Goal: Task Accomplishment & Management: Complete application form

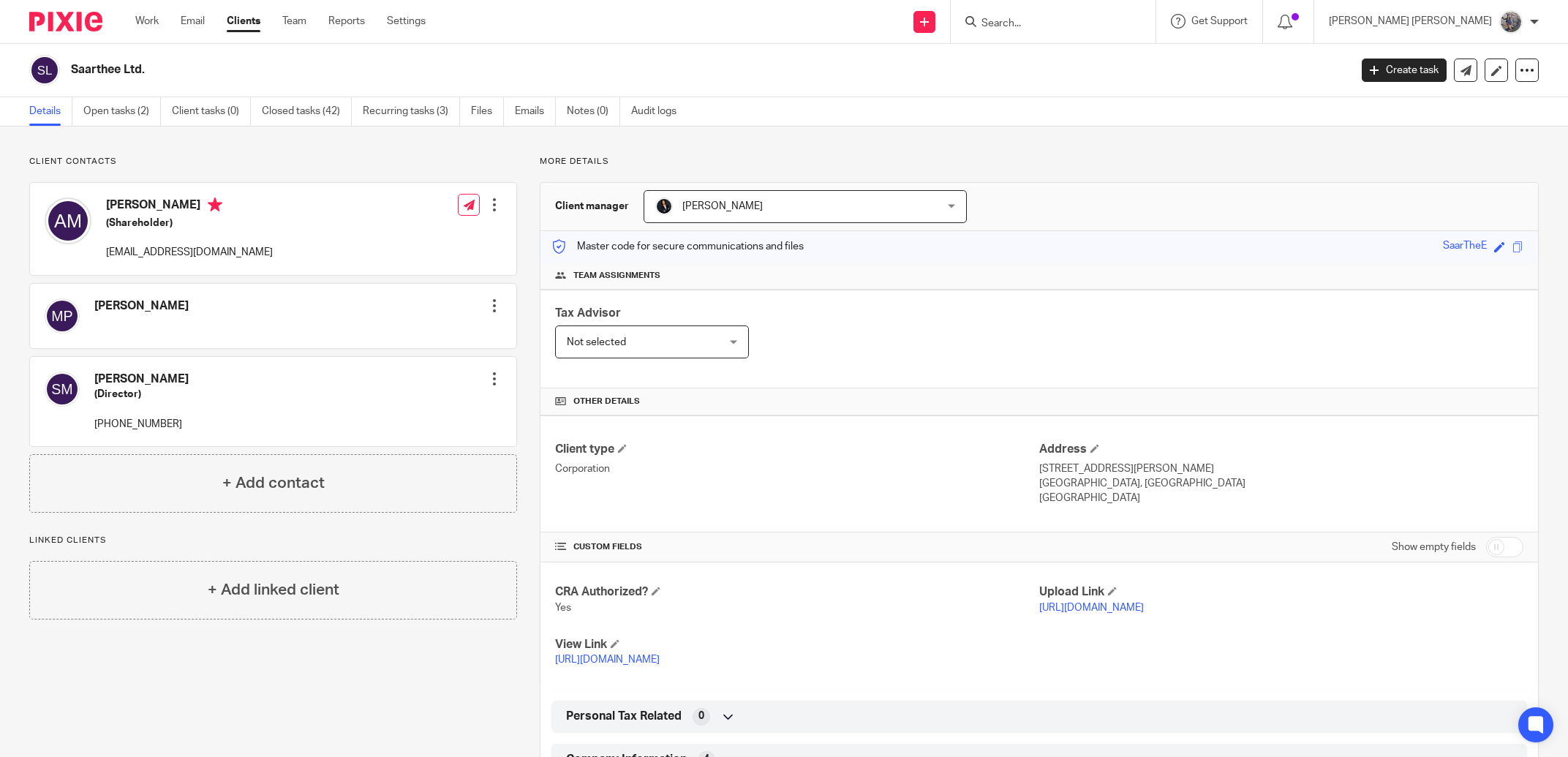
click at [1112, 18] on input "Search" at bounding box center [1045, 24] width 131 height 13
type input "d"
click at [1077, 18] on input "Search" at bounding box center [1045, 24] width 131 height 13
type input "guards"
click at [1136, 22] on button "reset" at bounding box center [1128, 19] width 15 height 15
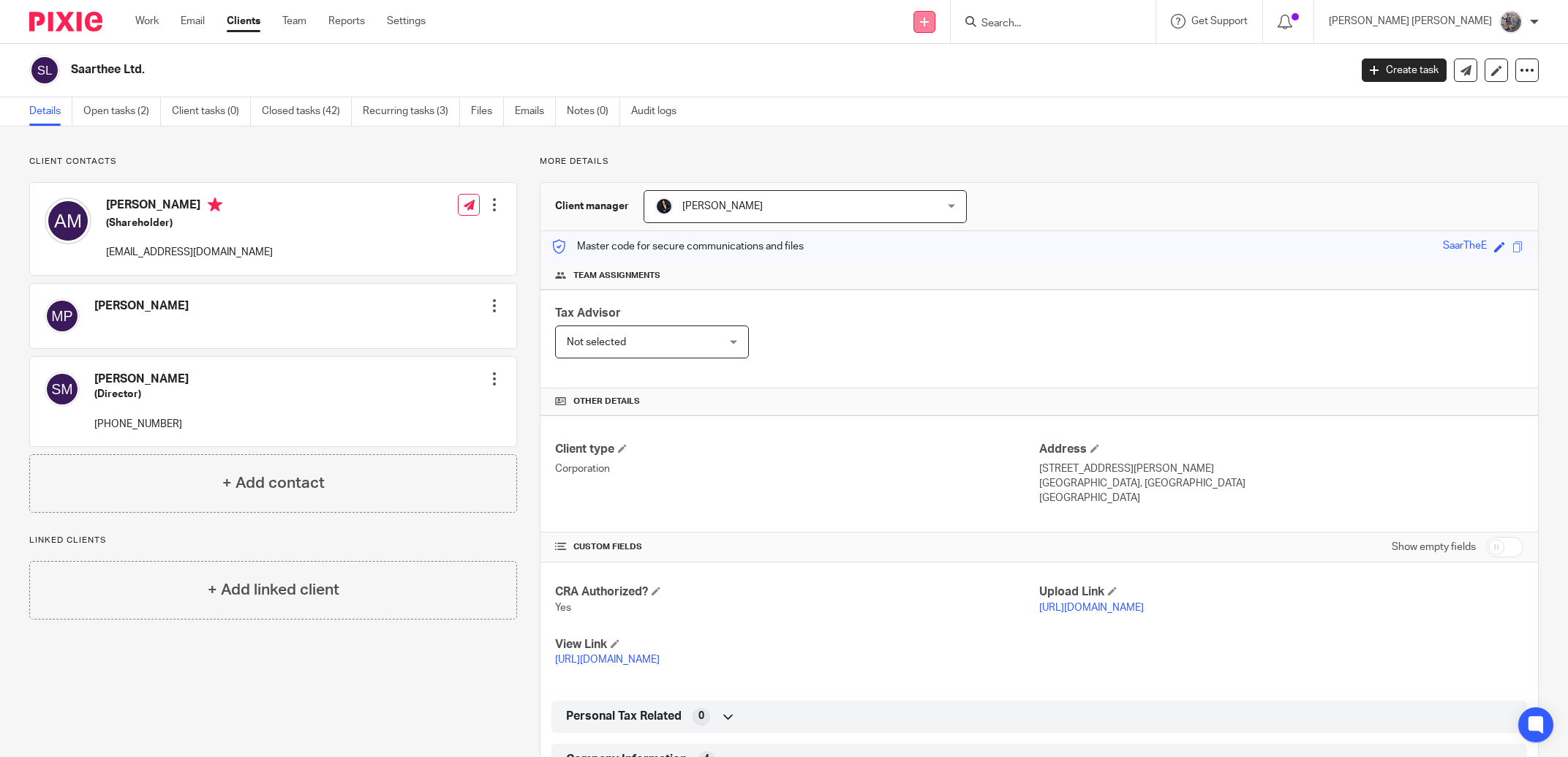
click at [929, 19] on icon at bounding box center [924, 22] width 8 height 8
click at [1095, 27] on form at bounding box center [1057, 22] width 156 height 18
click at [1093, 18] on input "Search" at bounding box center [1045, 24] width 131 height 13
type input "dayum wi"
click at [1127, 65] on link at bounding box center [1100, 63] width 247 height 34
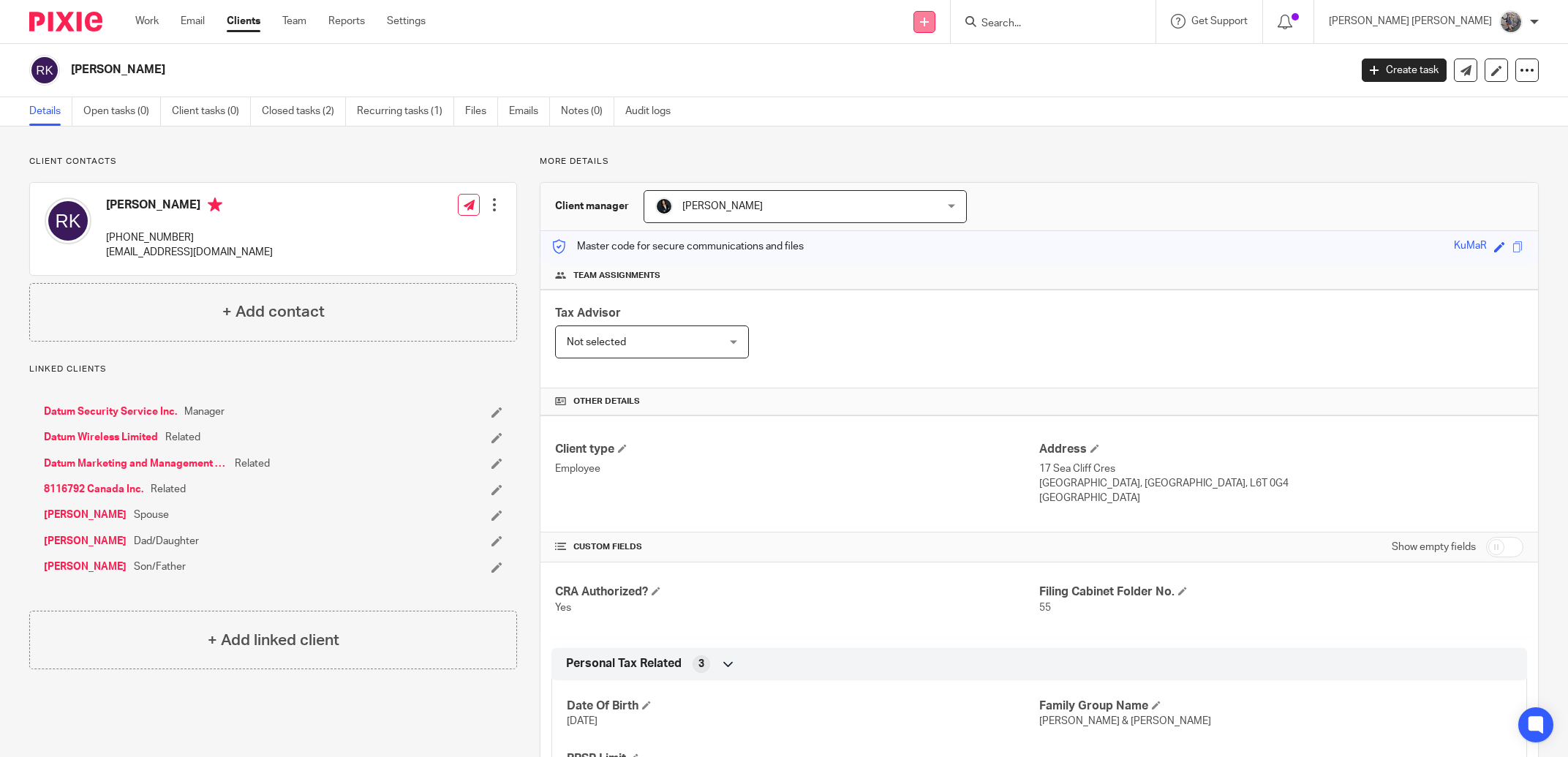
click at [929, 25] on icon at bounding box center [924, 22] width 8 height 8
click at [972, 115] on link "Add client" at bounding box center [991, 112] width 90 height 22
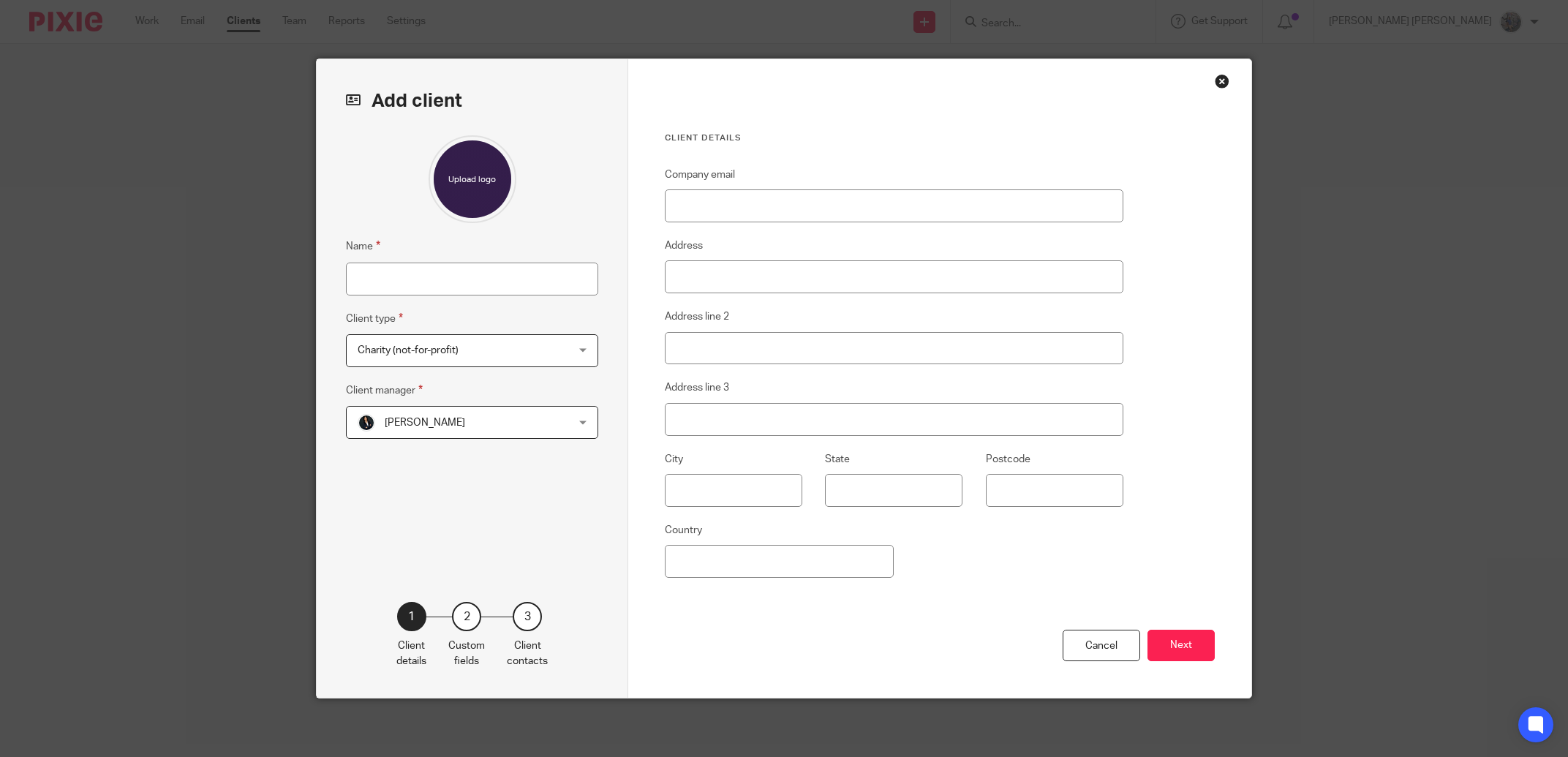
click at [386, 295] on div "Name Client type Charity (not-for-profit) Charity (not-for-profit) Charity (not…" at bounding box center [472, 347] width 252 height 423
click at [386, 291] on input "Name" at bounding box center [472, 278] width 252 height 33
type input "Datum Guards Services Inc."
click at [544, 344] on div "Charity (not-for-profit) Charity (not-for-profit)" at bounding box center [472, 351] width 252 height 33
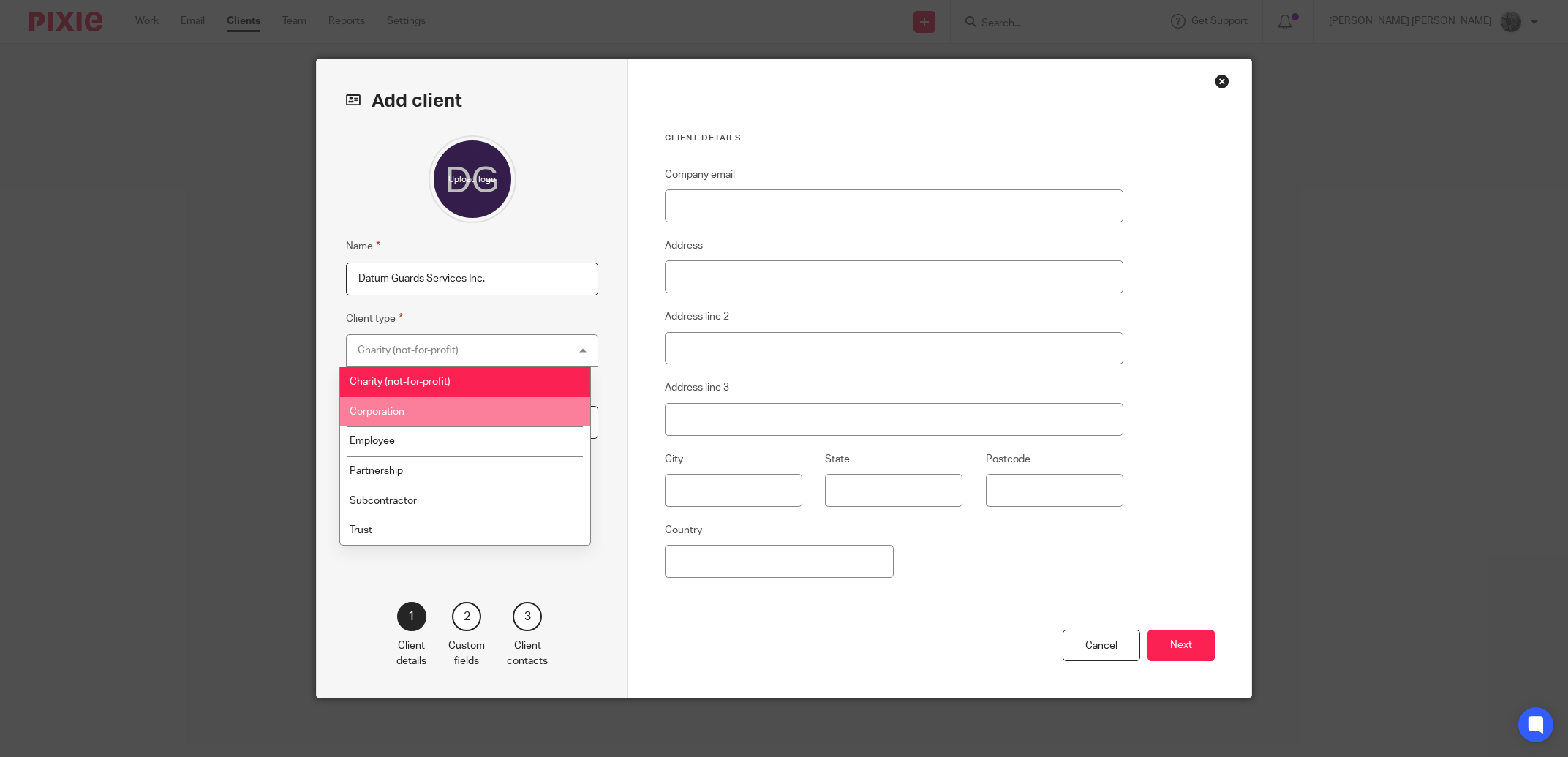
click at [454, 425] on li "Corporation" at bounding box center [465, 412] width 251 height 30
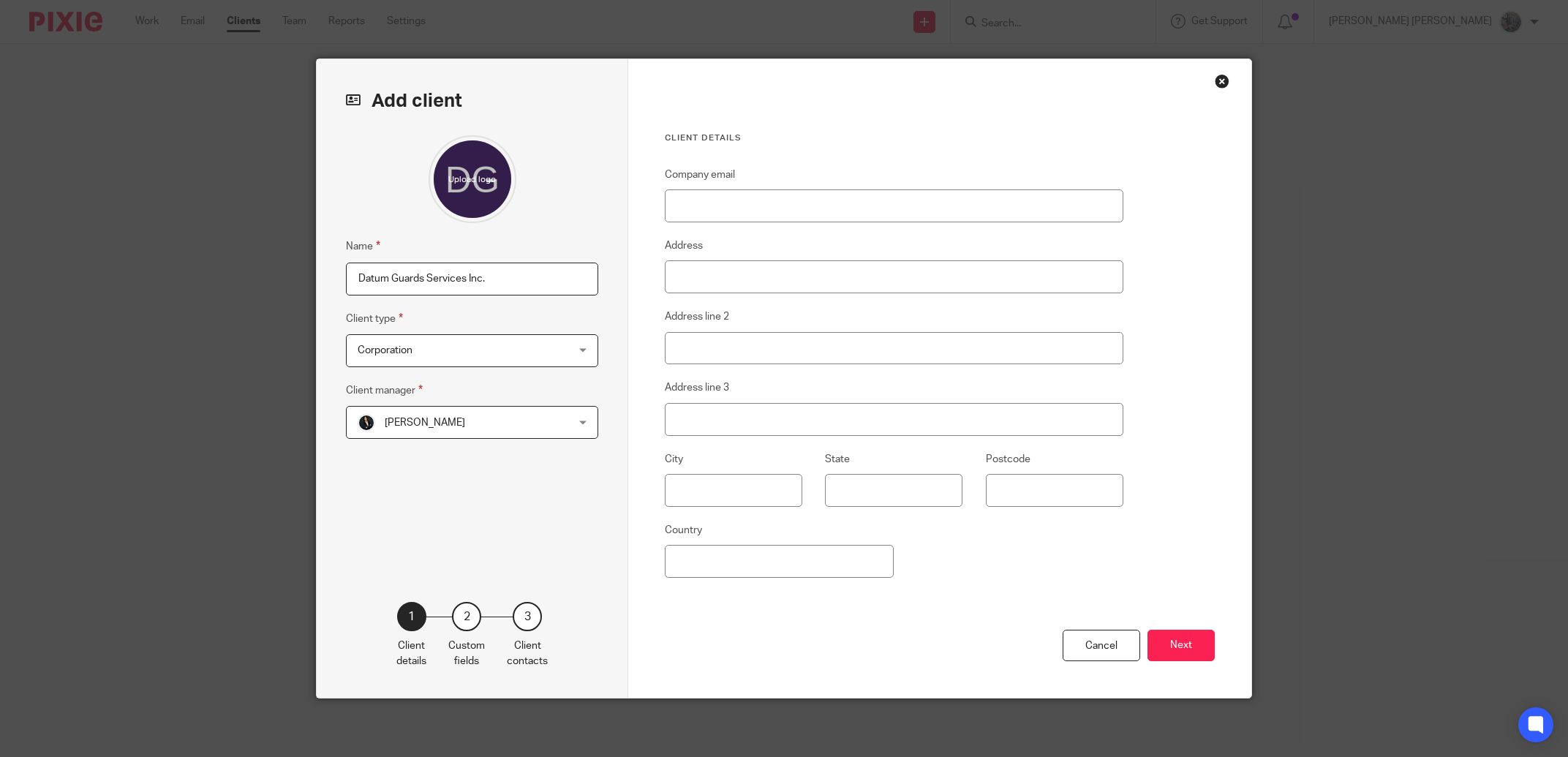
click at [449, 436] on span "[PERSON_NAME]" at bounding box center [453, 422] width 191 height 31
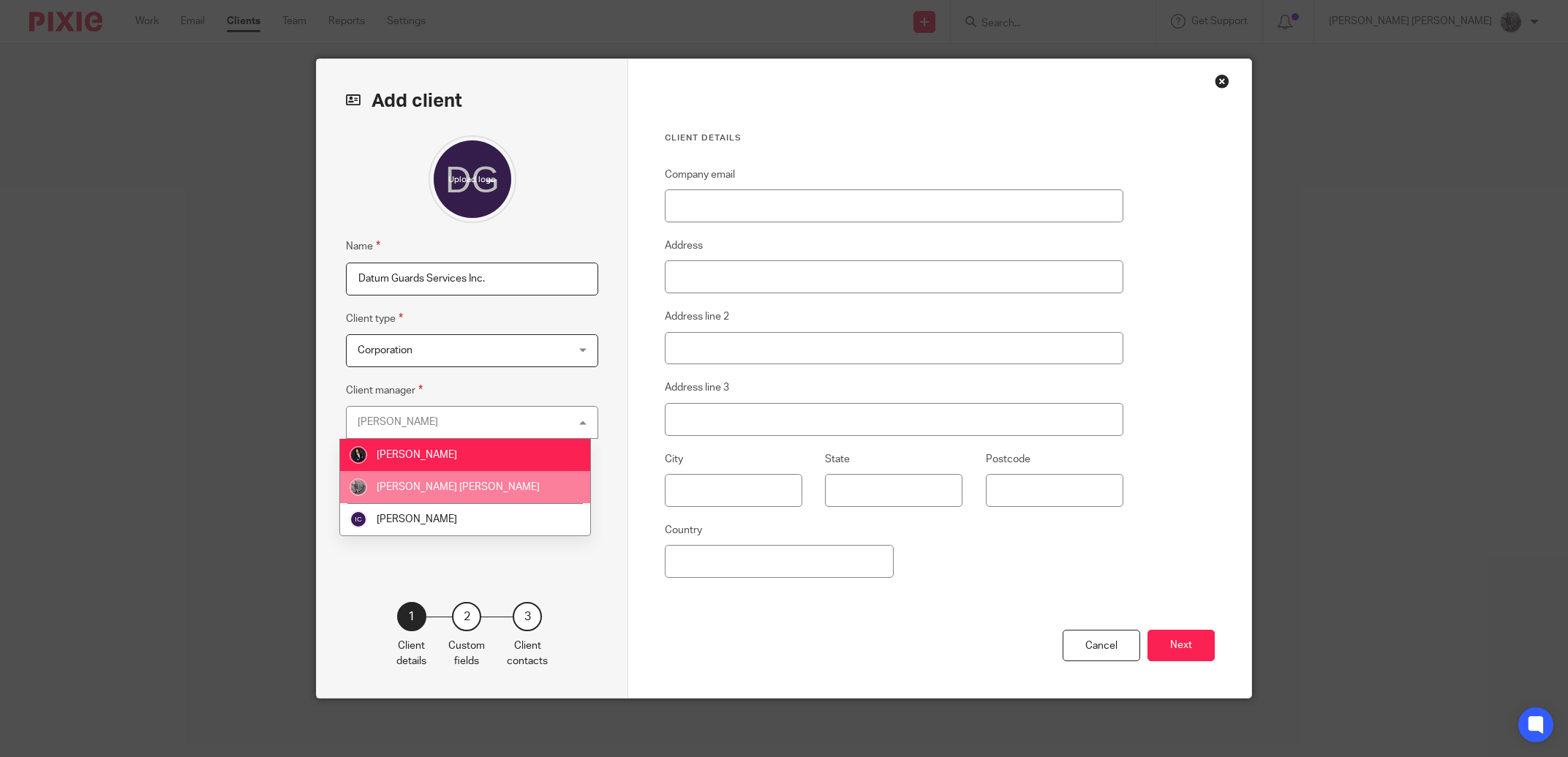
click at [442, 496] on li "[PERSON_NAME] [PERSON_NAME]" at bounding box center [465, 487] width 251 height 32
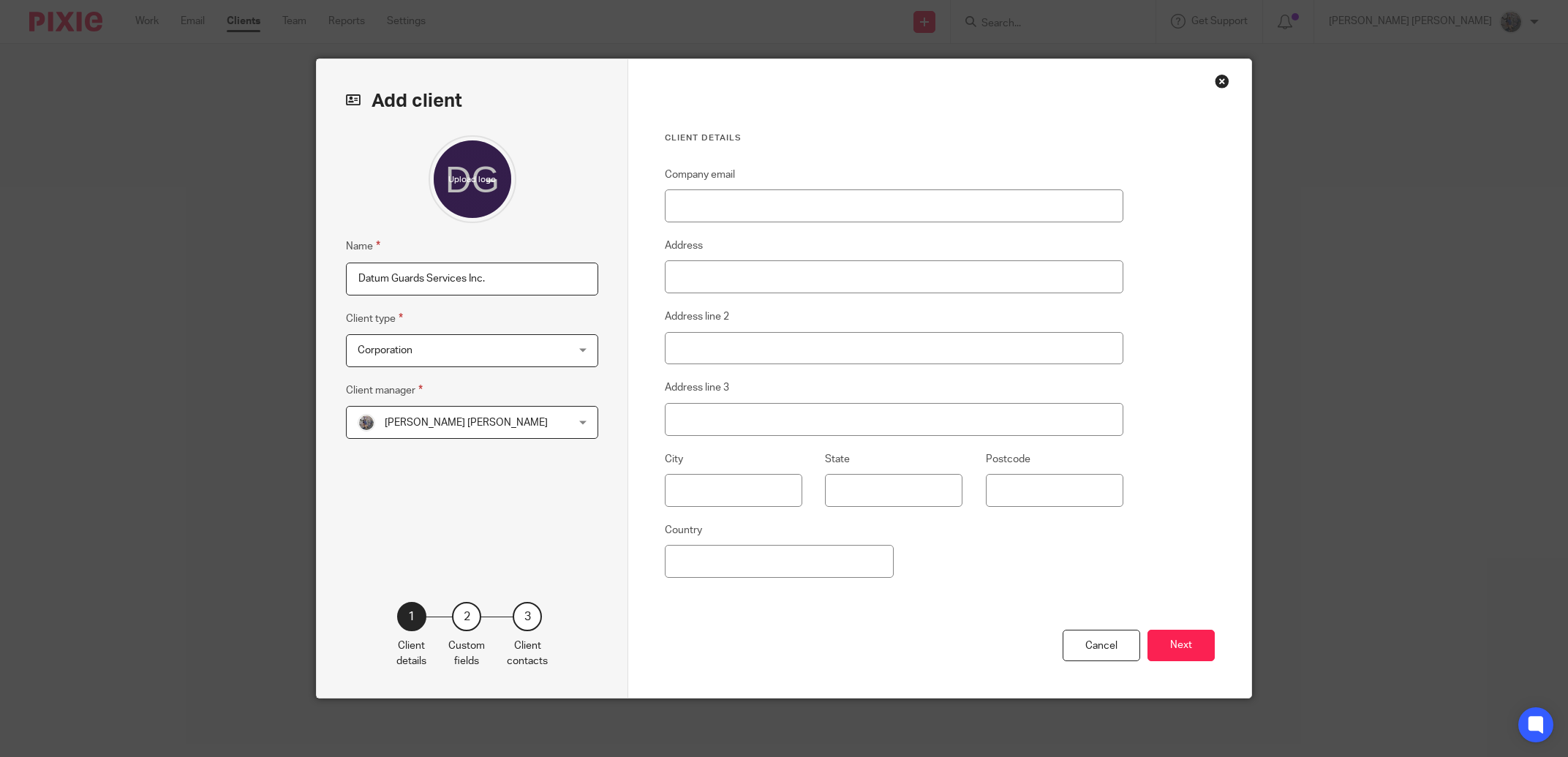
click at [451, 414] on span "[PERSON_NAME] [PERSON_NAME]" at bounding box center [453, 422] width 191 height 31
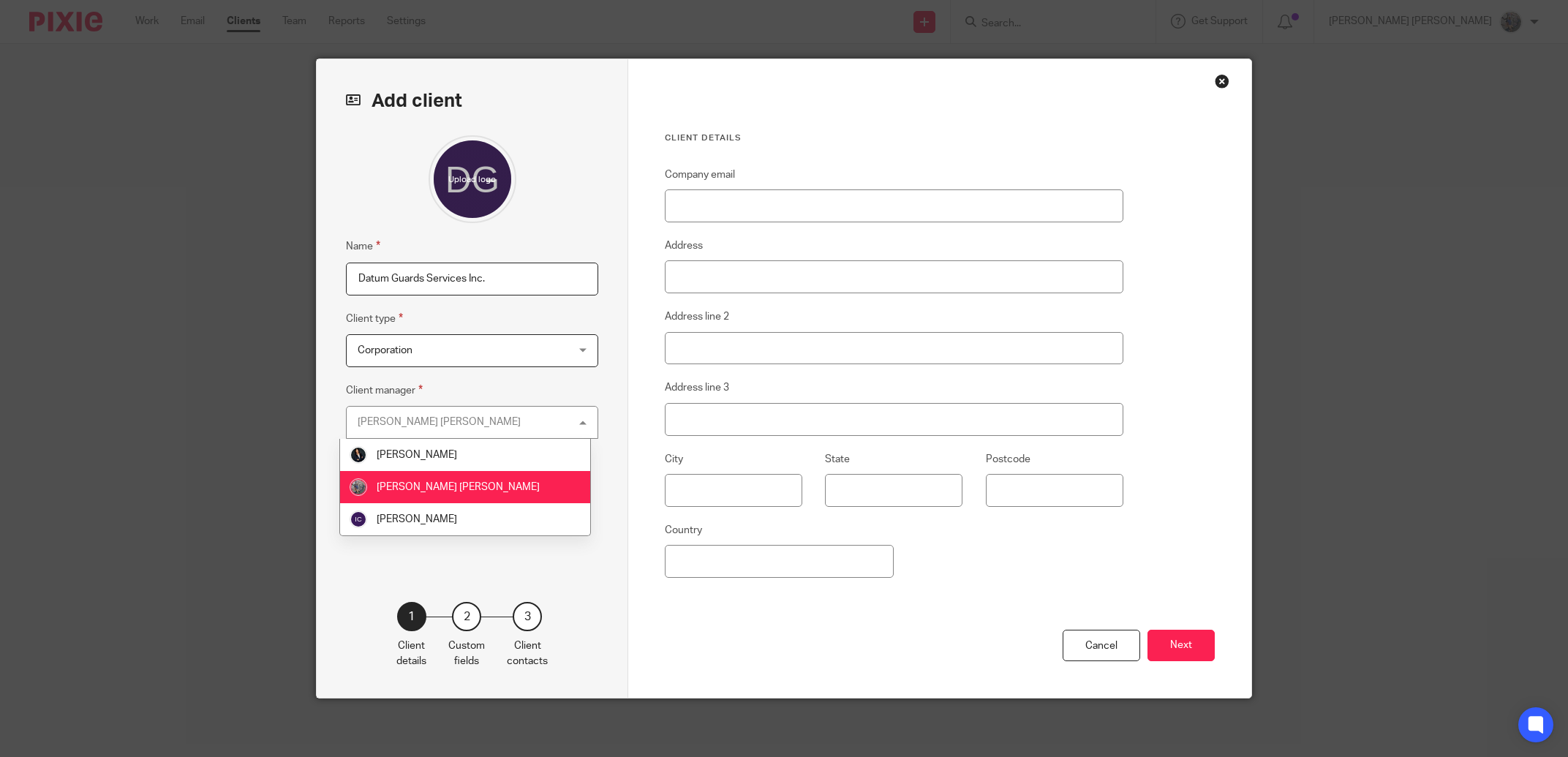
click at [442, 455] on span "[PERSON_NAME]" at bounding box center [417, 455] width 81 height 10
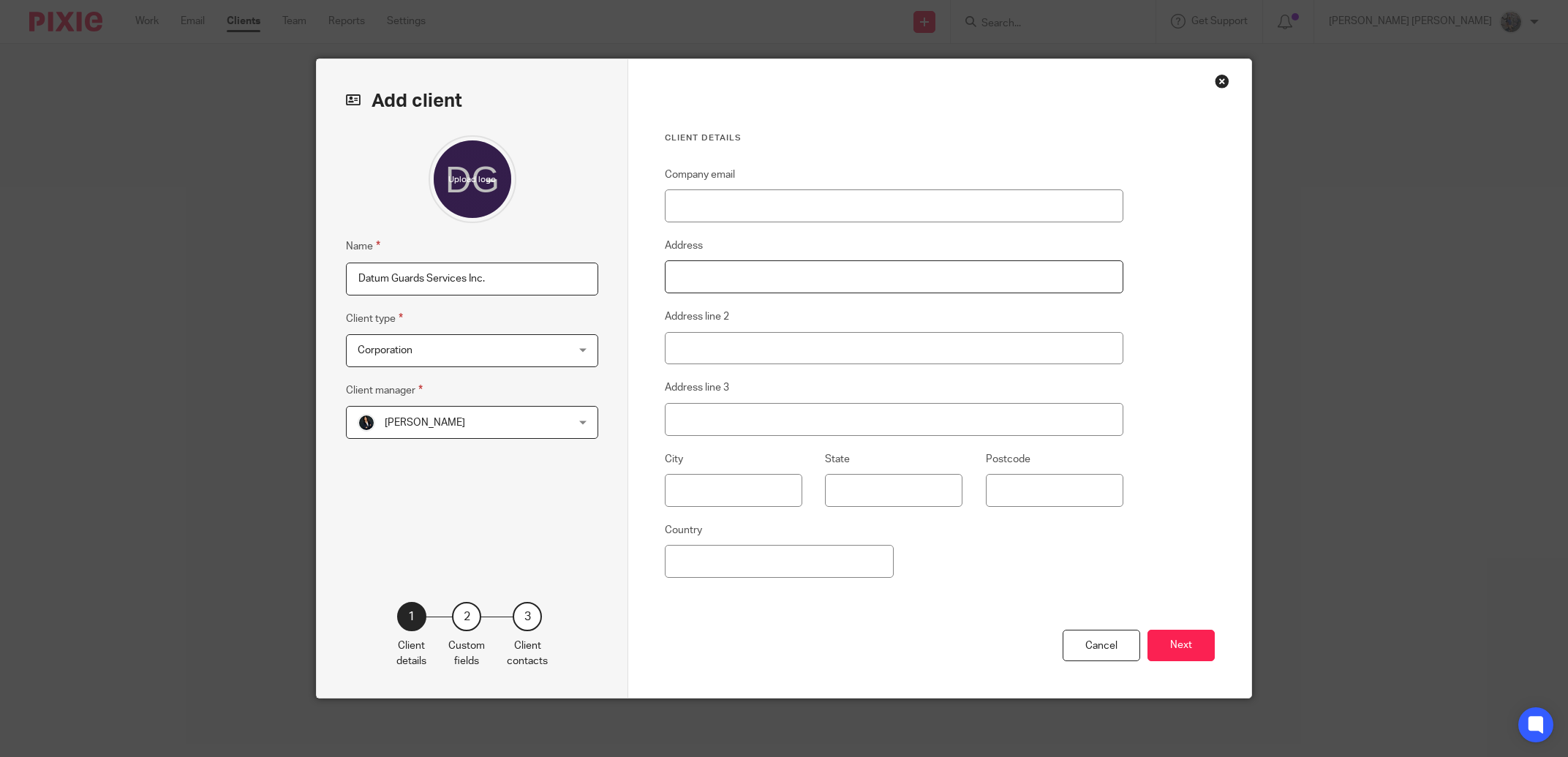
click at [749, 282] on input "Address" at bounding box center [894, 277] width 458 height 33
paste input "2514 Finch Avenue West, Unit 24a,"
type input "[STREET_ADDRESS][PERSON_NAME]"
type input "North York"
type input "[GEOGRAPHIC_DATA]"
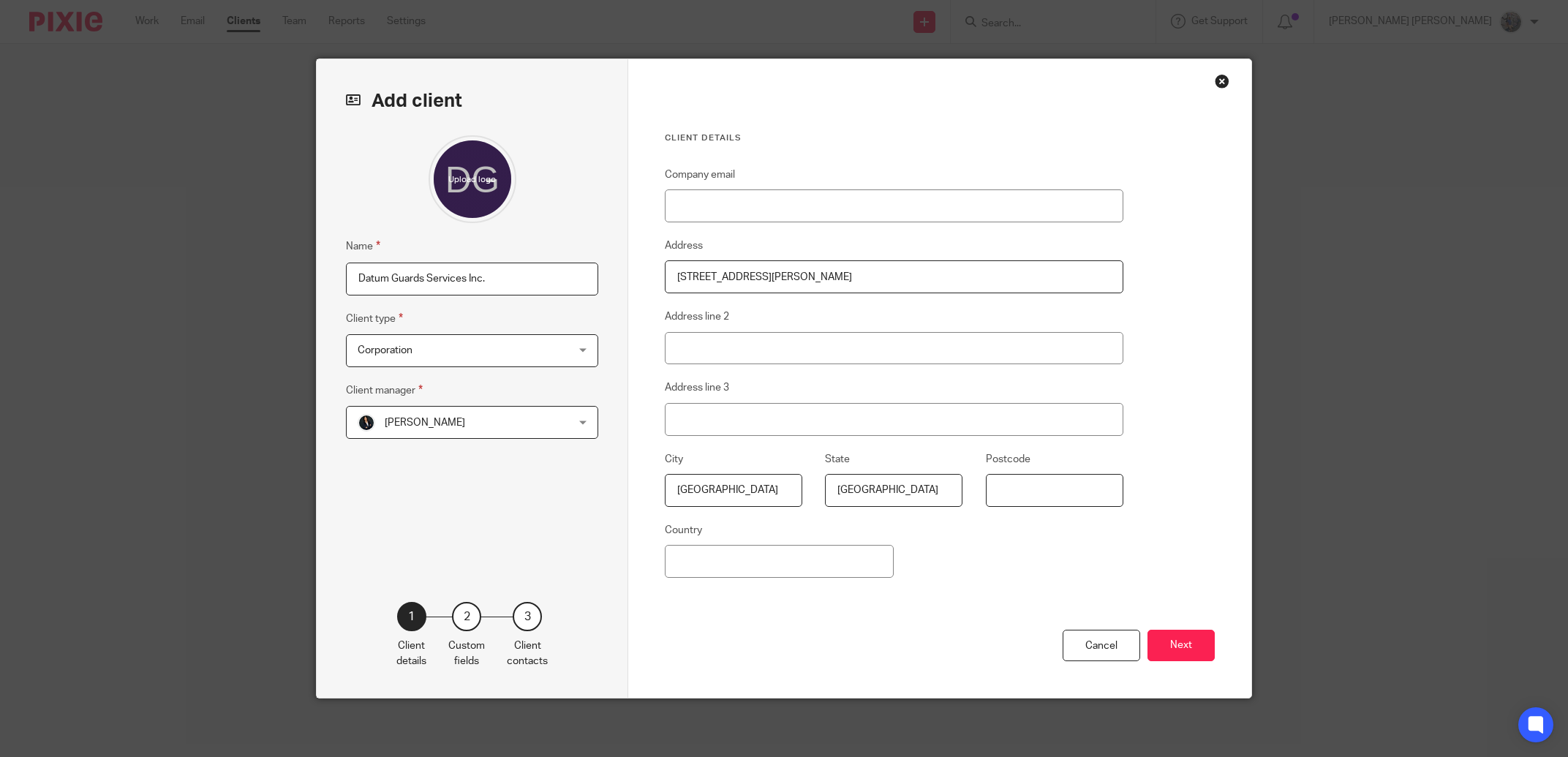
paste input "M9M2G3"
click at [986, 507] on input "M9M2G3" at bounding box center [1054, 490] width 138 height 33
drag, startPoint x: 1022, startPoint y: 485, endPoint x: 858, endPoint y: 498, distance: 164.5
click at [986, 498] on input "CanadaM9M2G3" at bounding box center [1054, 490] width 138 height 33
click at [1014, 492] on input "M9M2G3" at bounding box center [1054, 490] width 138 height 33
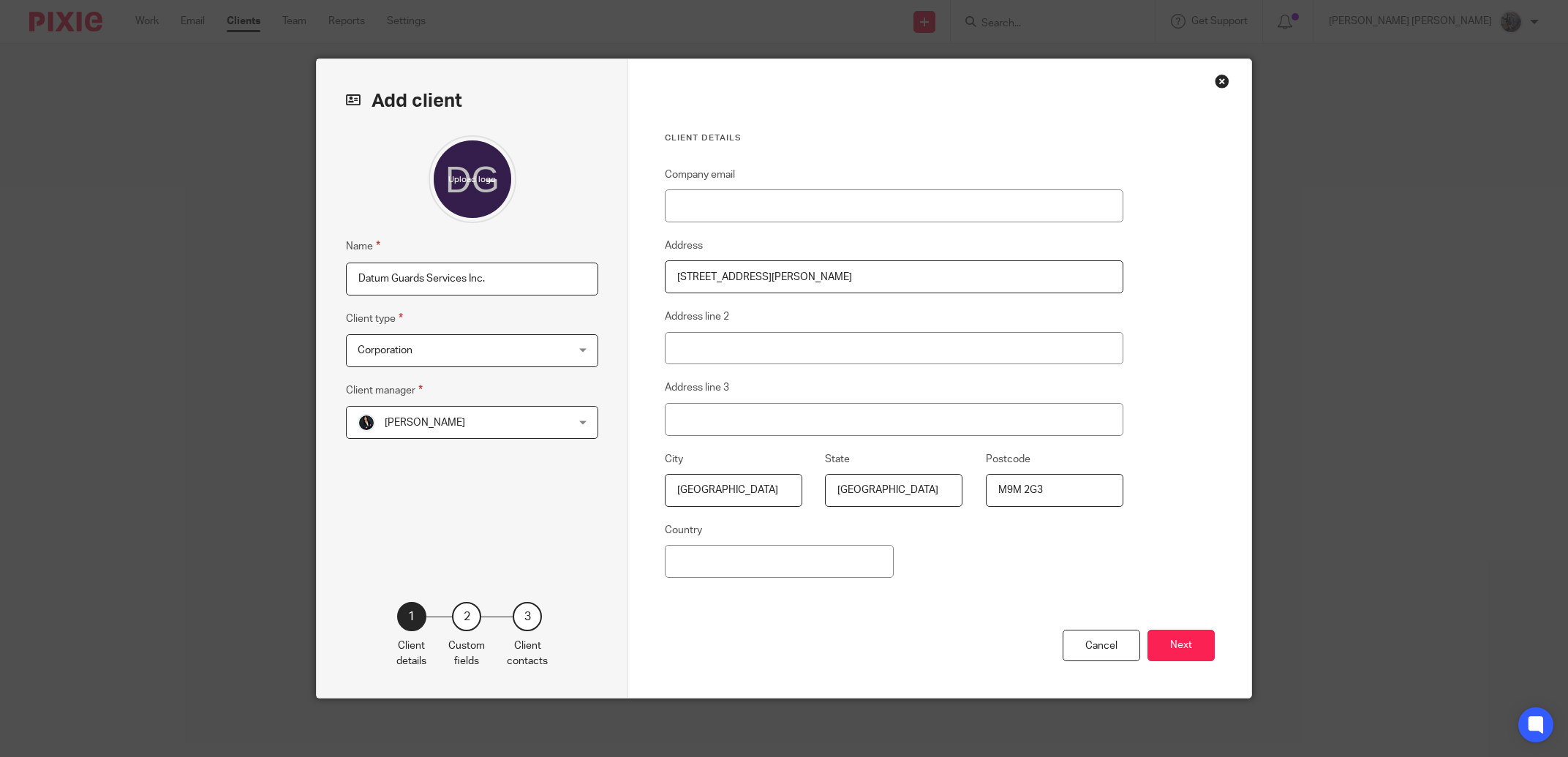
type input "M9M 2G3"
click at [733, 565] on input "Country" at bounding box center [779, 561] width 229 height 33
click at [732, 565] on input "Country" at bounding box center [779, 561] width 229 height 33
type input "Canada"
click at [1172, 647] on button "Next" at bounding box center [1180, 645] width 67 height 32
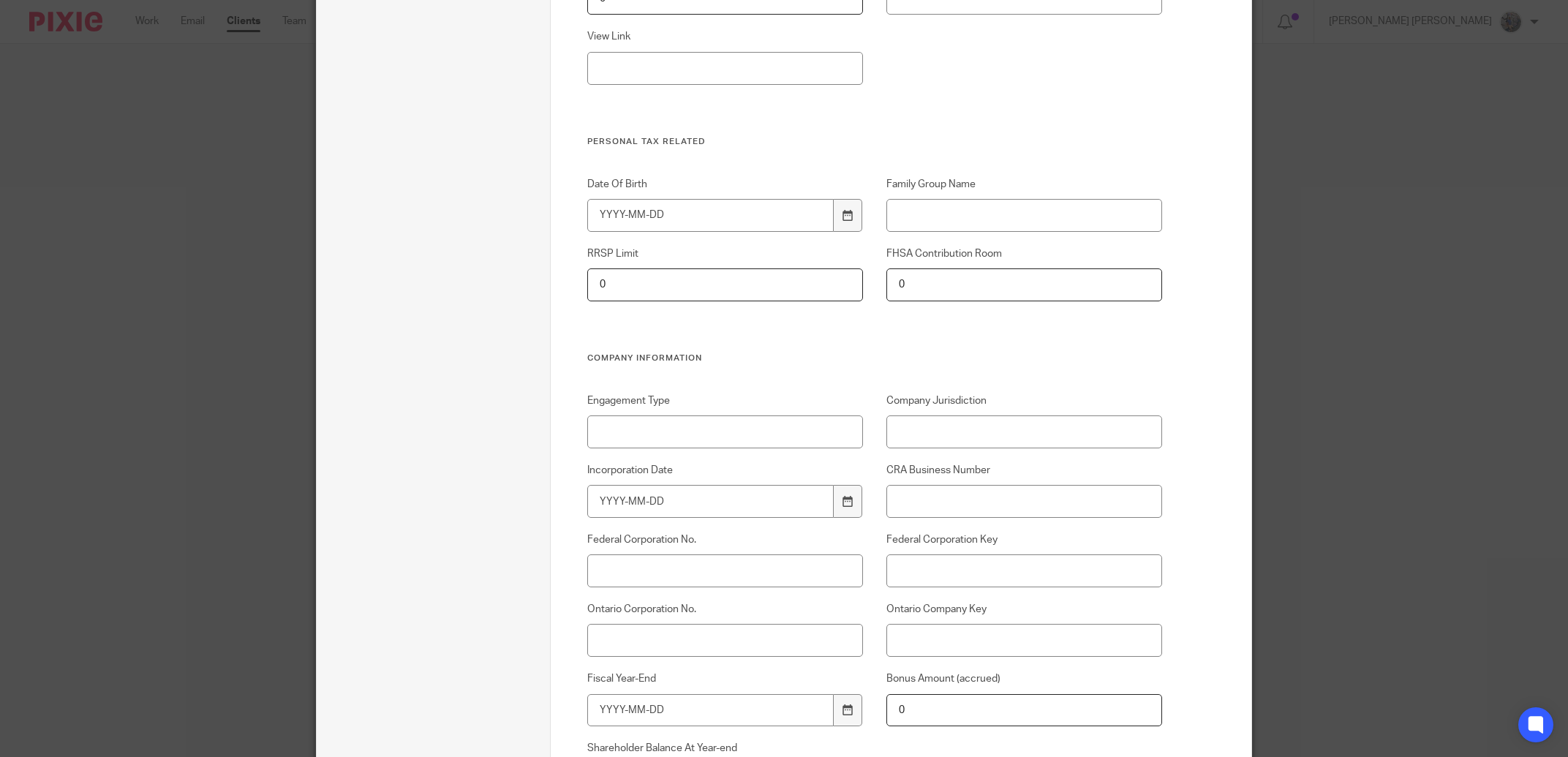
scroll to position [333, 0]
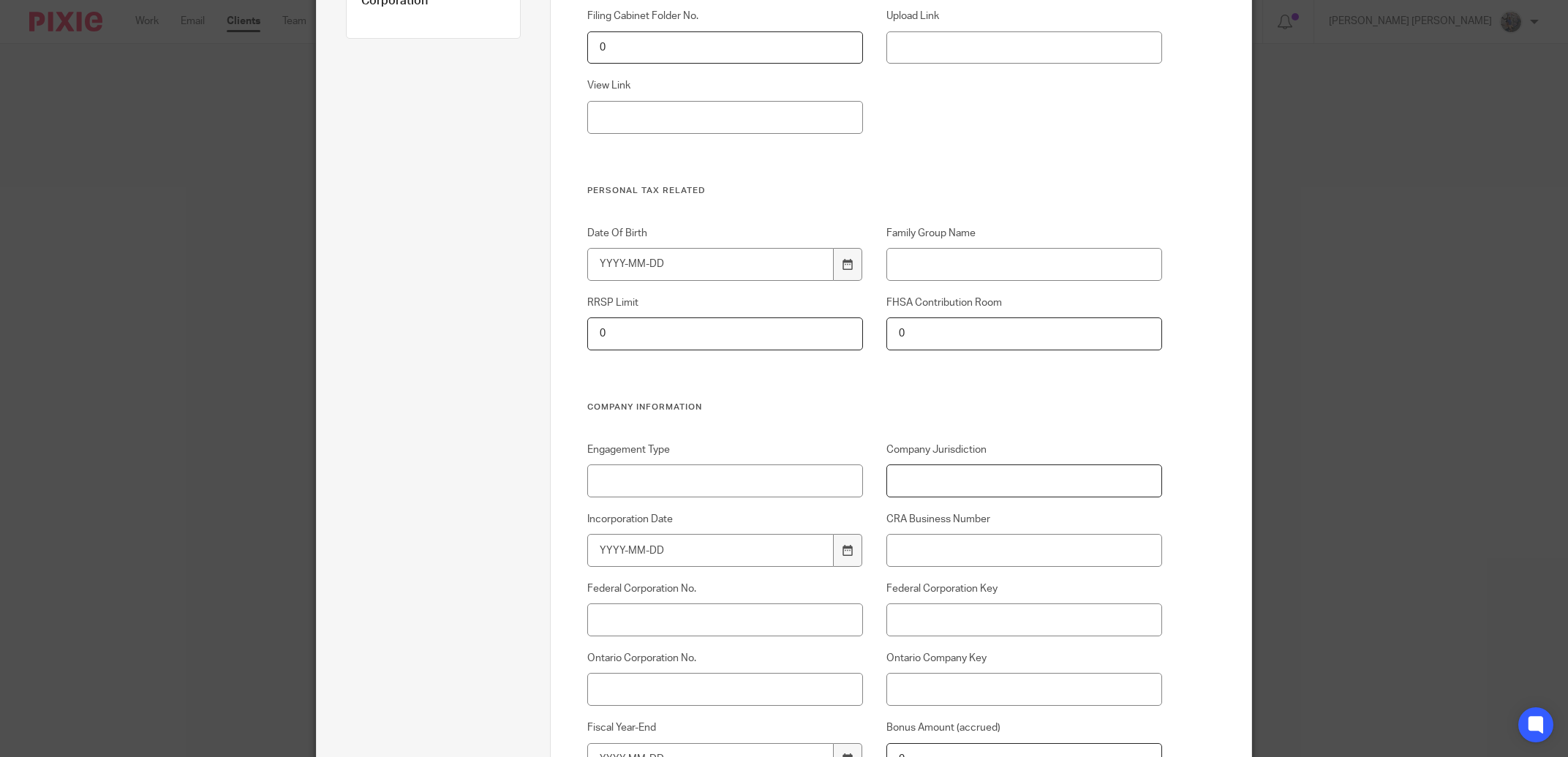
click at [916, 487] on input "Company Jurisdiction" at bounding box center [1024, 481] width 276 height 33
type input "[GEOGRAPHIC_DATA]"
click at [843, 553] on icon at bounding box center [848, 550] width 11 height 11
click at [844, 287] on div "August January February March April May June July August September October Nove…" at bounding box center [928, 288] width 216 height 42
type input "2025-06-23"
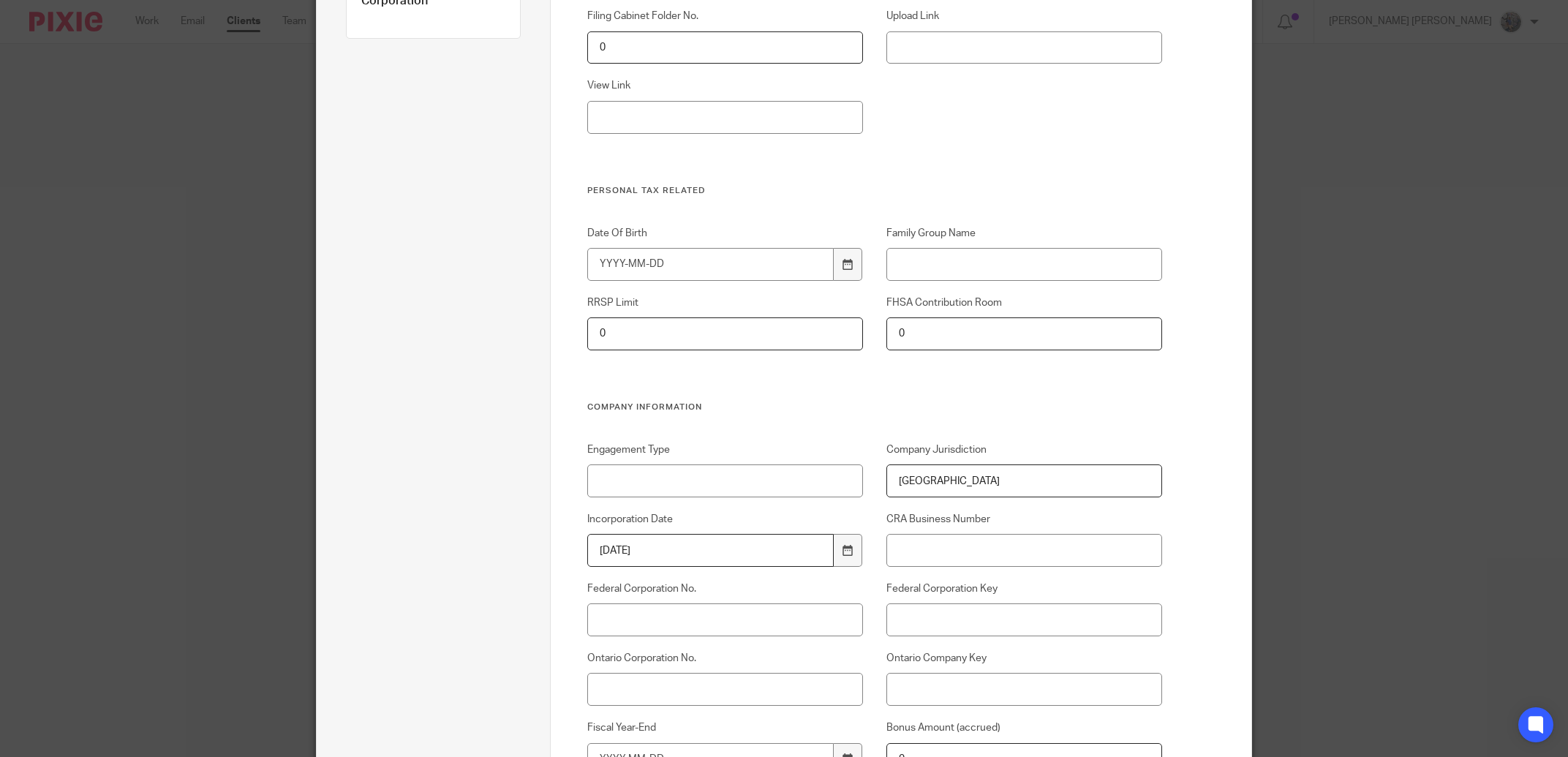
click at [954, 600] on div "Federal Corporation Key" at bounding box center [1012, 609] width 299 height 55
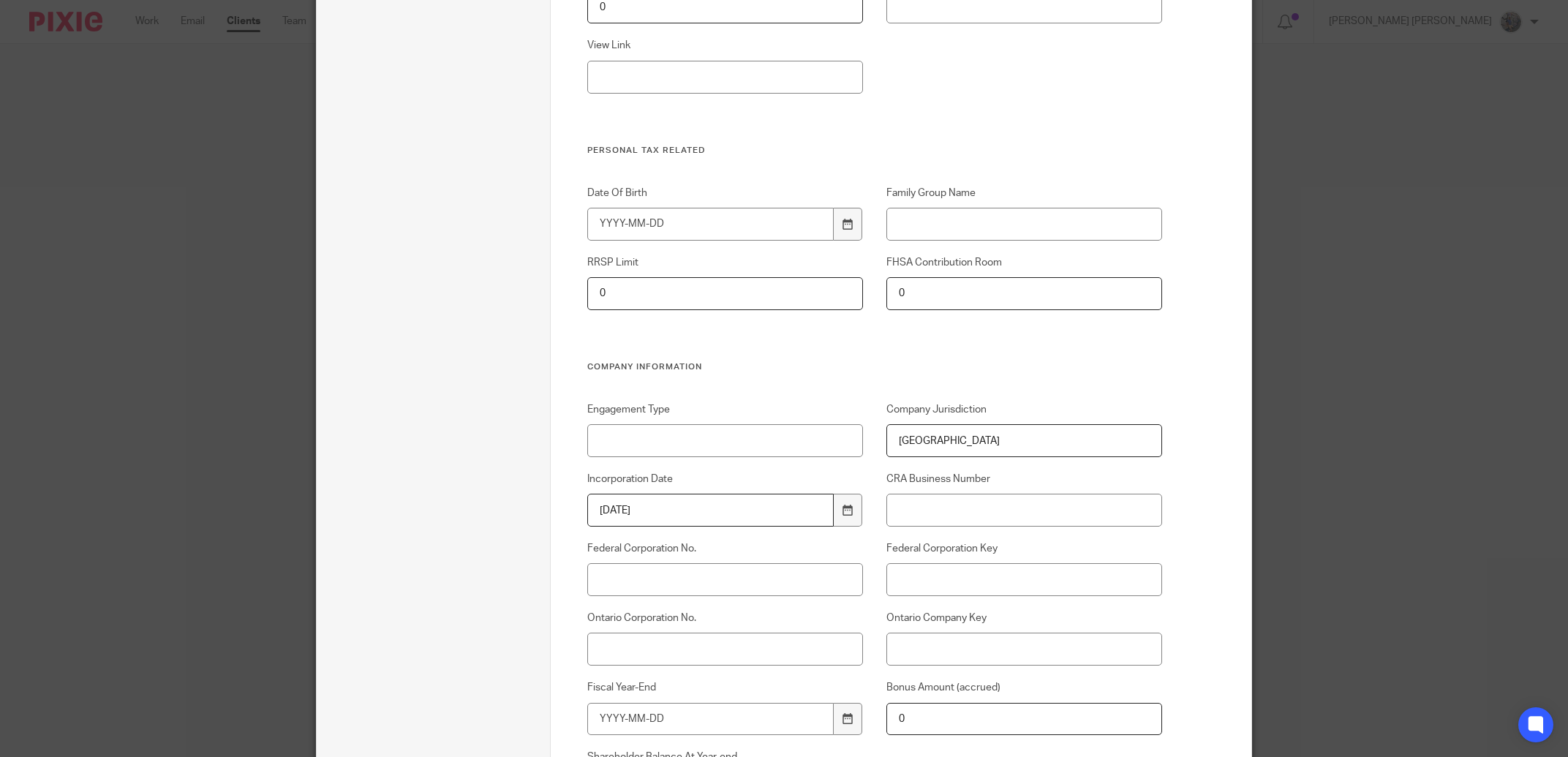
scroll to position [416, 0]
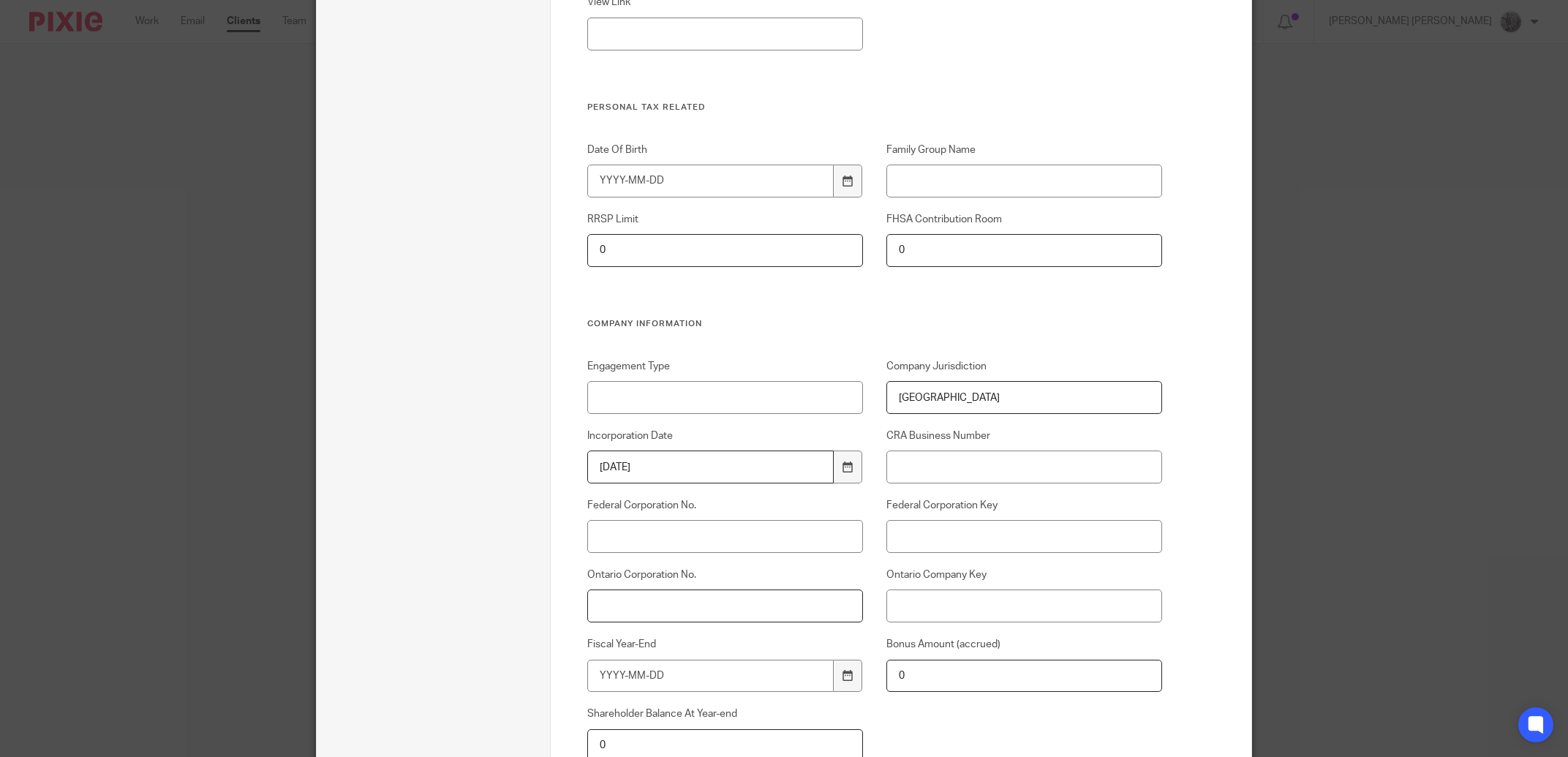
click at [632, 597] on input "Ontario Corporation No." at bounding box center [725, 606] width 276 height 33
paste input "1001276802"
click at [590, 609] on input "1001276802" at bounding box center [725, 606] width 276 height 33
click at [706, 596] on input "1001276802" at bounding box center [725, 606] width 276 height 33
type input "1001276802"
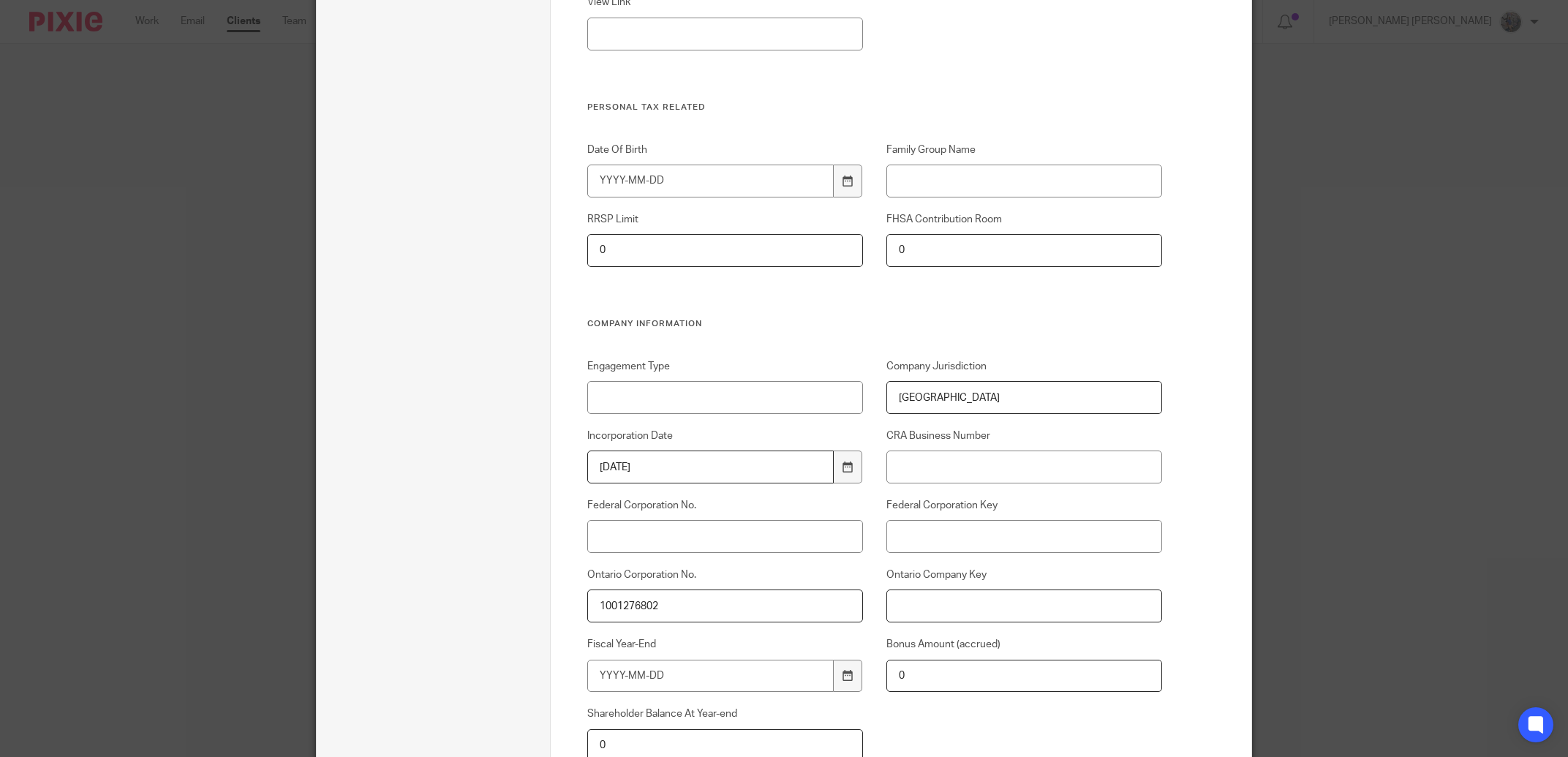
click at [887, 609] on input "Ontario Company Key" at bounding box center [1024, 606] width 276 height 33
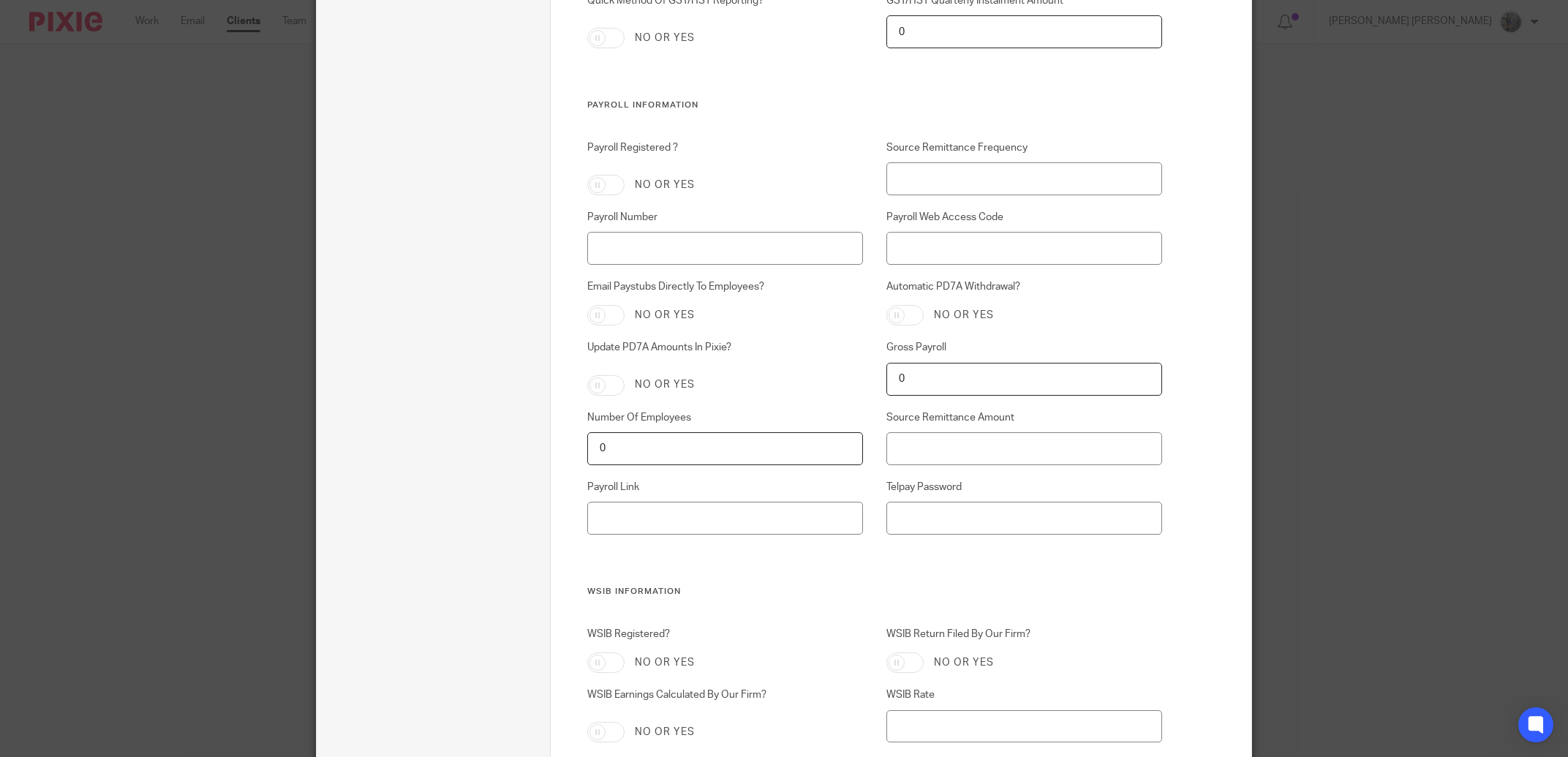
scroll to position [1719, 0]
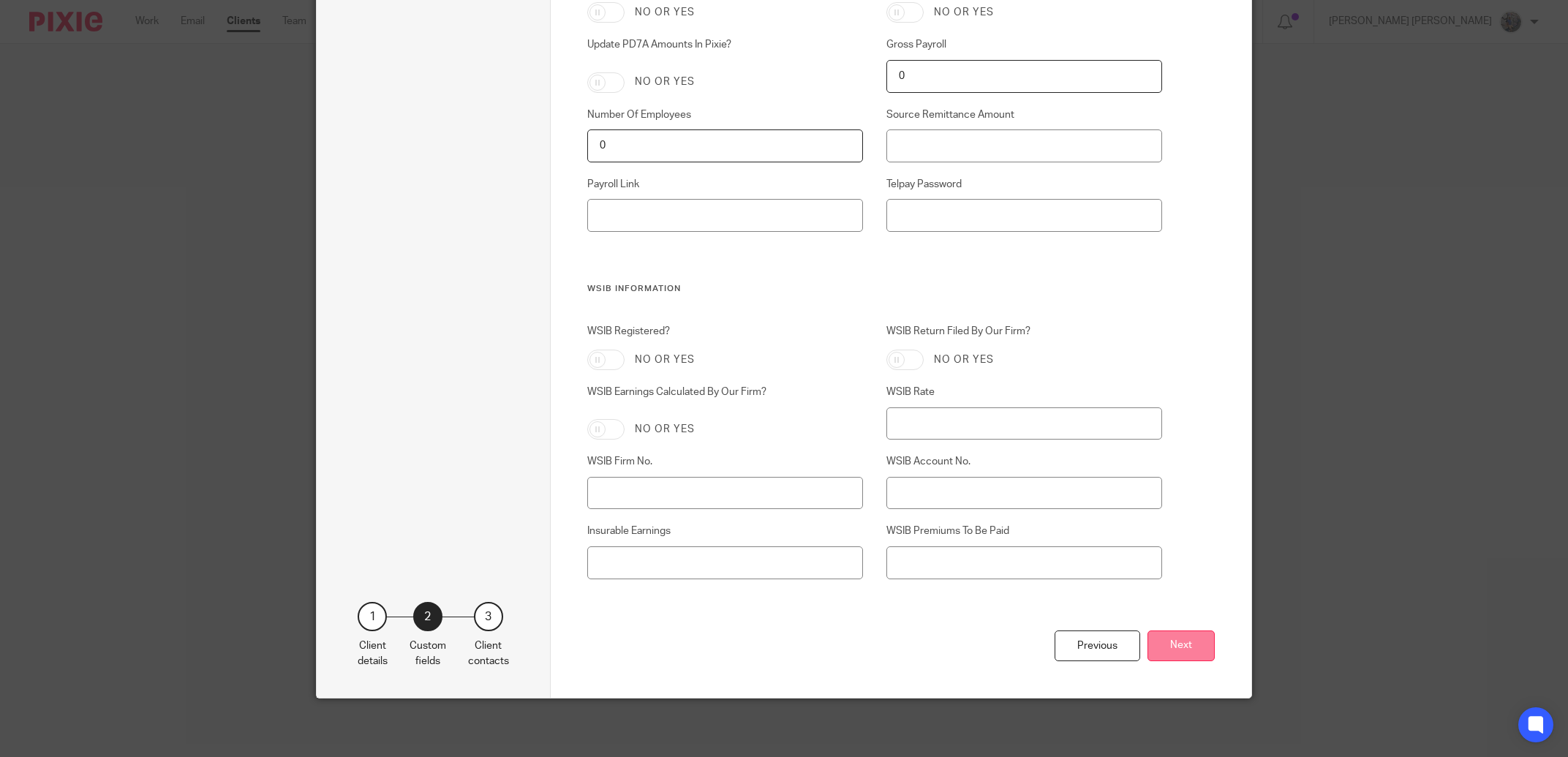
click at [1189, 649] on button "Next" at bounding box center [1180, 646] width 67 height 32
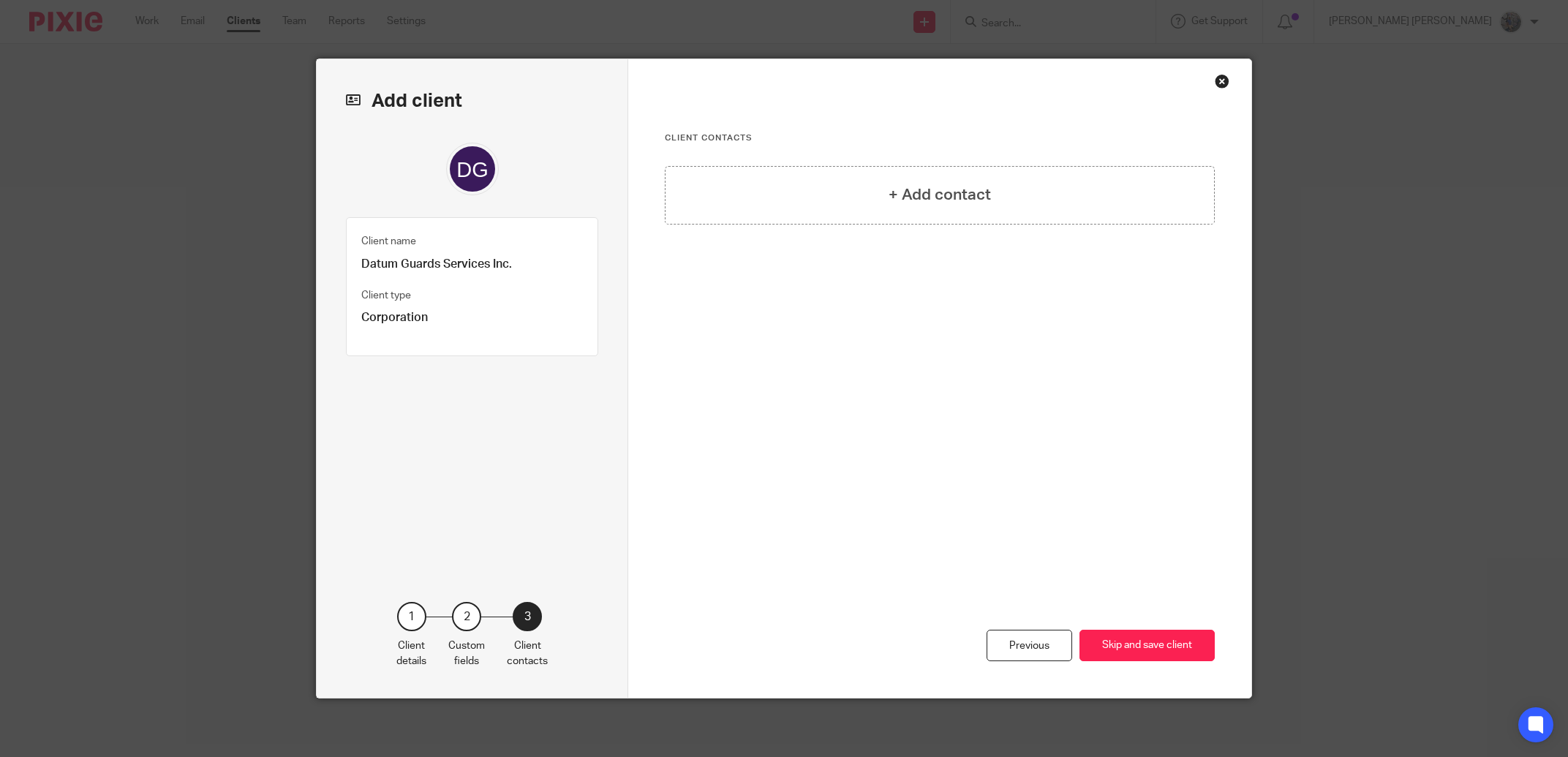
scroll to position [0, 0]
click at [952, 204] on h4 "+ Add contact" at bounding box center [939, 195] width 102 height 22
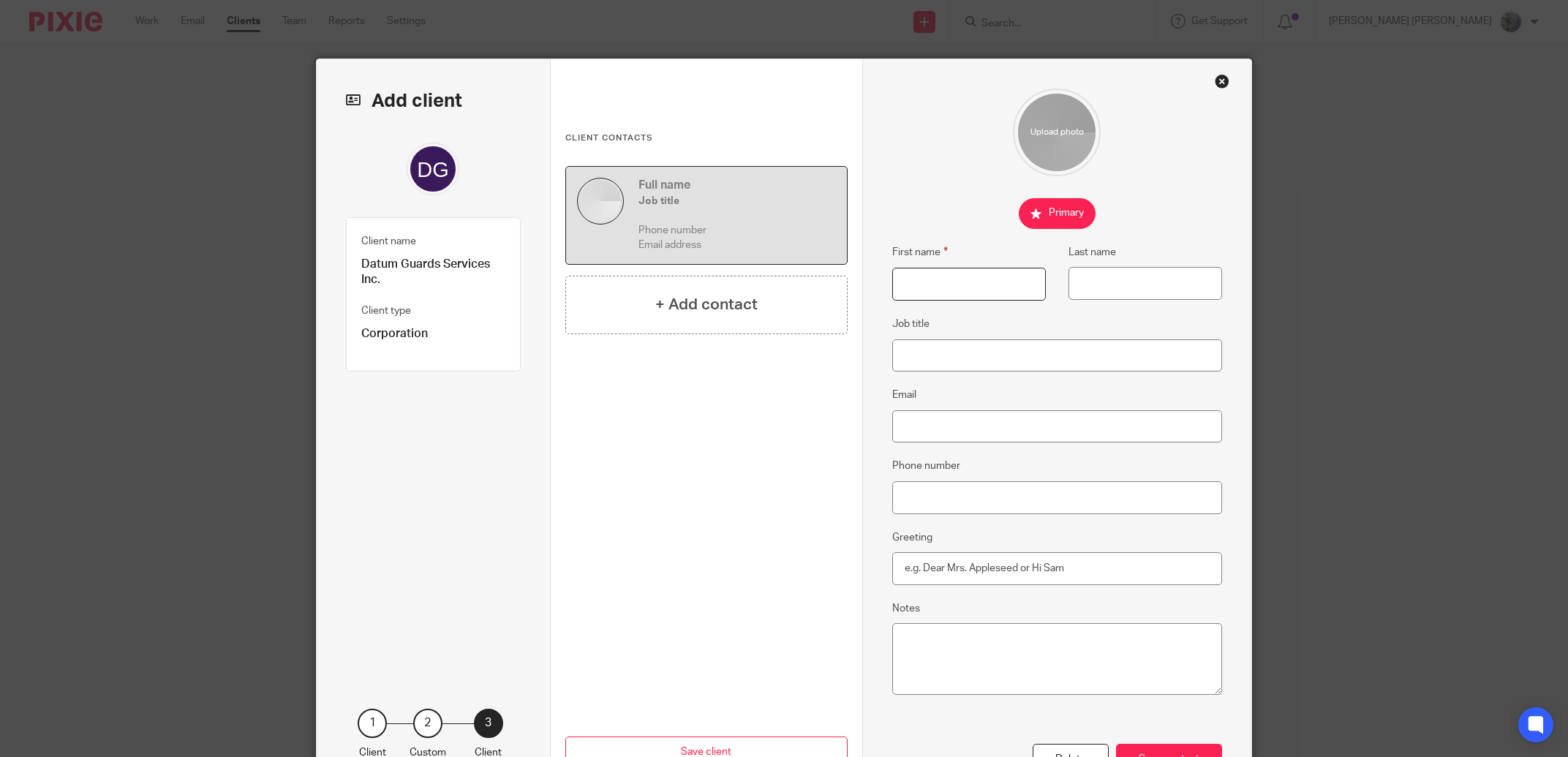
click at [937, 272] on input "First name" at bounding box center [969, 284] width 154 height 33
type input "Rajinder"
type input "Kumar"
click at [930, 577] on input "Greeting" at bounding box center [1057, 569] width 331 height 33
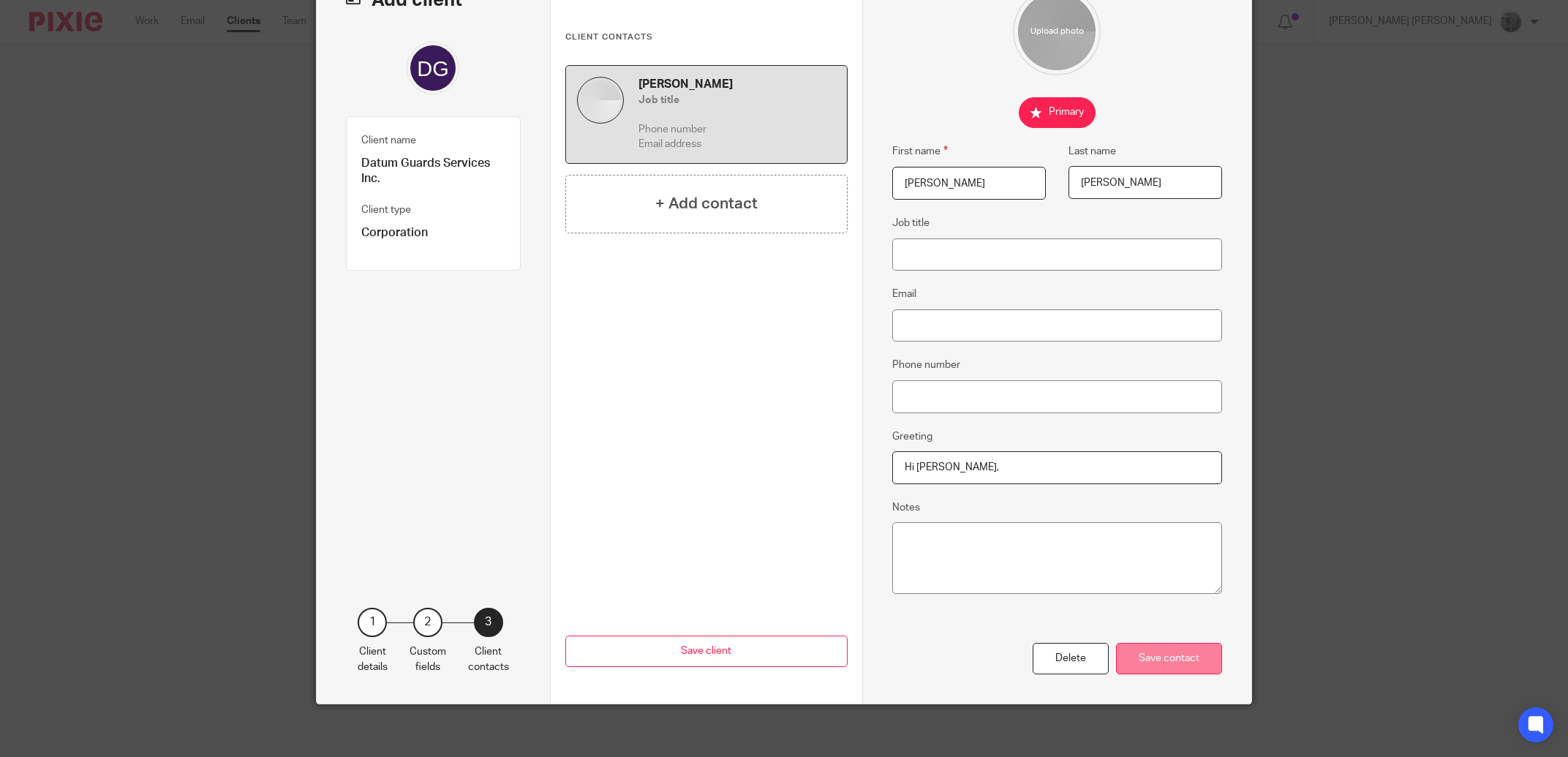
type input "Hi Rajinder,"
click at [1169, 643] on div "Save contact" at bounding box center [1169, 659] width 106 height 32
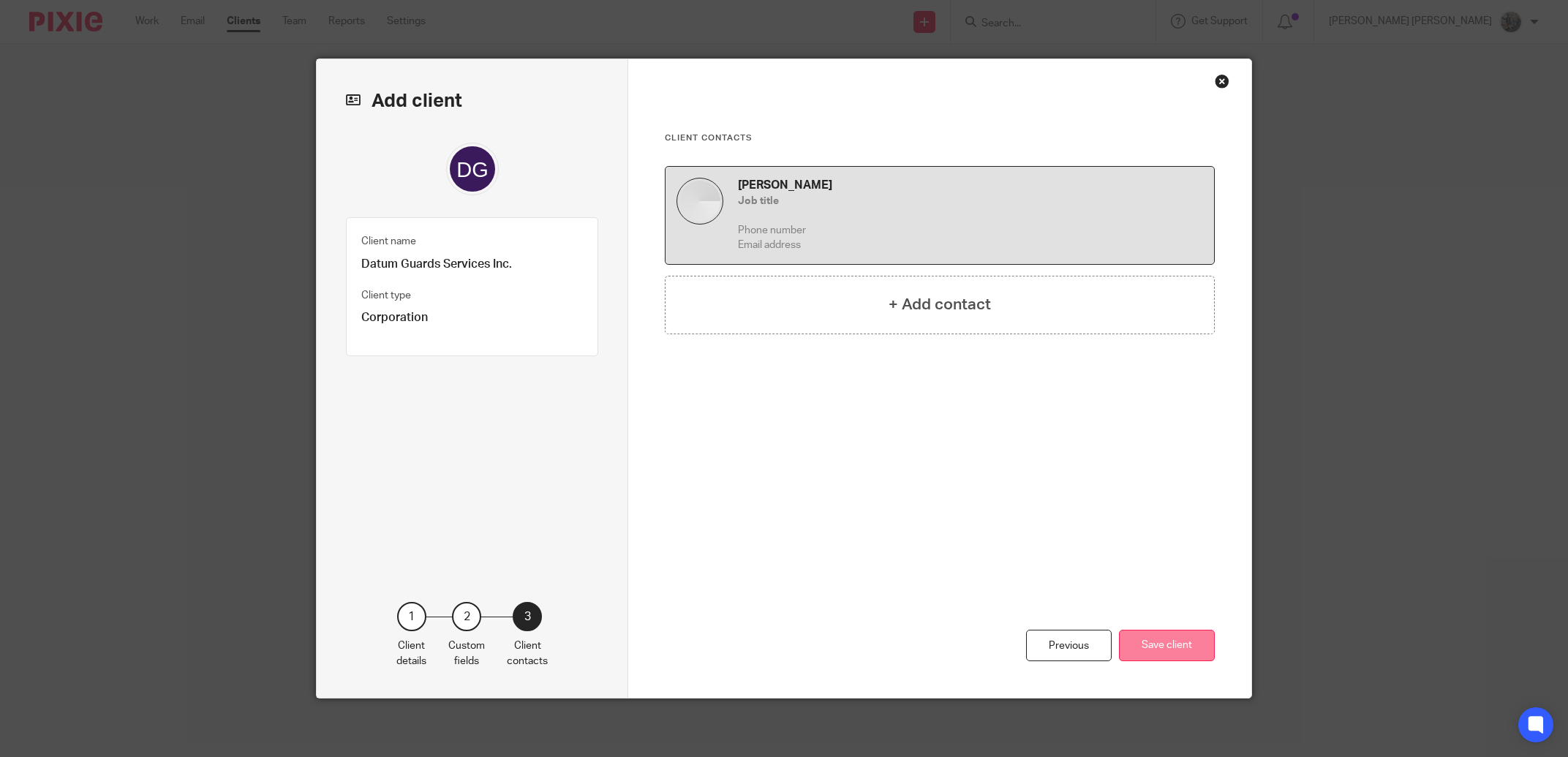
click at [1174, 640] on button "Save client" at bounding box center [1167, 645] width 96 height 32
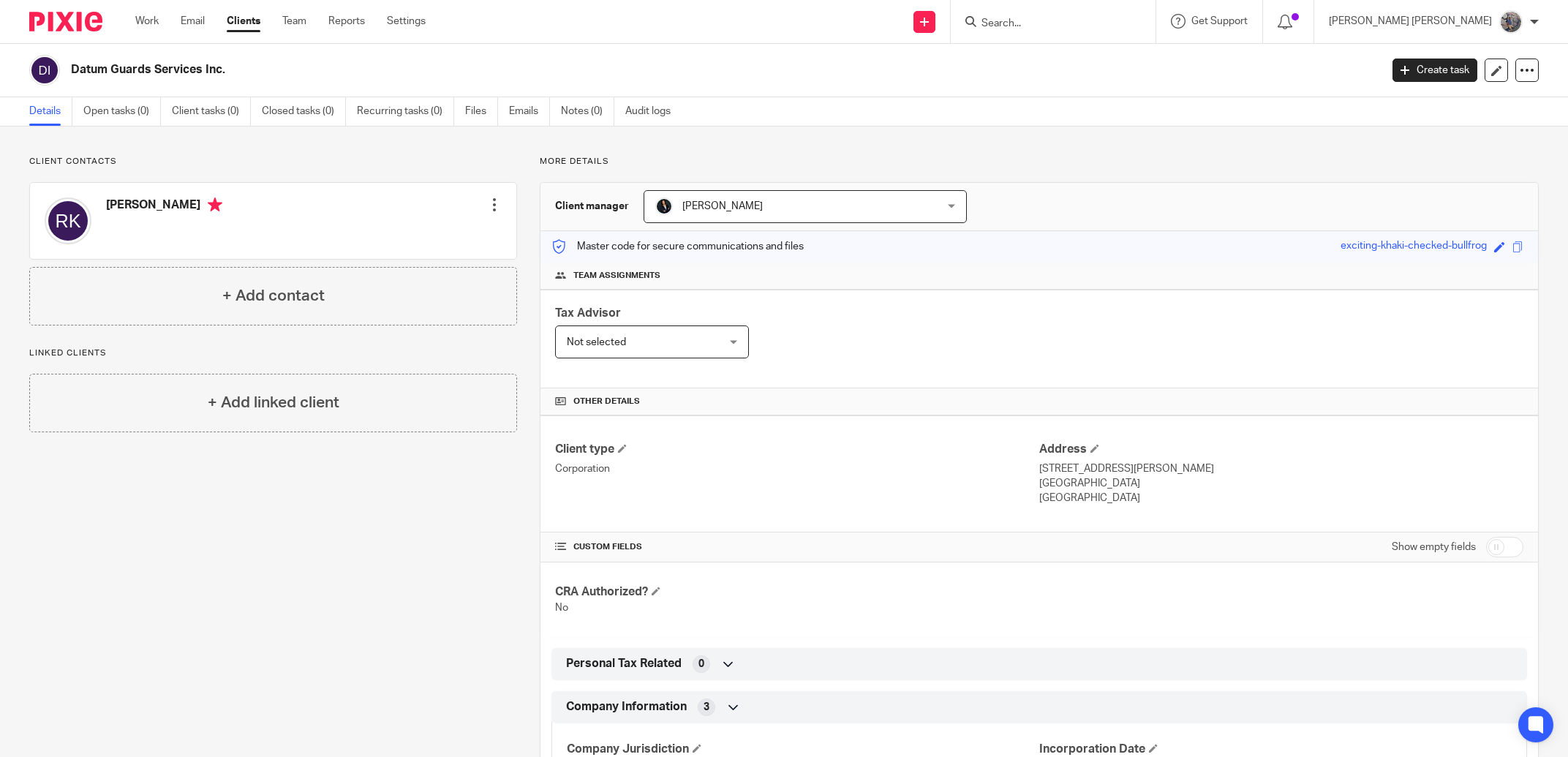
scroll to position [249, 0]
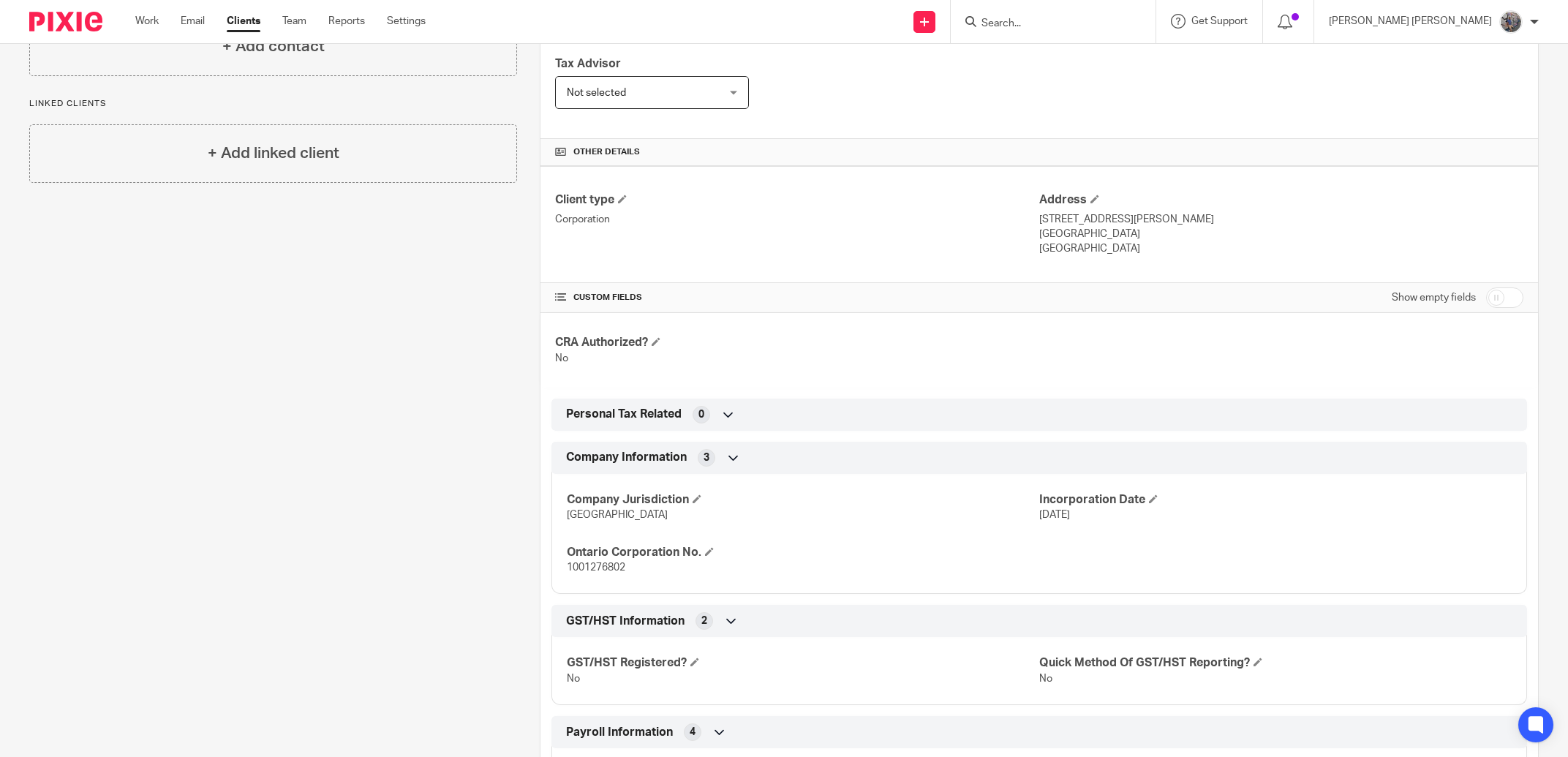
click at [1486, 306] on input "checkbox" at bounding box center [1504, 298] width 38 height 21
checkbox input "true"
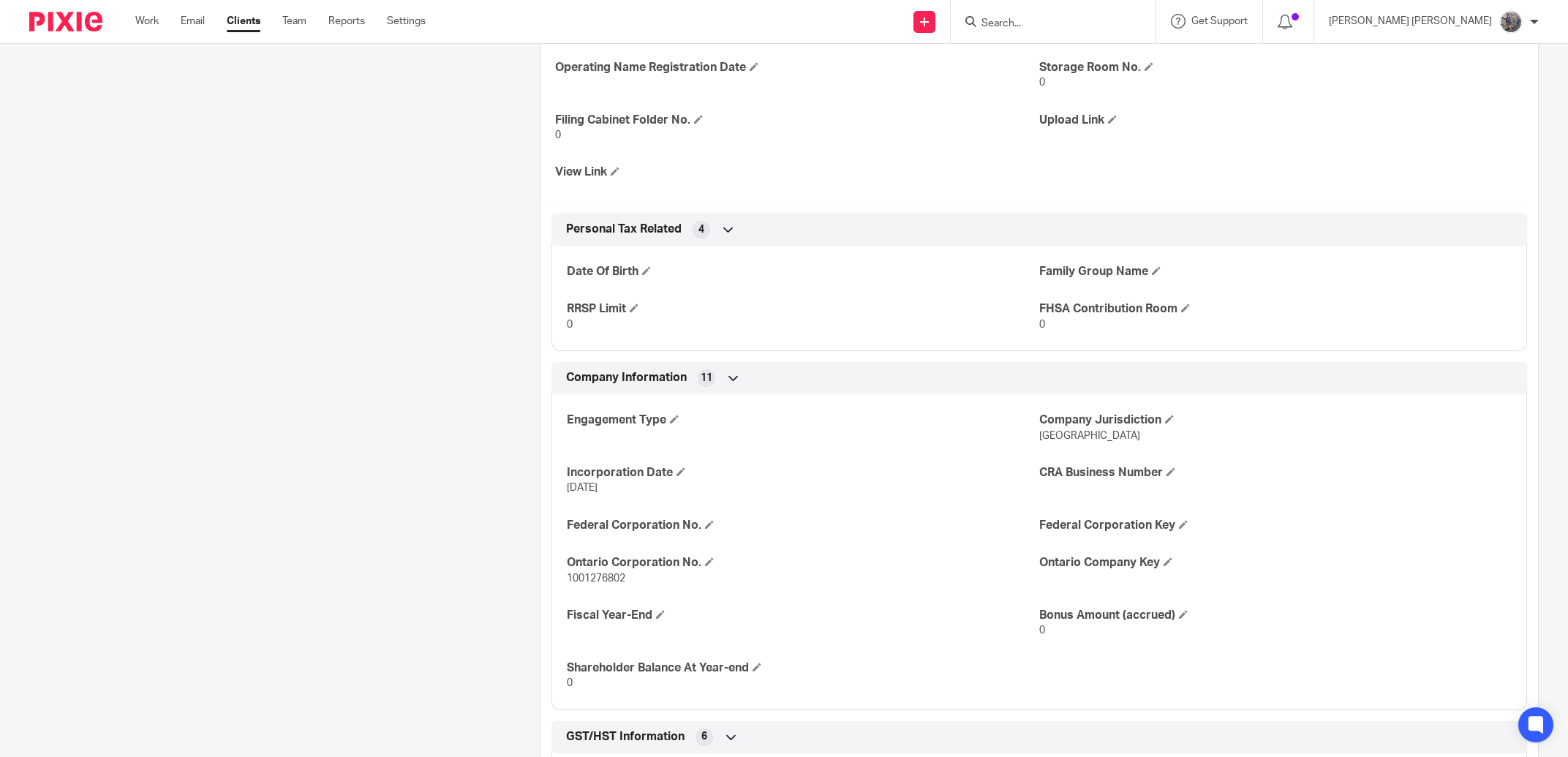
scroll to position [583, 0]
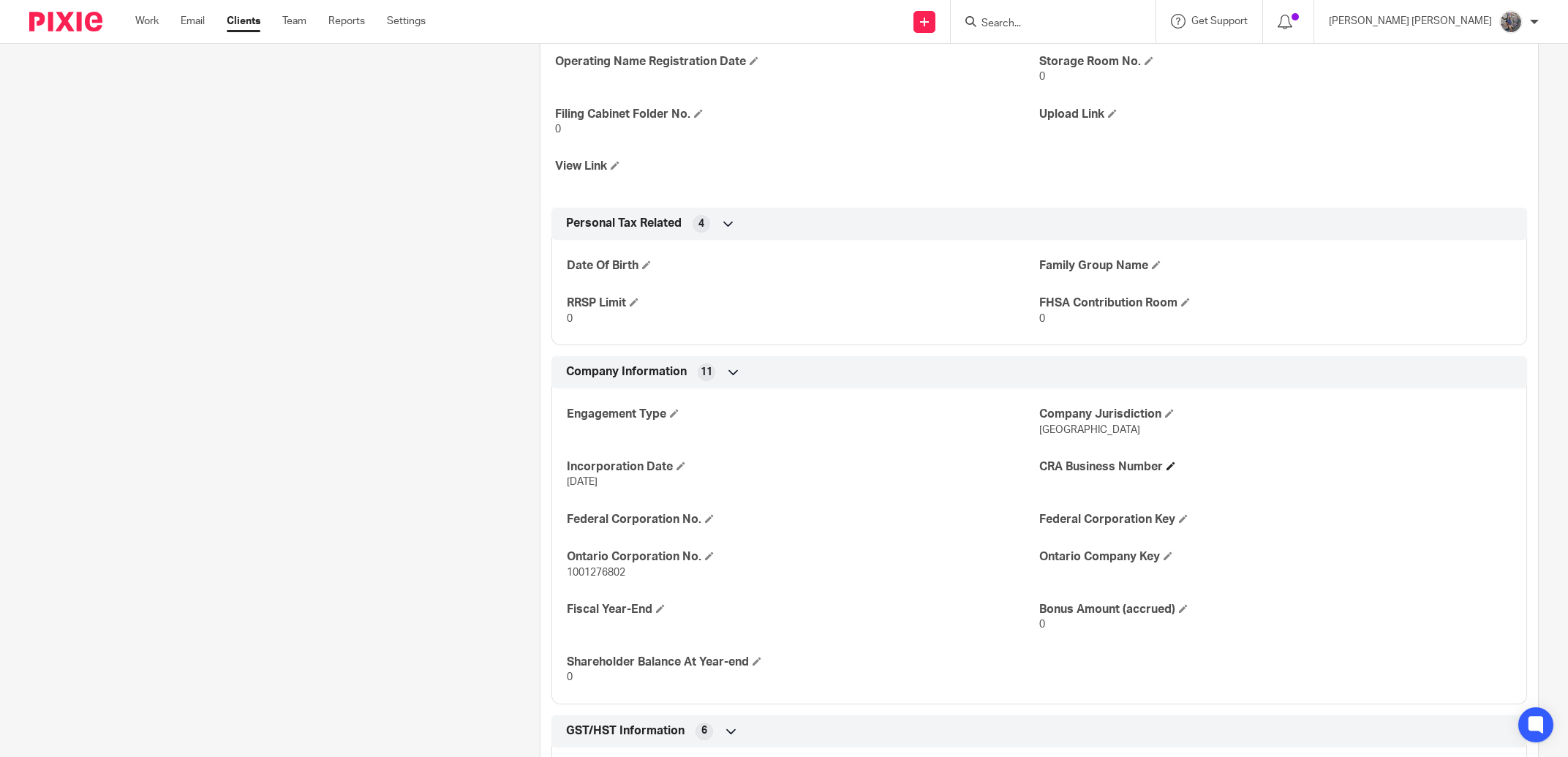
click at [1150, 462] on h4 "CRA Business Number" at bounding box center [1275, 467] width 472 height 15
click at [1167, 464] on span at bounding box center [1170, 465] width 8 height 8
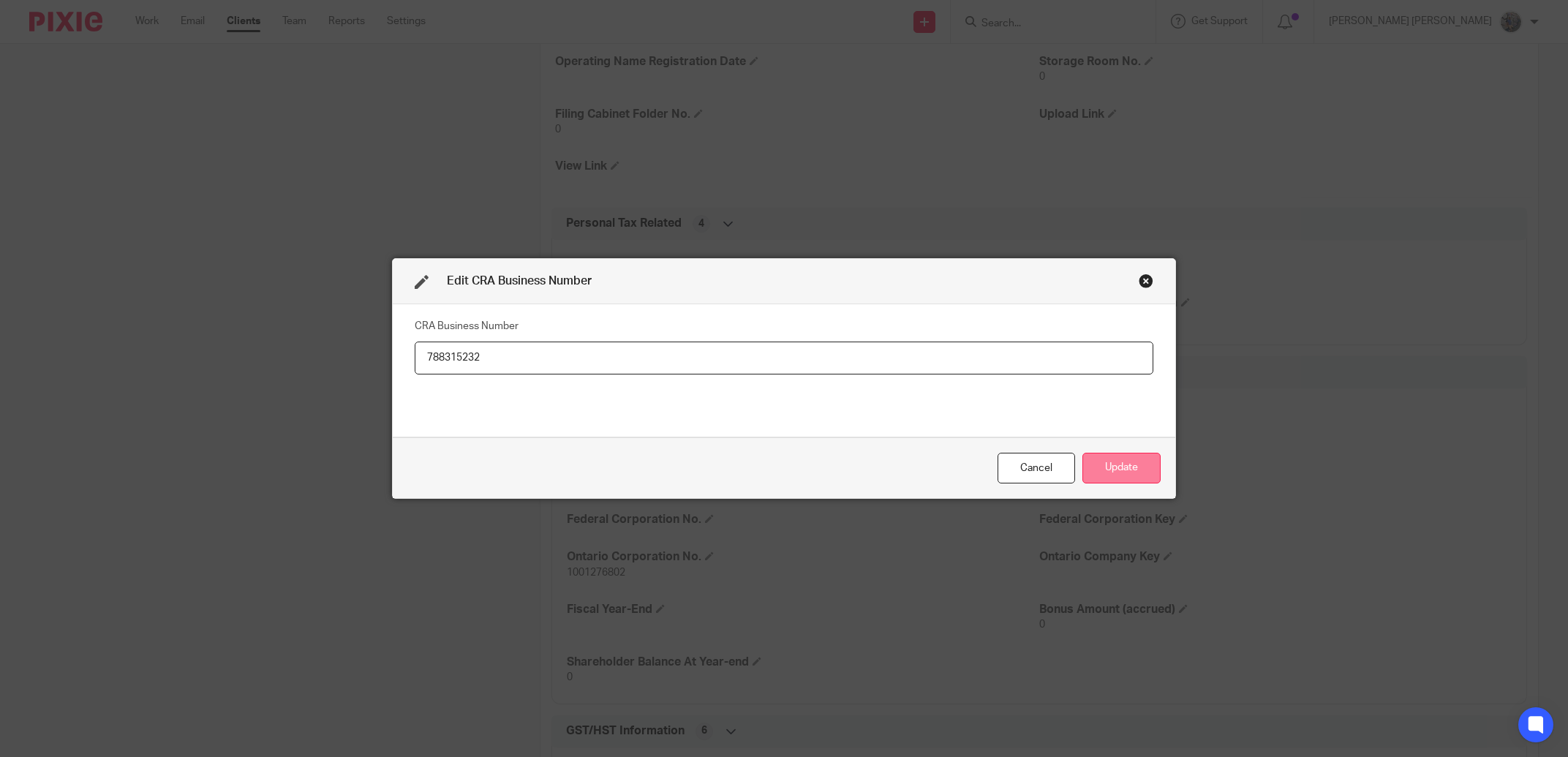
type input "788315232"
click at [1097, 464] on button "Update" at bounding box center [1121, 469] width 78 height 32
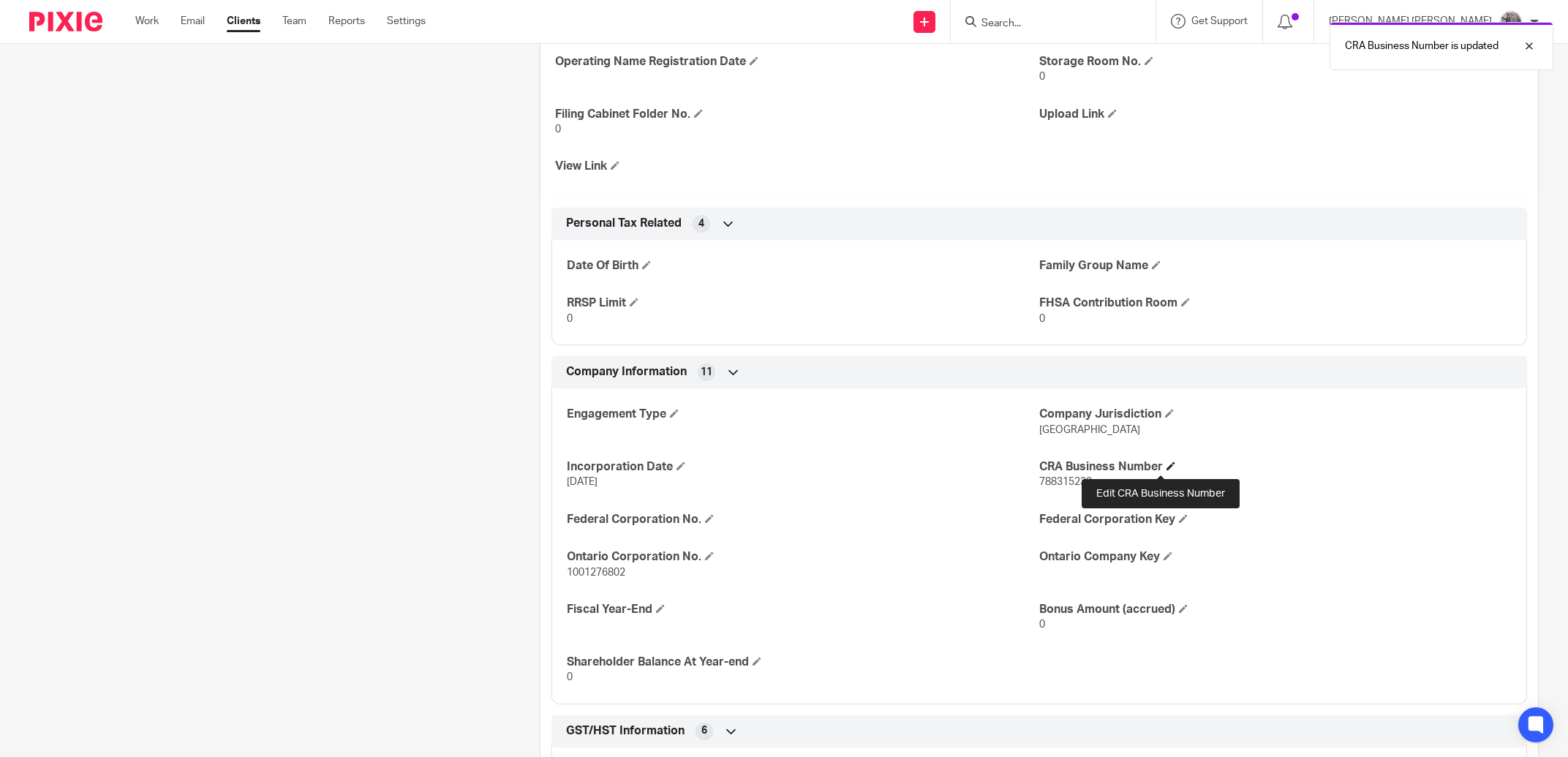
click at [1167, 467] on span at bounding box center [1170, 465] width 8 height 8
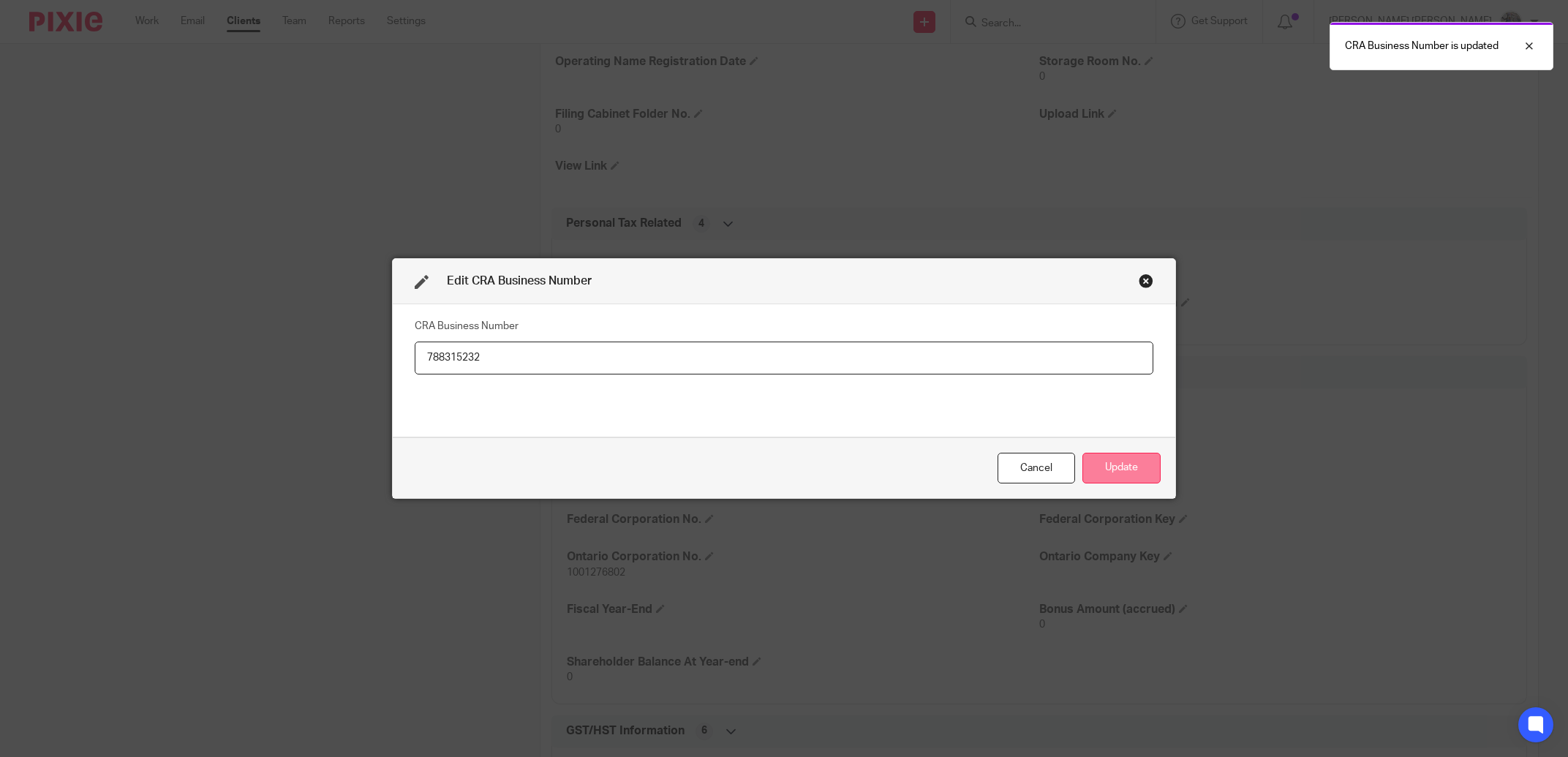
click at [1114, 475] on button "Update" at bounding box center [1121, 469] width 78 height 32
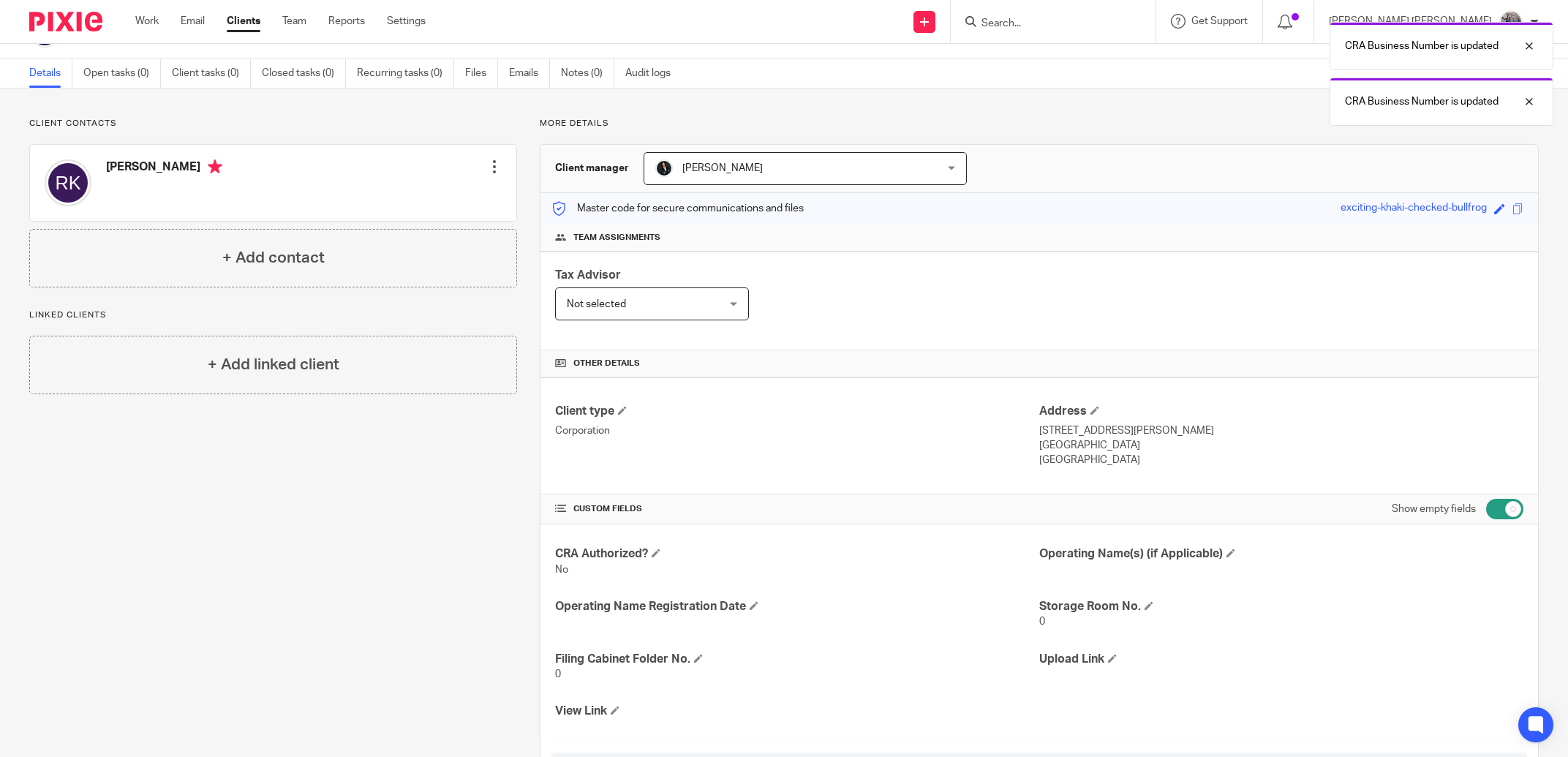
scroll to position [0, 0]
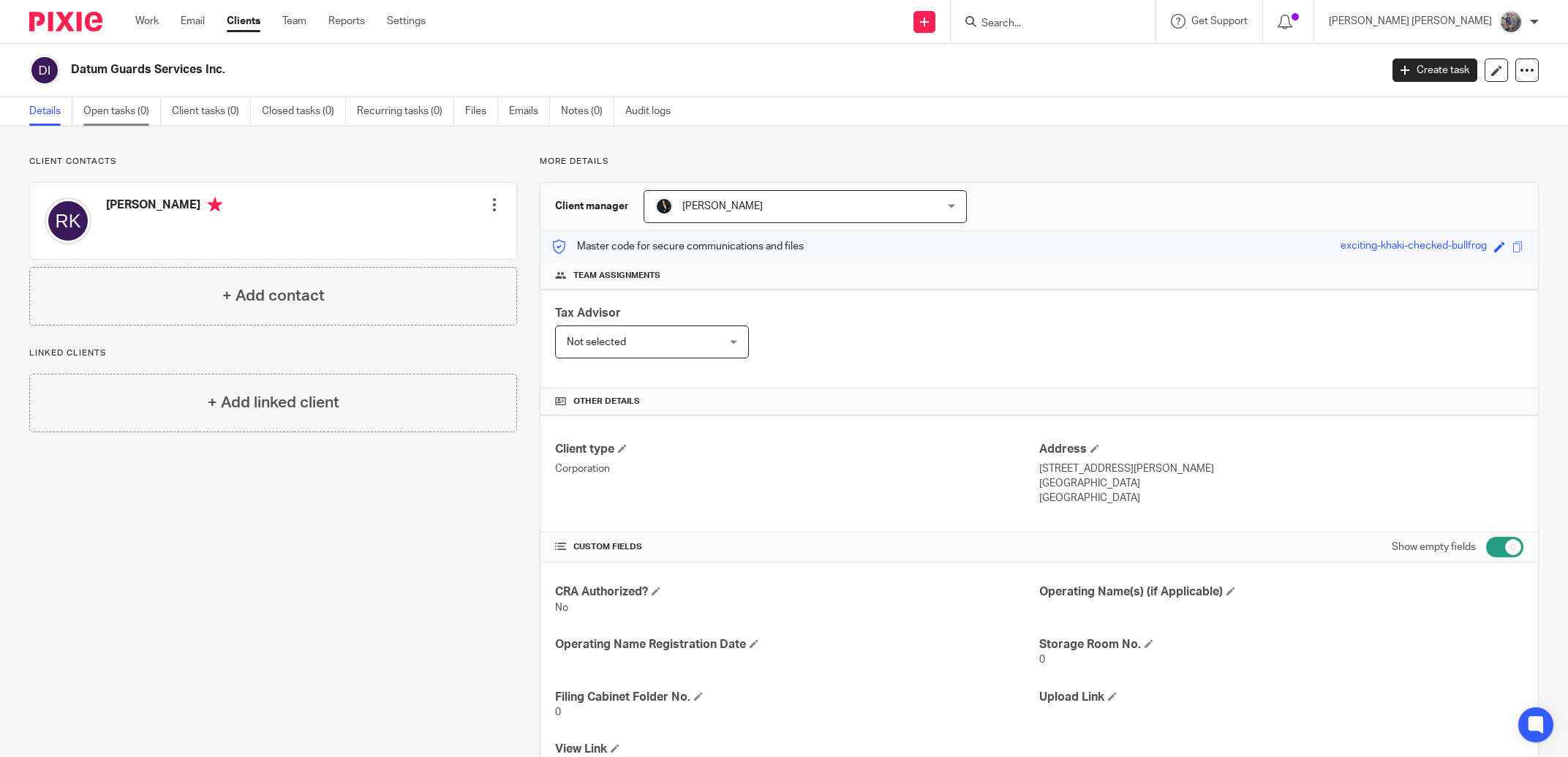
click at [127, 111] on link "Open tasks (0)" at bounding box center [122, 111] width 78 height 28
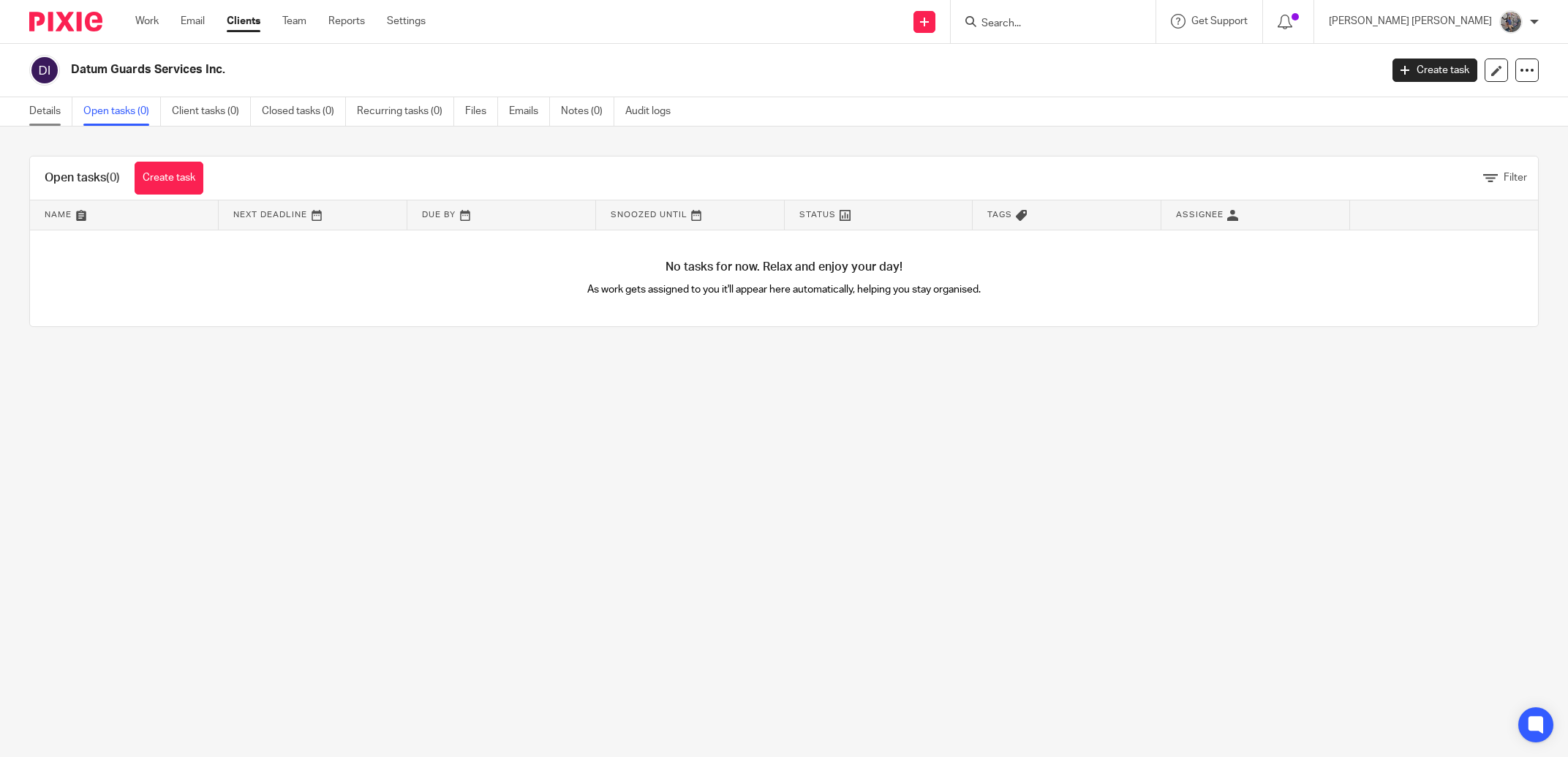
click at [70, 108] on link "Details" at bounding box center [51, 111] width 43 height 28
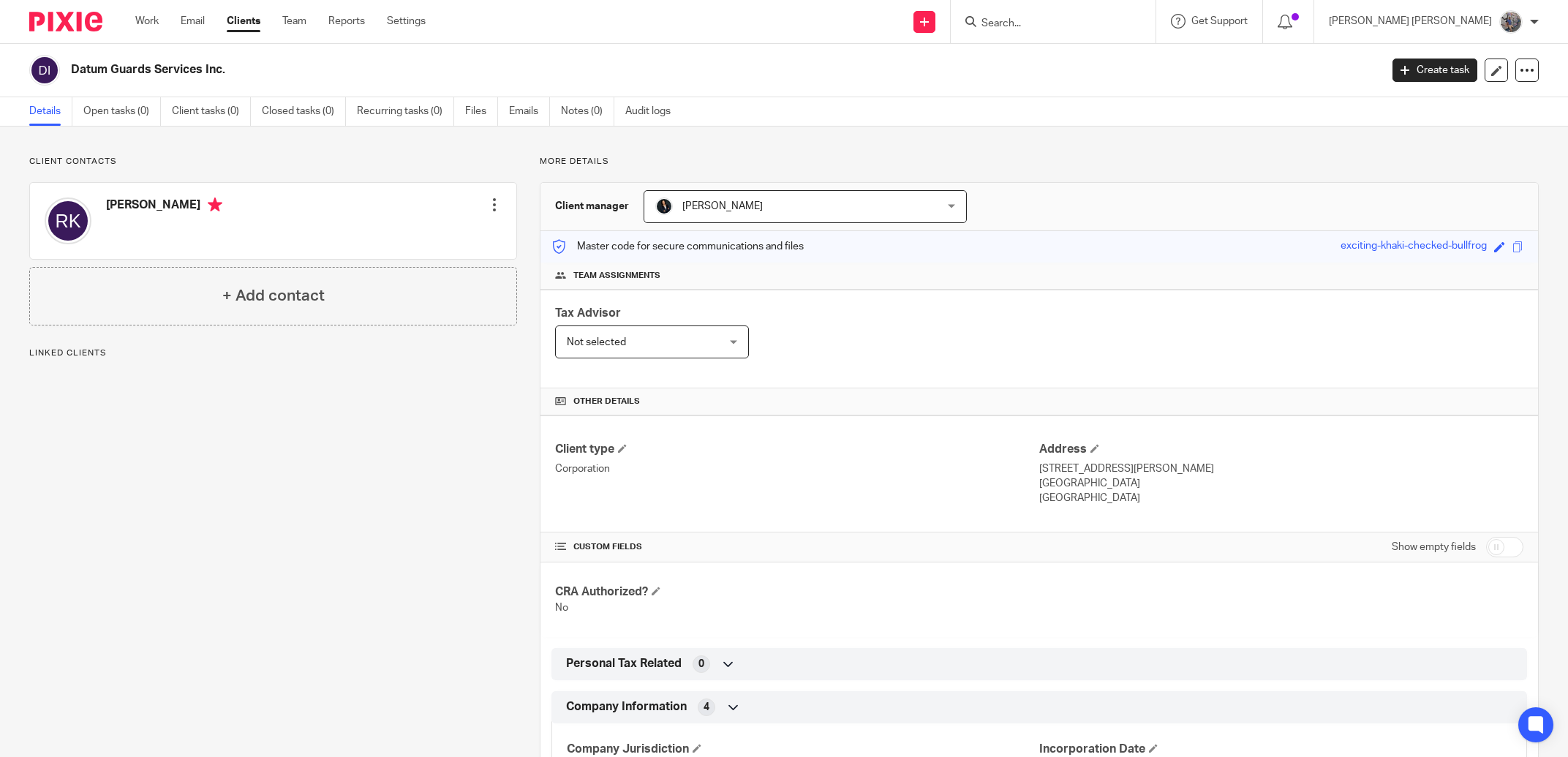
scroll to position [166, 0]
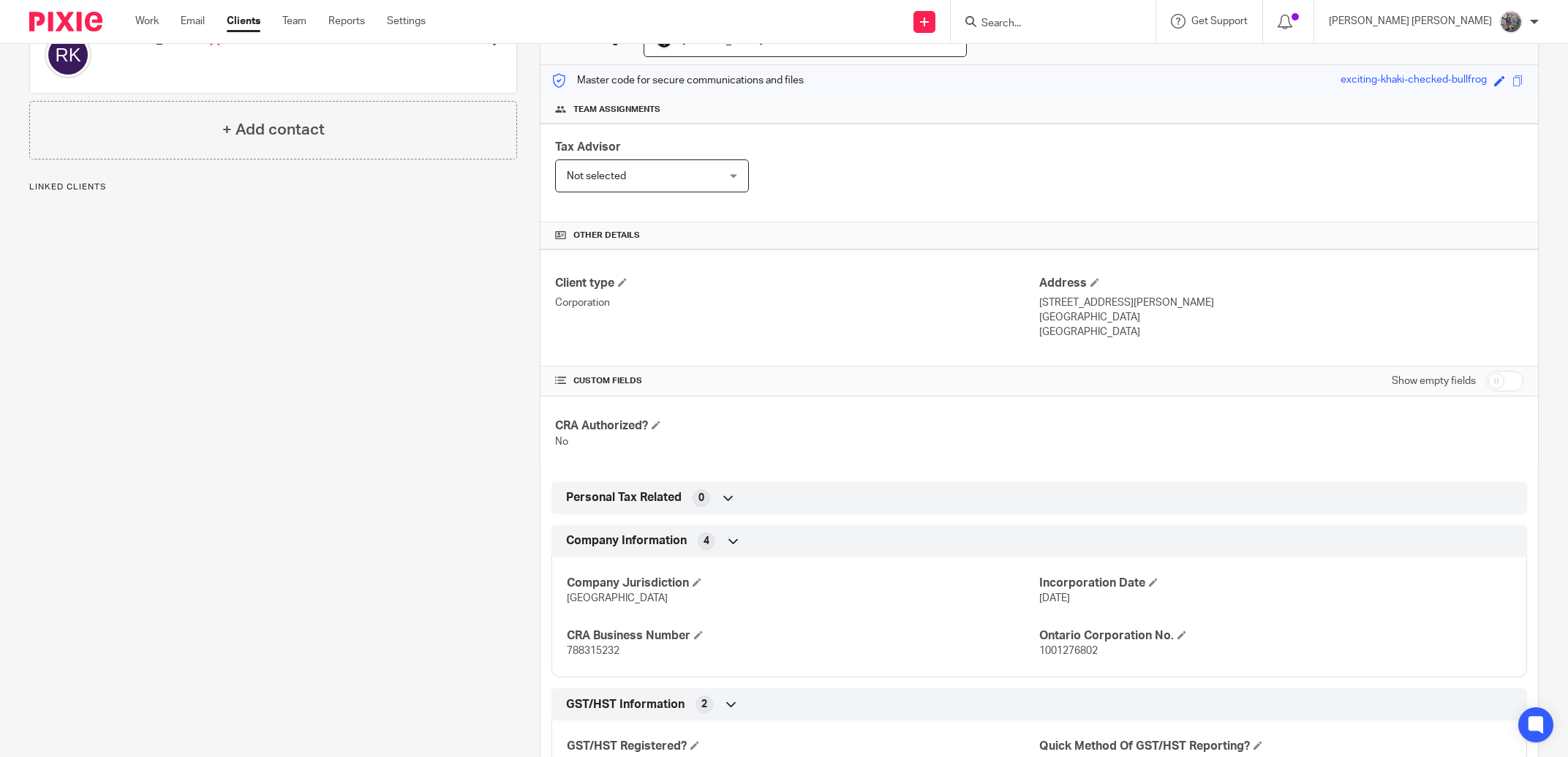
click at [581, 649] on span "788315232" at bounding box center [593, 651] width 52 height 10
copy span "788315232"
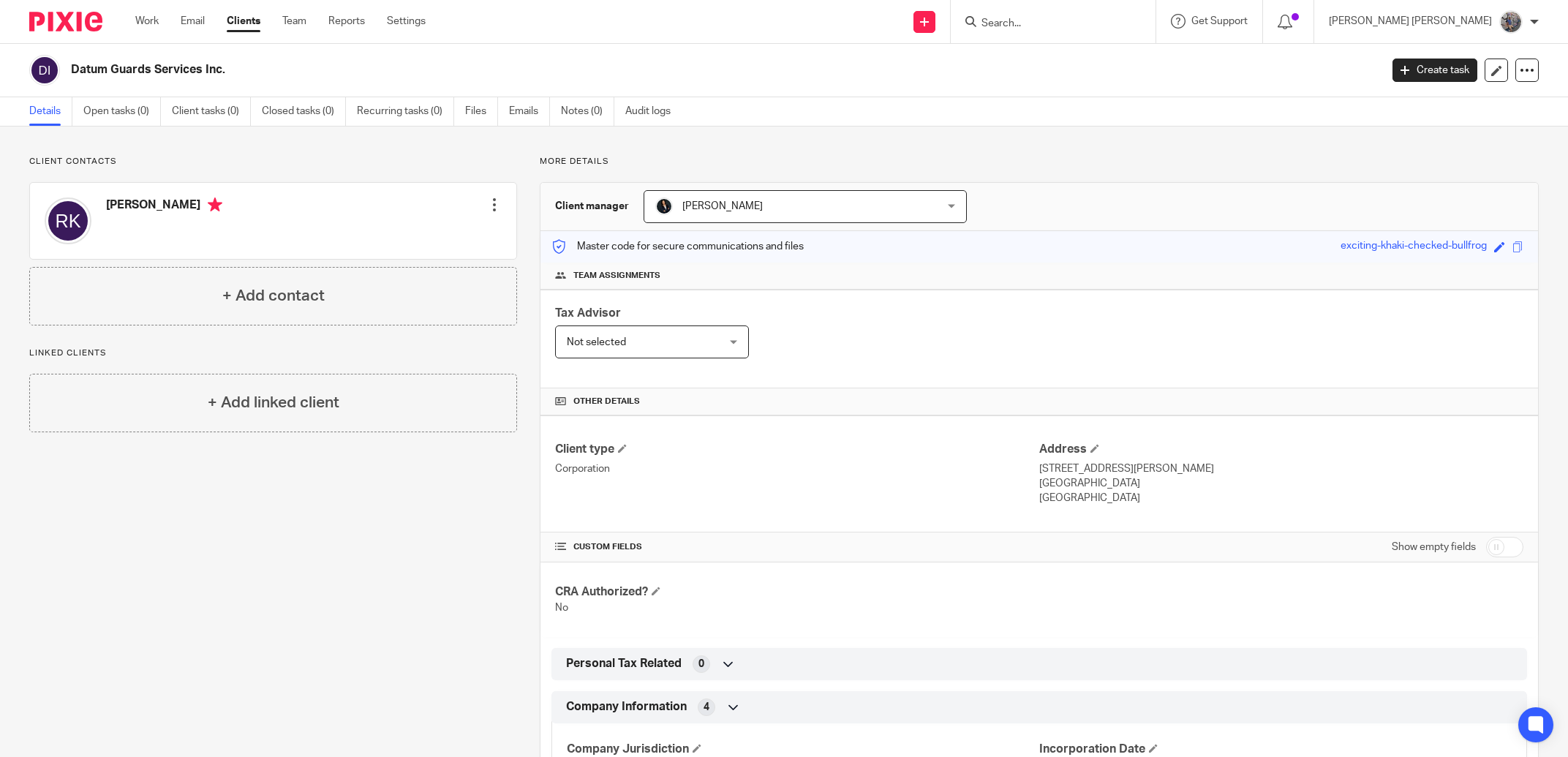
drag, startPoint x: 217, startPoint y: 70, endPoint x: 70, endPoint y: 79, distance: 147.3
click at [71, 78] on h2 "Datum Guards Services Inc." at bounding box center [591, 70] width 1040 height 15
copy h2 "Datum Guards Services Inc."
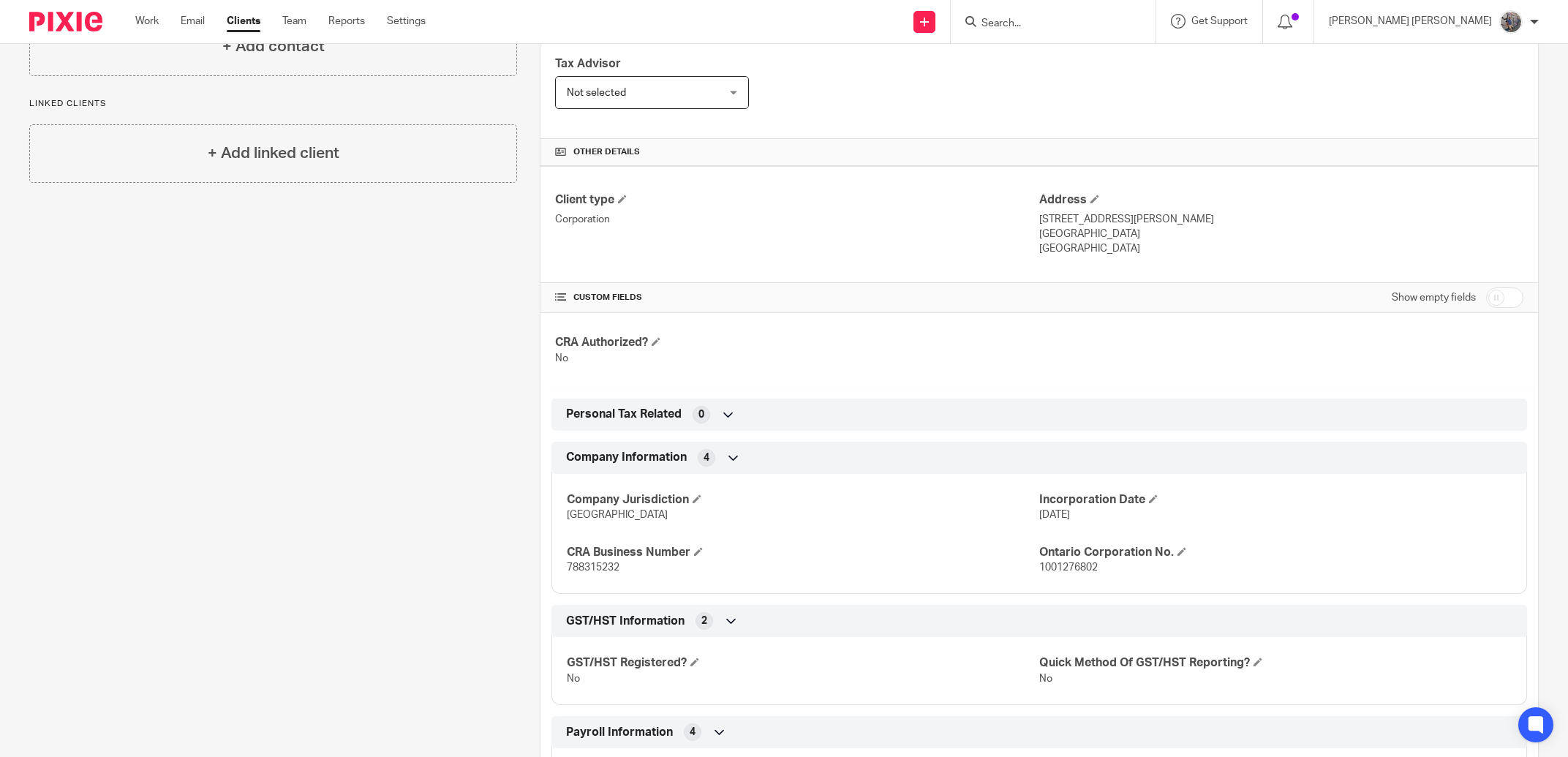
click at [1077, 573] on span "1001276802" at bounding box center [1068, 567] width 58 height 10
copy span "1001276802"
drag, startPoint x: 1168, startPoint y: 232, endPoint x: 1125, endPoint y: 234, distance: 43.0
click at [1125, 234] on p "North York, Ontario, M9M 2G3" at bounding box center [1281, 234] width 484 height 15
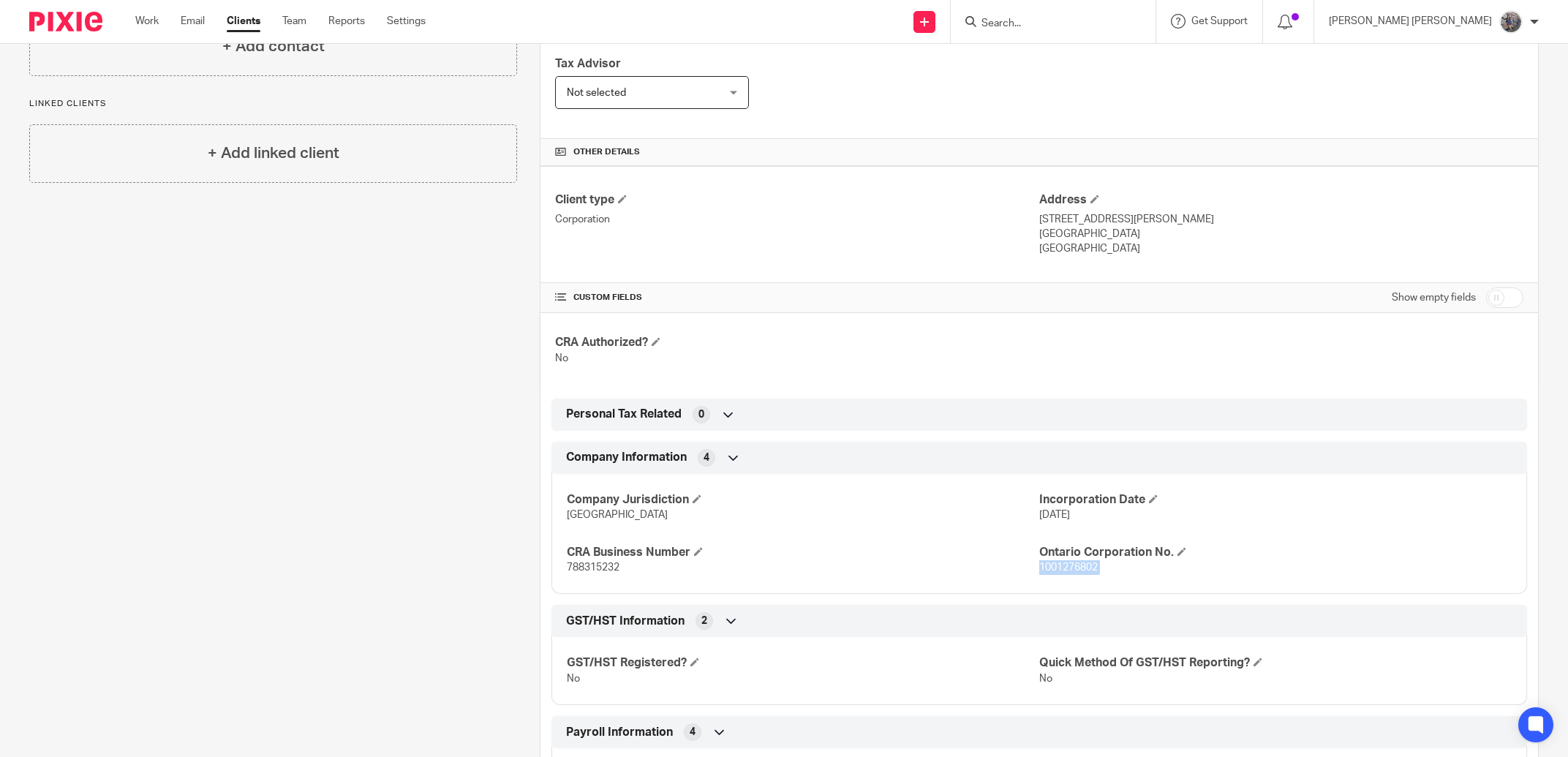
copy p "M9M 2G3"
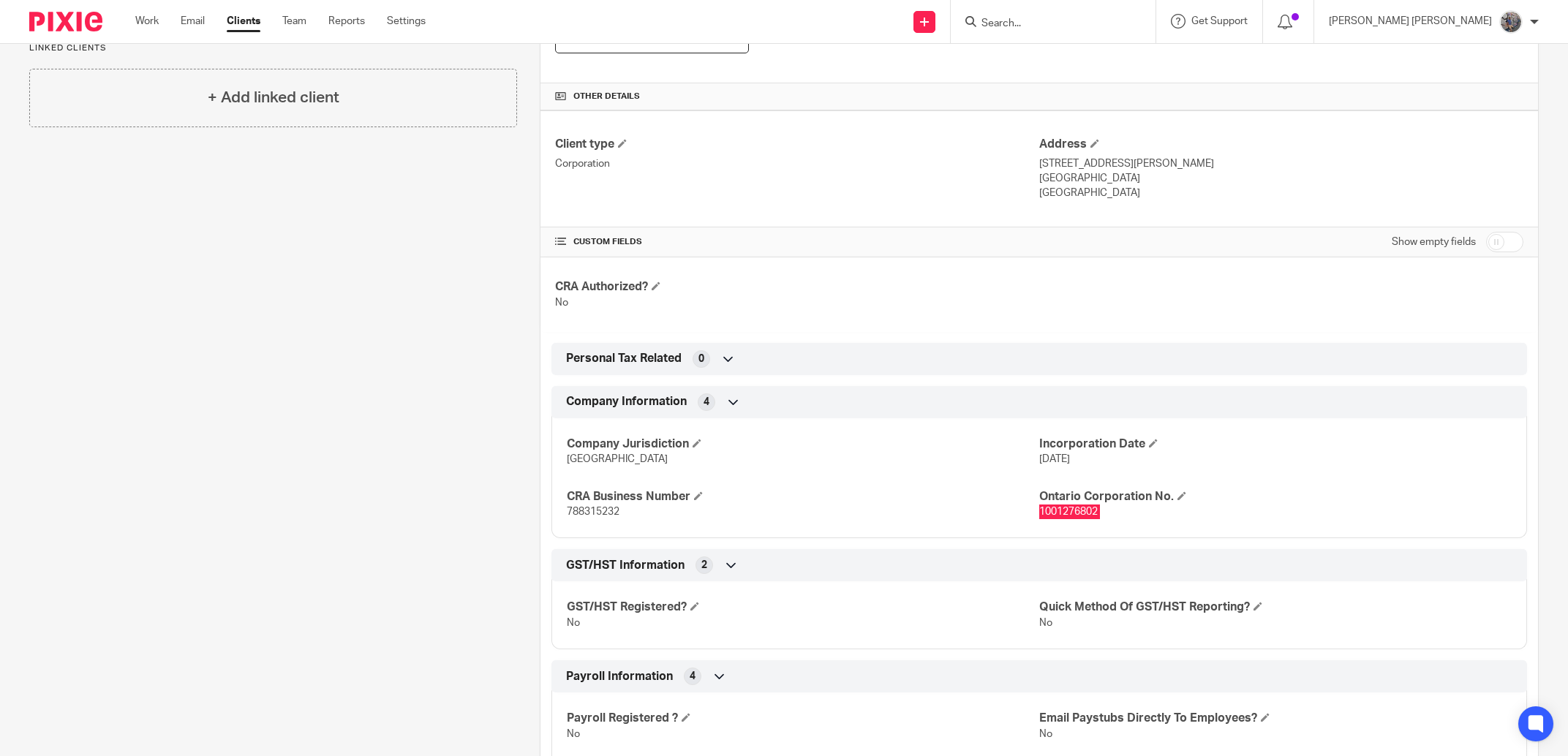
scroll to position [333, 0]
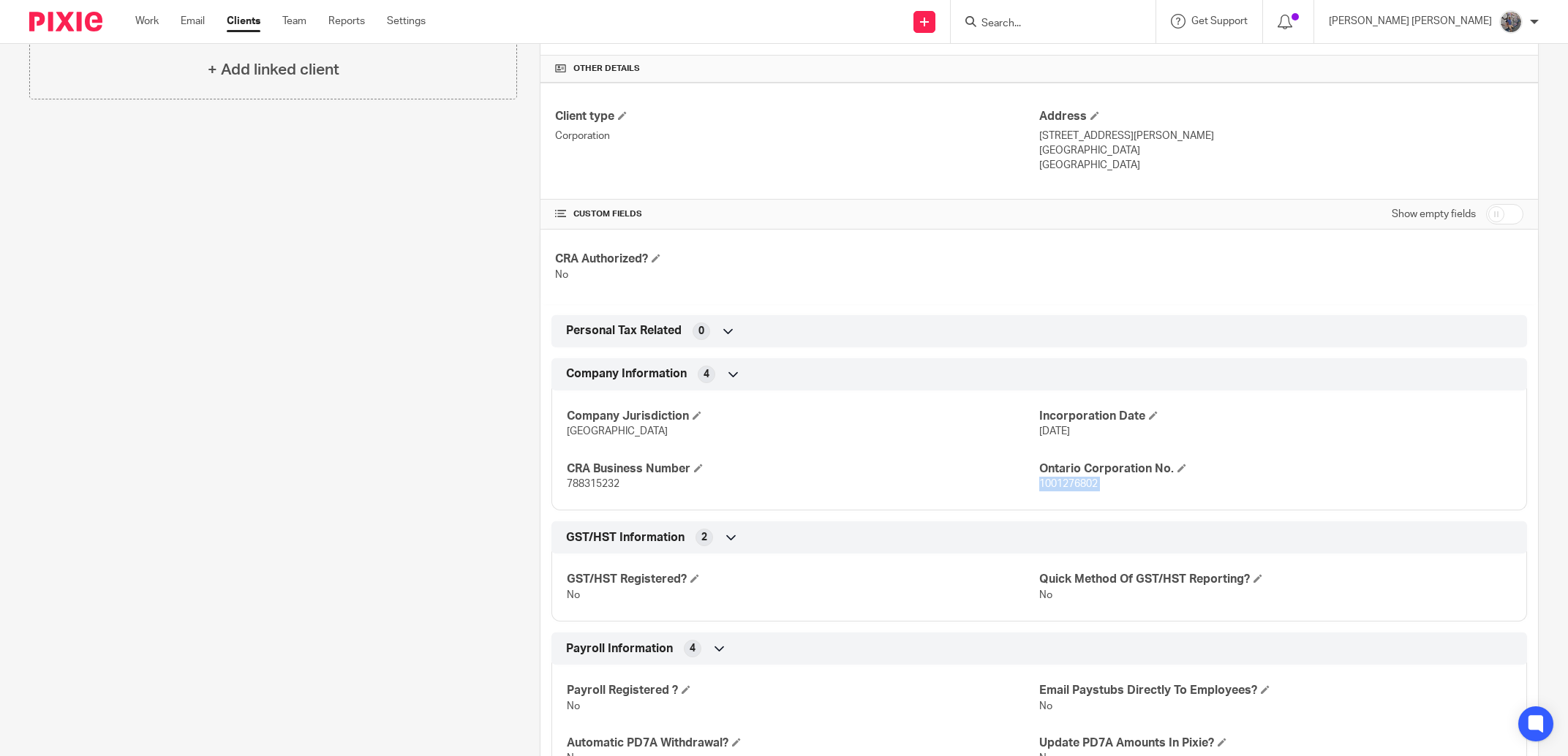
click at [1486, 213] on input "checkbox" at bounding box center [1504, 214] width 38 height 21
checkbox input "true"
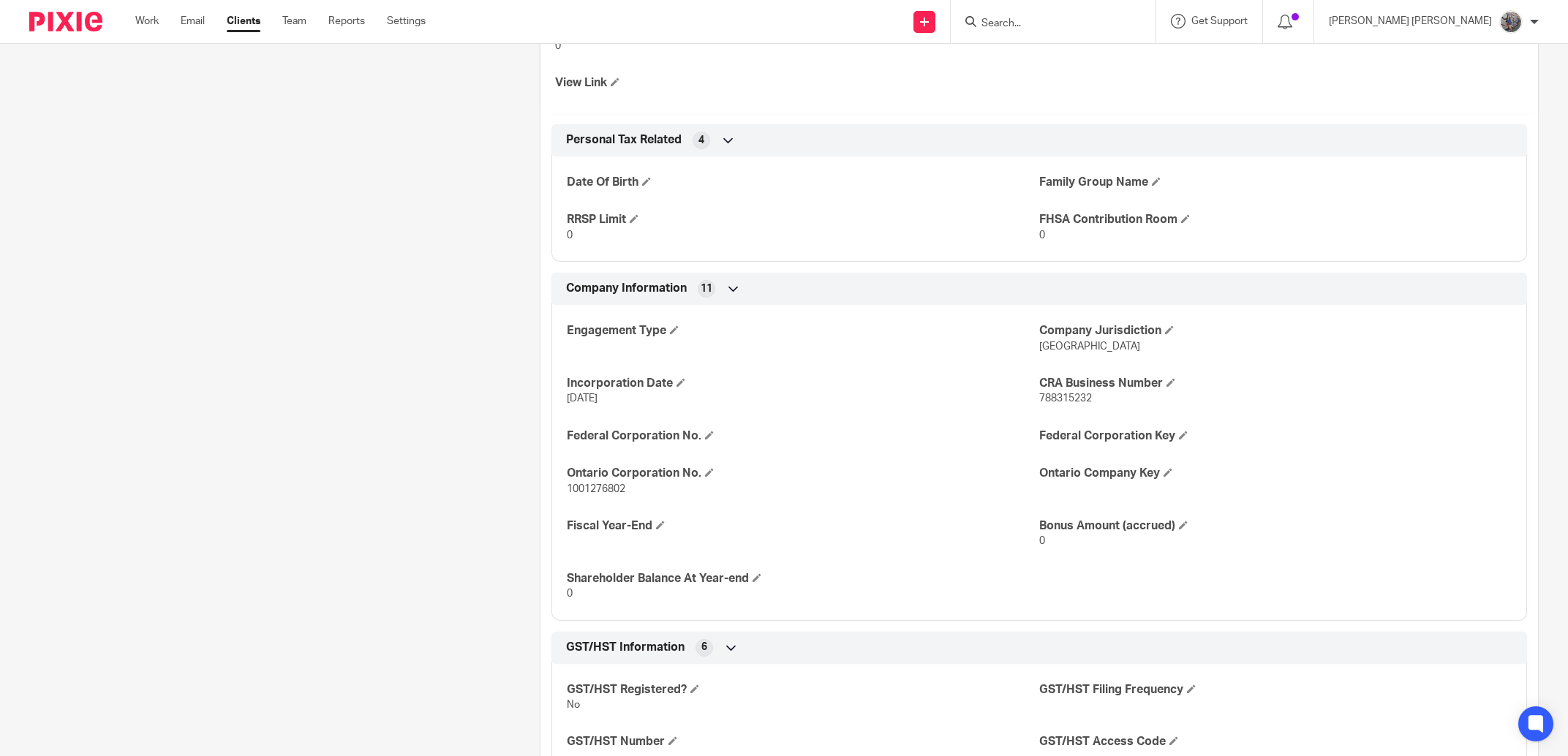
scroll to position [833, 0]
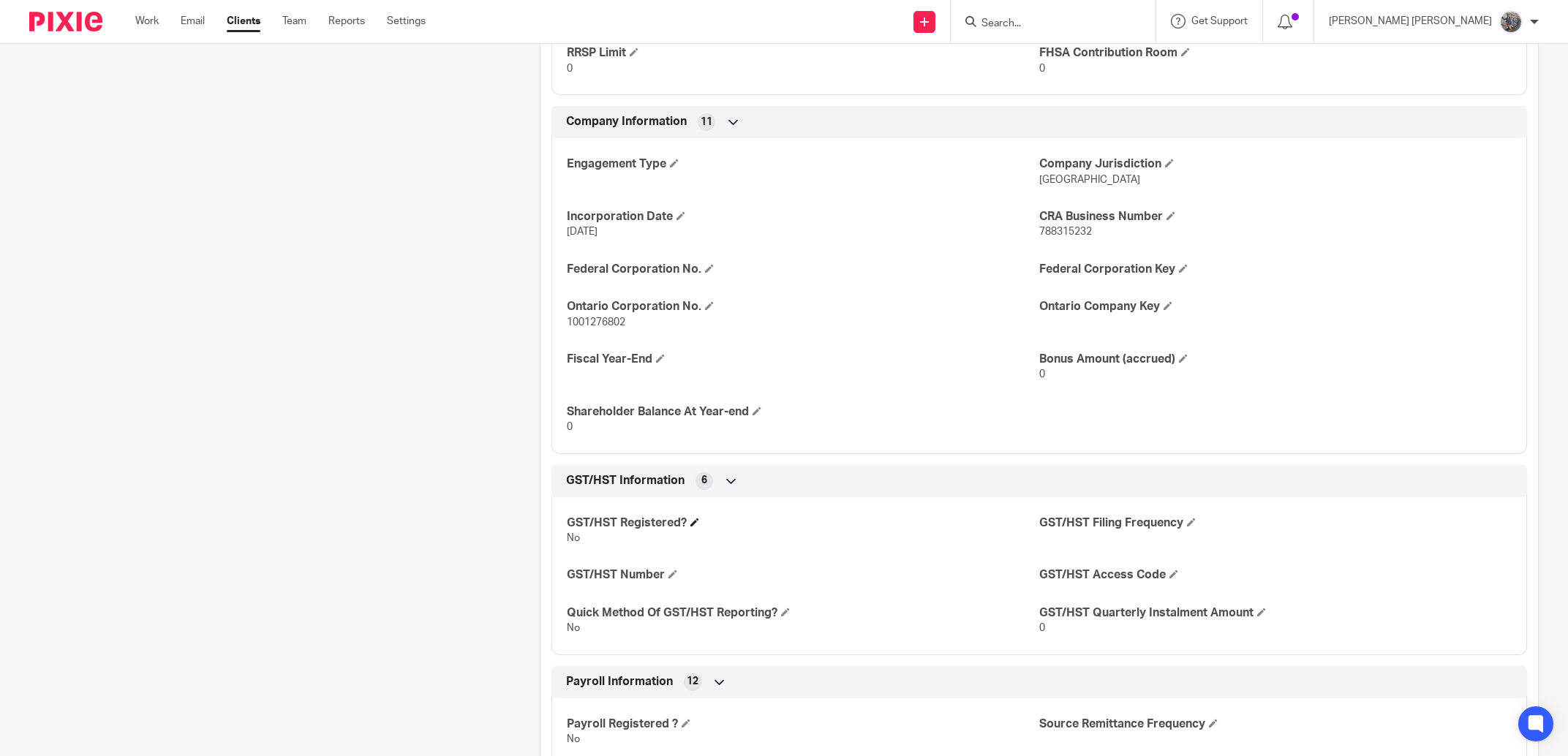
click at [681, 525] on h4 "GST/HST Registered?" at bounding box center [803, 523] width 472 height 15
click at [691, 520] on span at bounding box center [694, 521] width 8 height 8
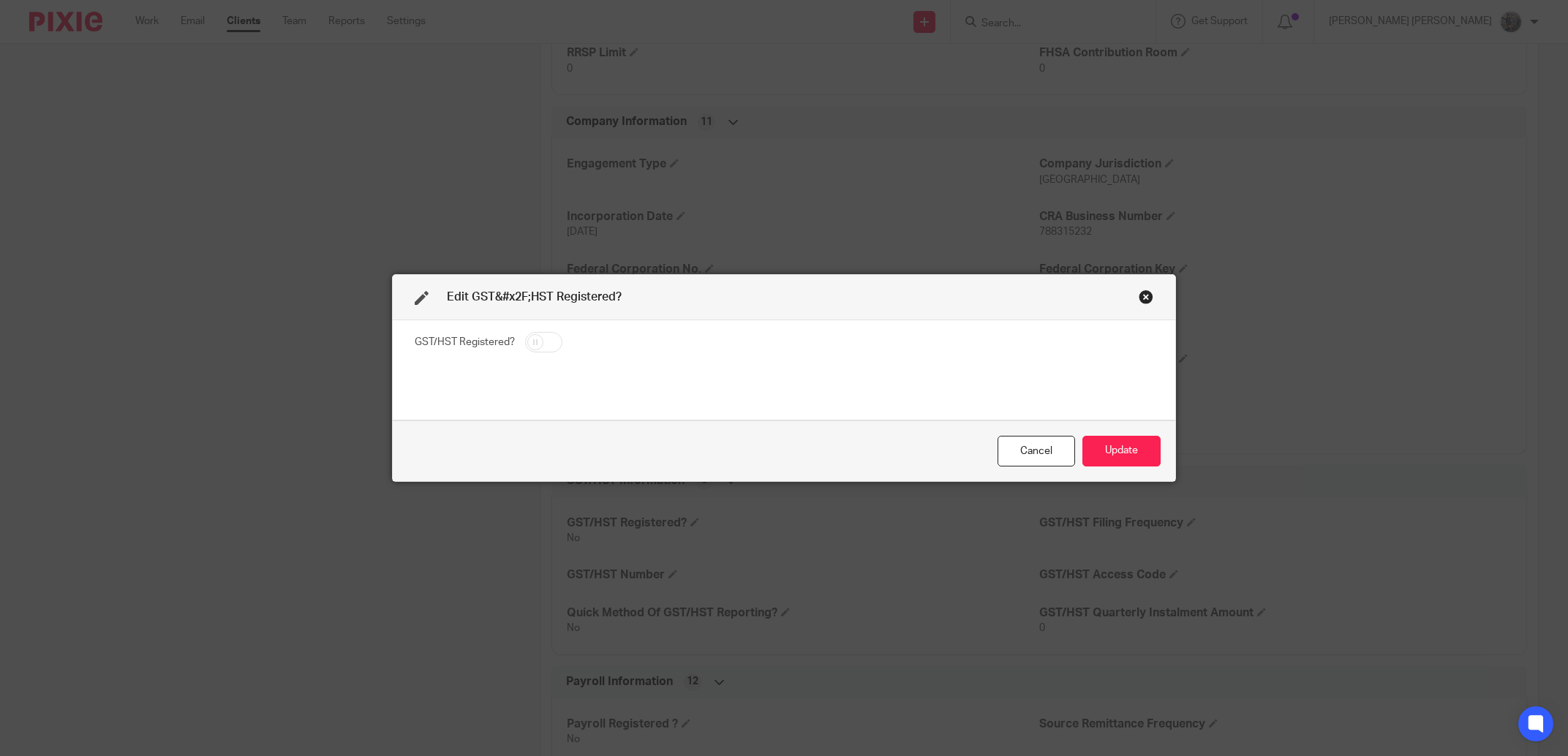
click at [534, 343] on input "checkbox" at bounding box center [544, 342] width 38 height 21
checkbox input "true"
click at [1112, 444] on button "Update" at bounding box center [1121, 451] width 78 height 32
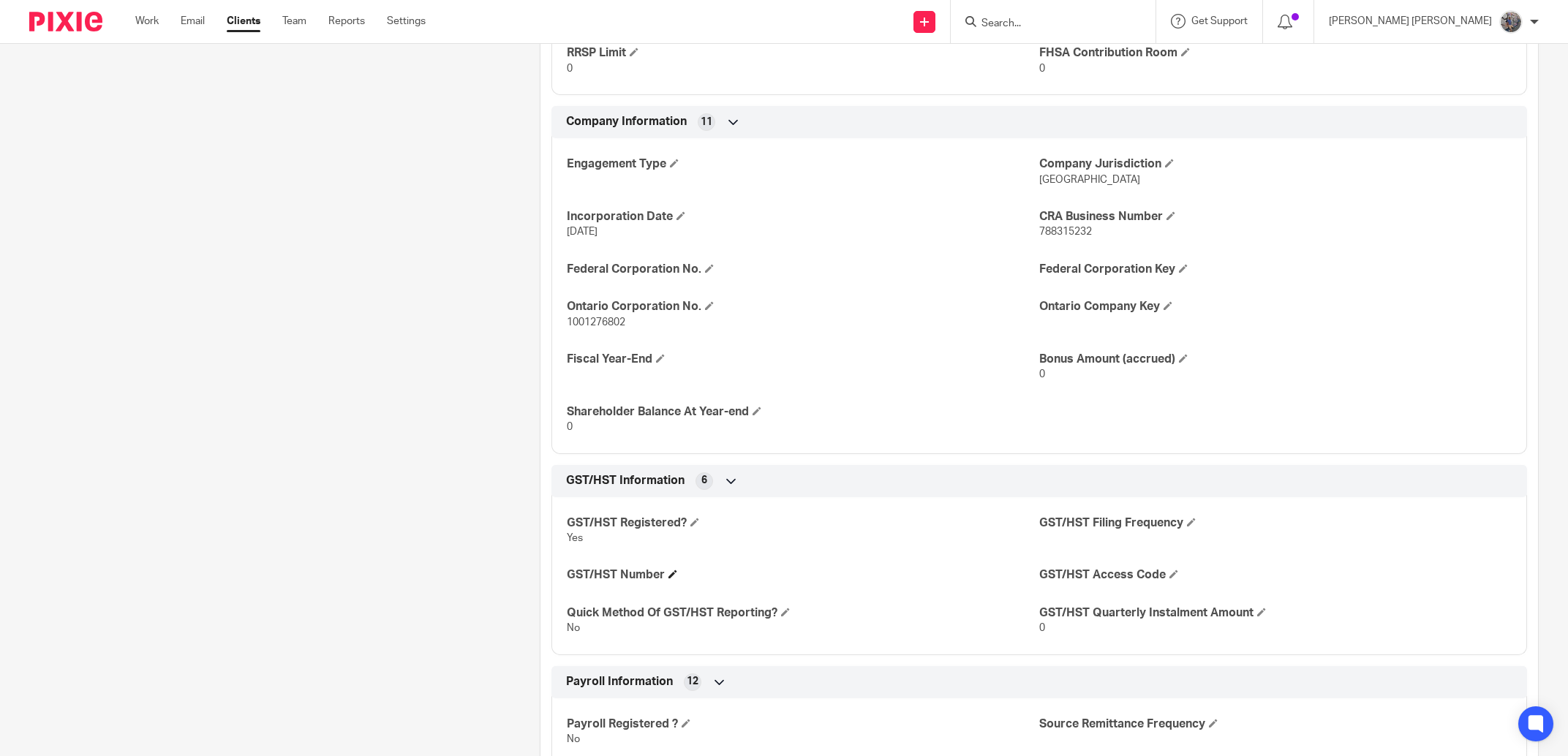
click at [677, 575] on h4 "GST/HST Number" at bounding box center [803, 575] width 472 height 15
click at [668, 575] on span at bounding box center [672, 574] width 8 height 8
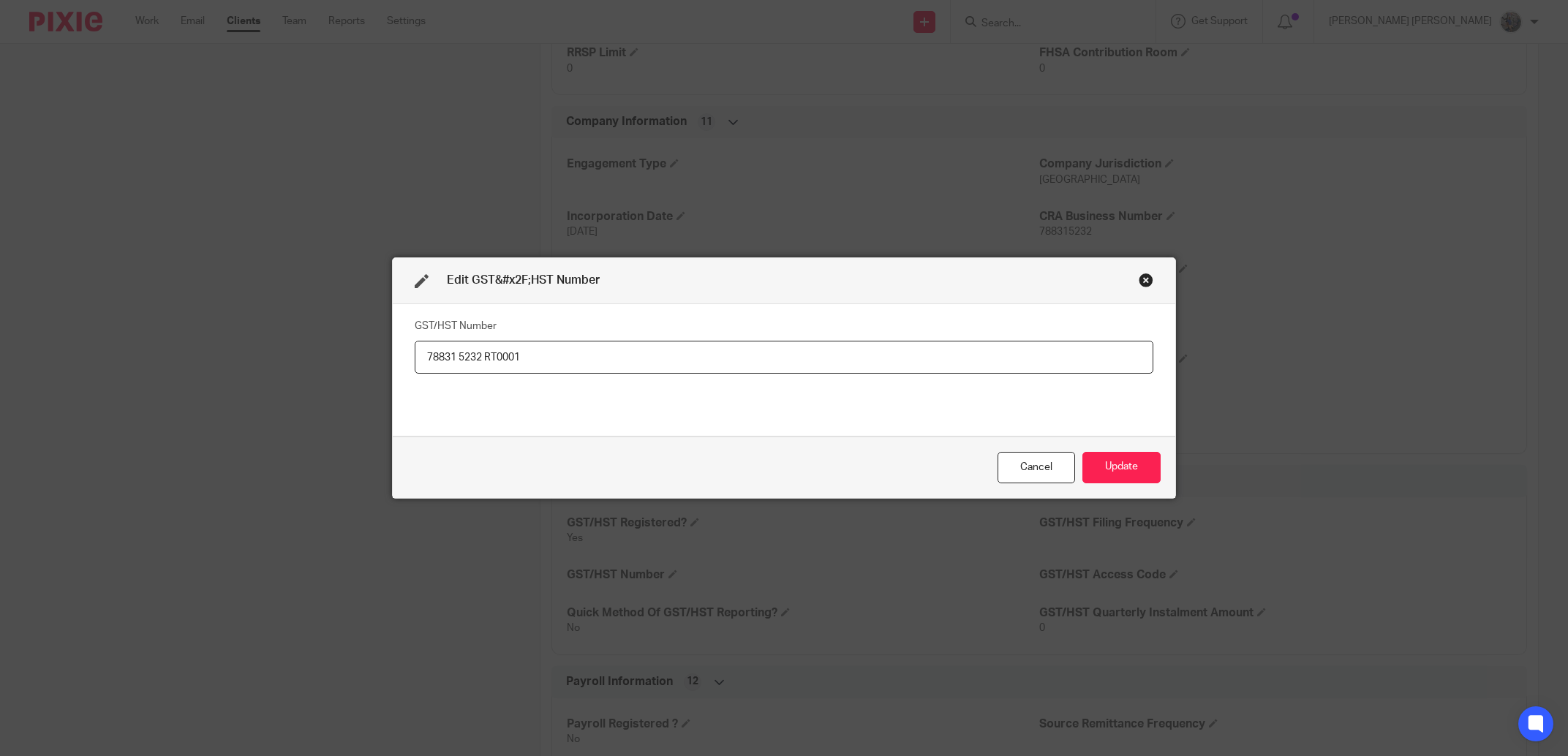
click at [453, 362] on input "78831 5232 RT0001" at bounding box center [784, 357] width 739 height 33
type input "788315232 RT0001"
click at [1100, 476] on button "Update" at bounding box center [1121, 468] width 78 height 32
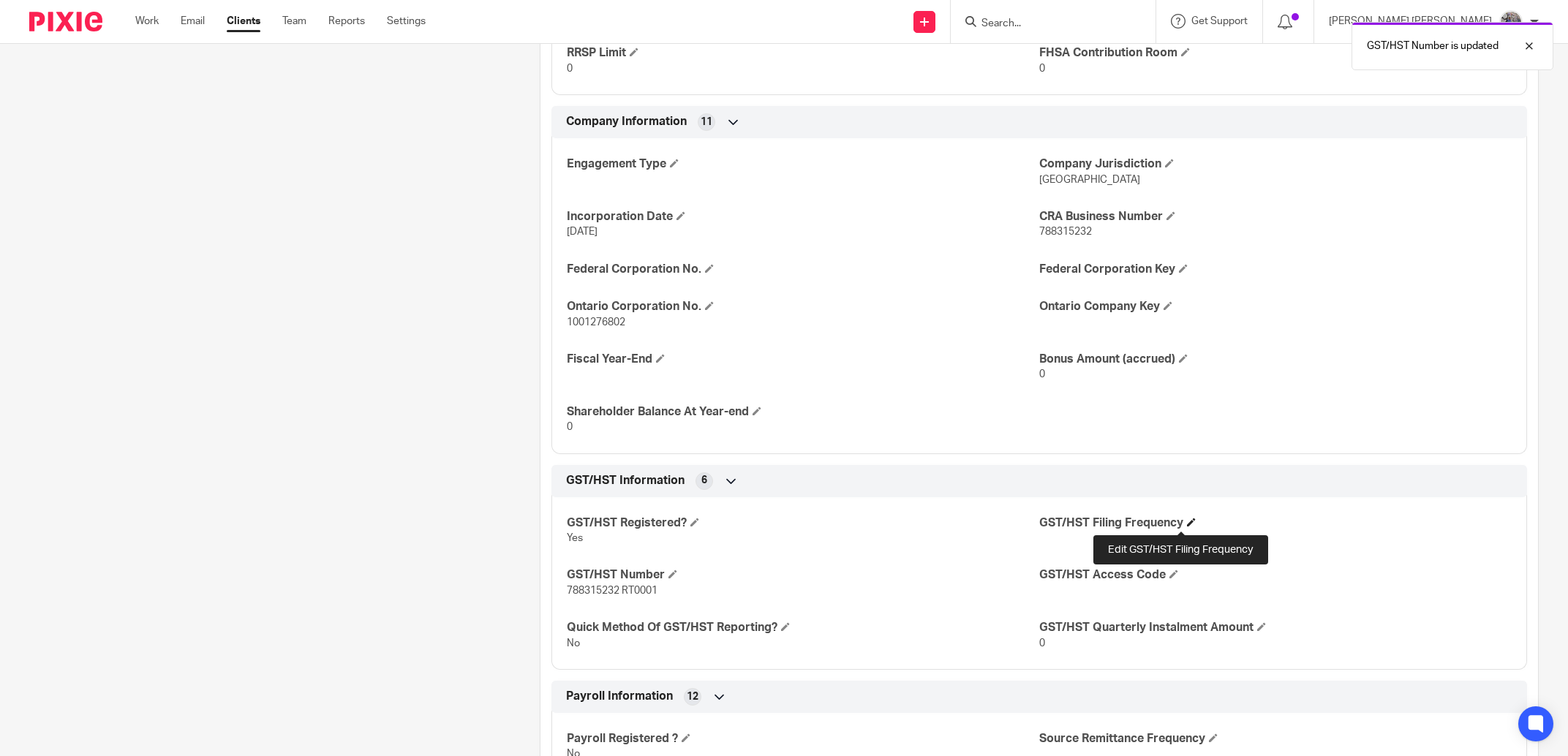
click at [1187, 522] on span at bounding box center [1190, 521] width 8 height 8
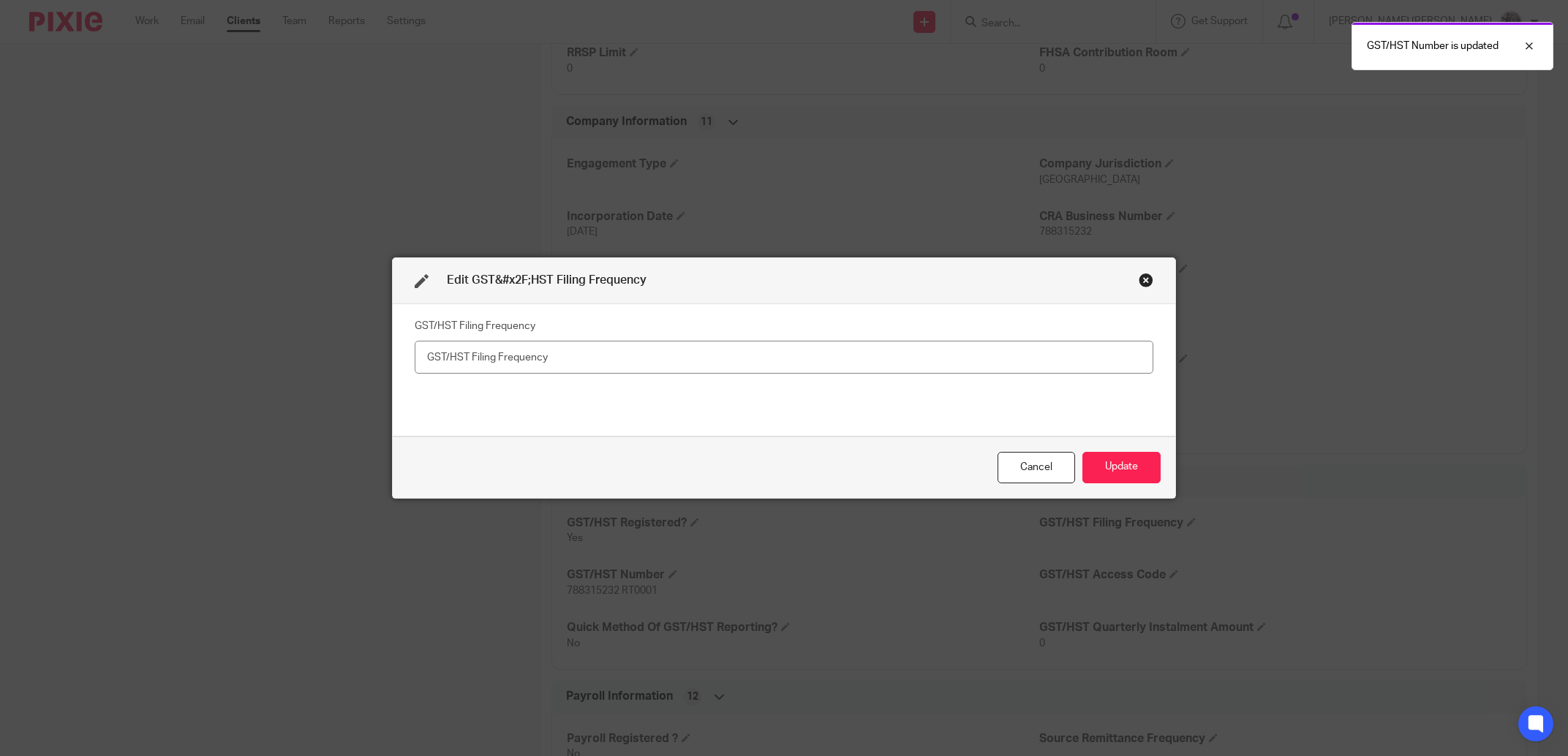
click at [574, 345] on input "text" at bounding box center [784, 357] width 739 height 33
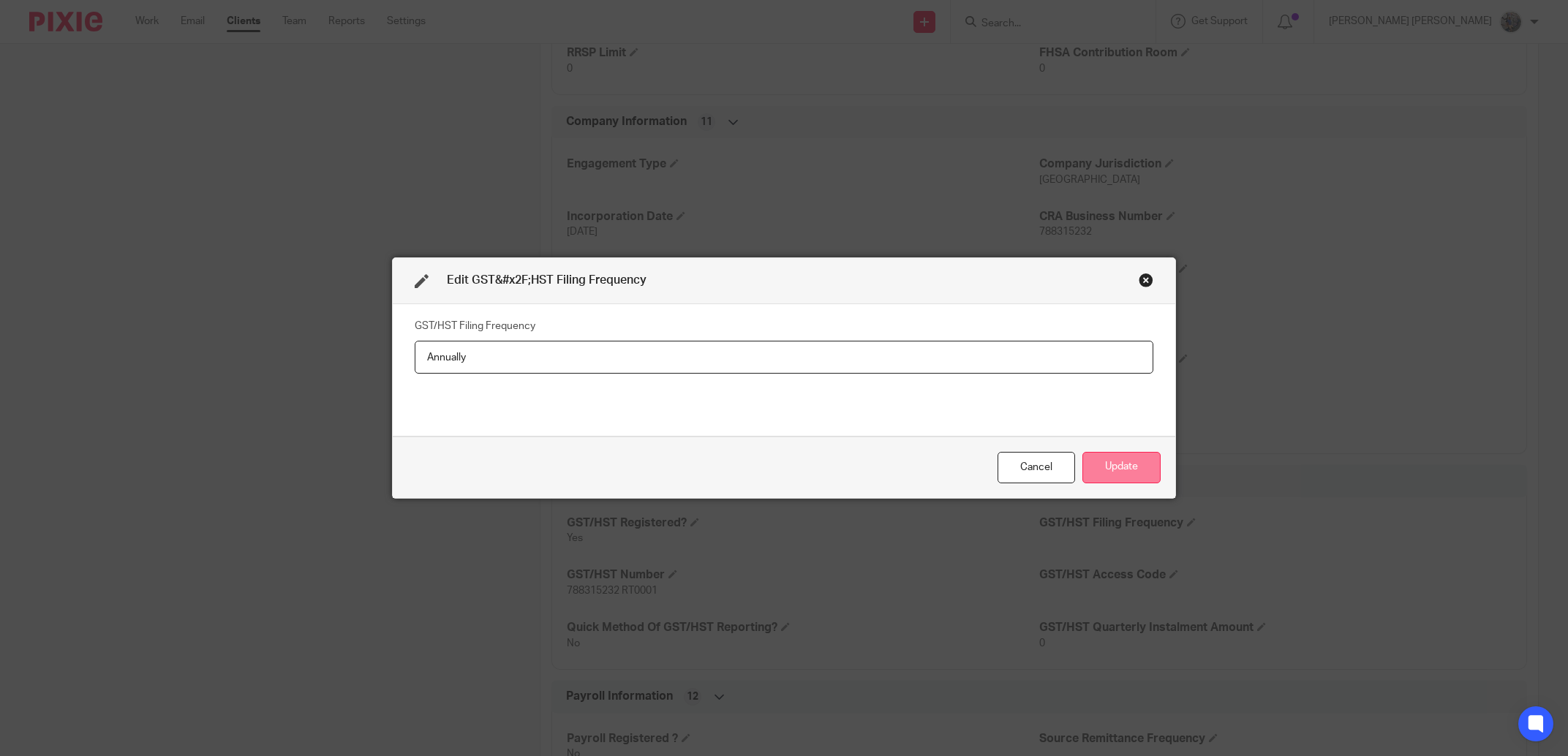
type input "Annually"
click at [1105, 457] on button "Update" at bounding box center [1121, 468] width 78 height 32
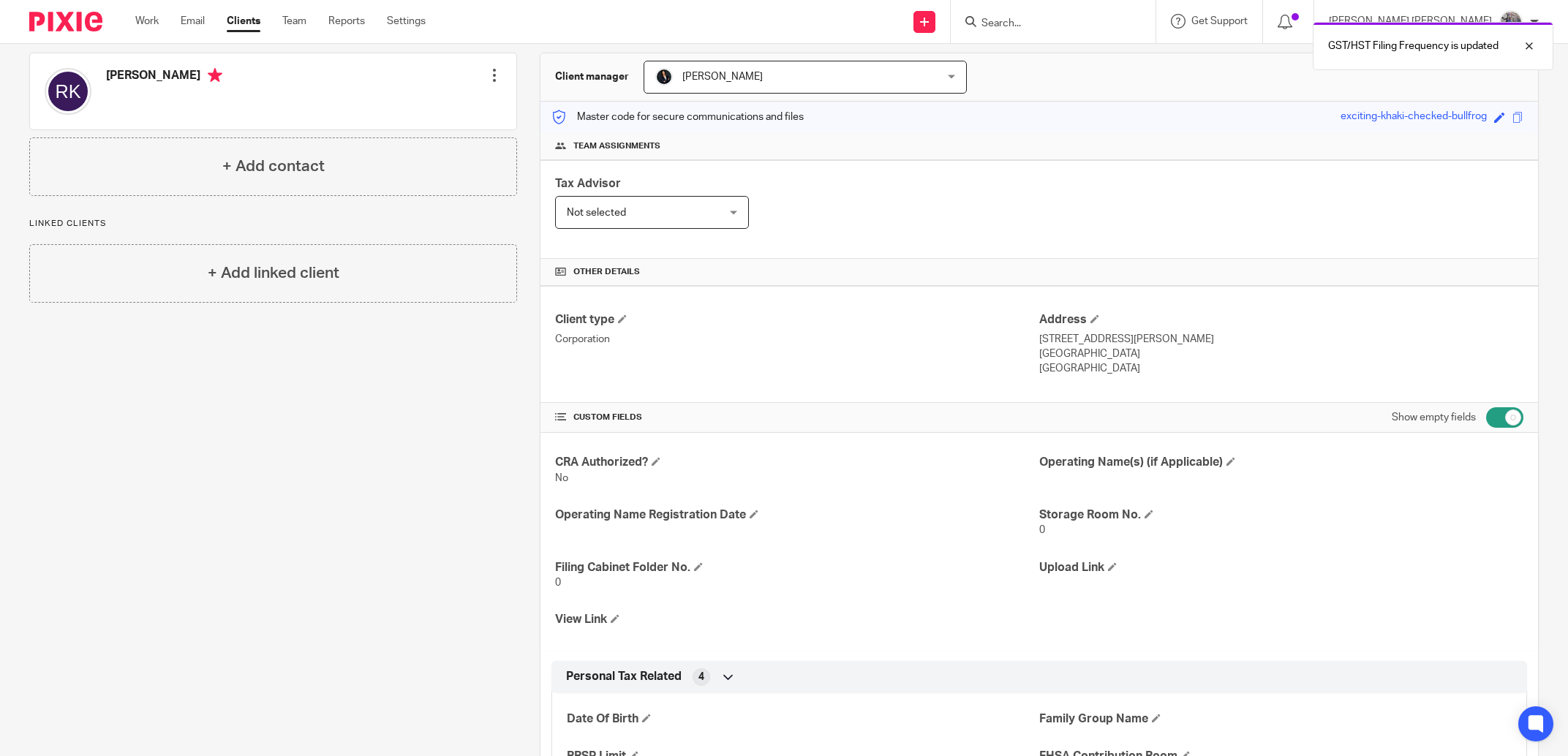
scroll to position [0, 0]
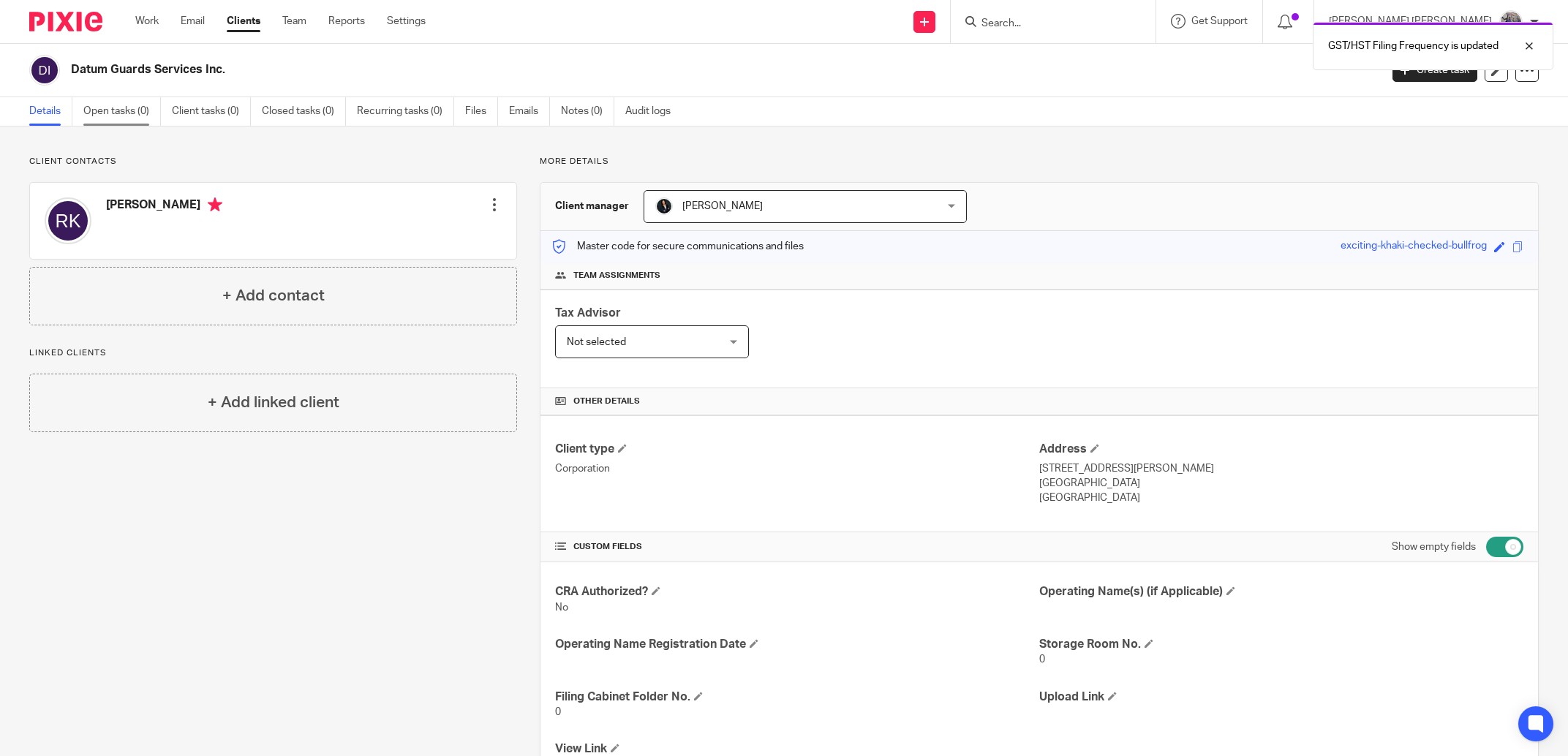
click at [123, 121] on link "Open tasks (0)" at bounding box center [122, 111] width 78 height 28
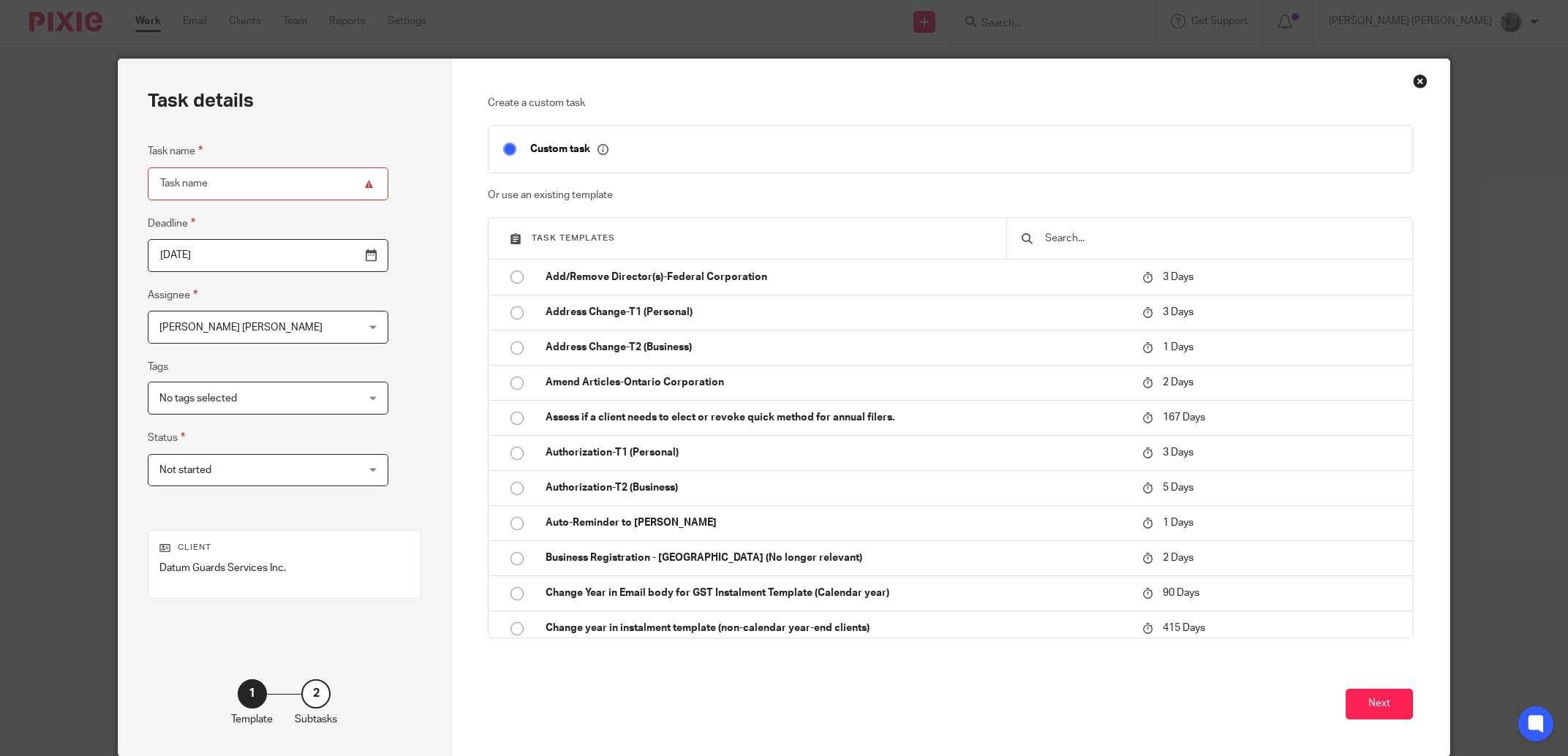
click at [1125, 233] on input "text" at bounding box center [1220, 238] width 355 height 16
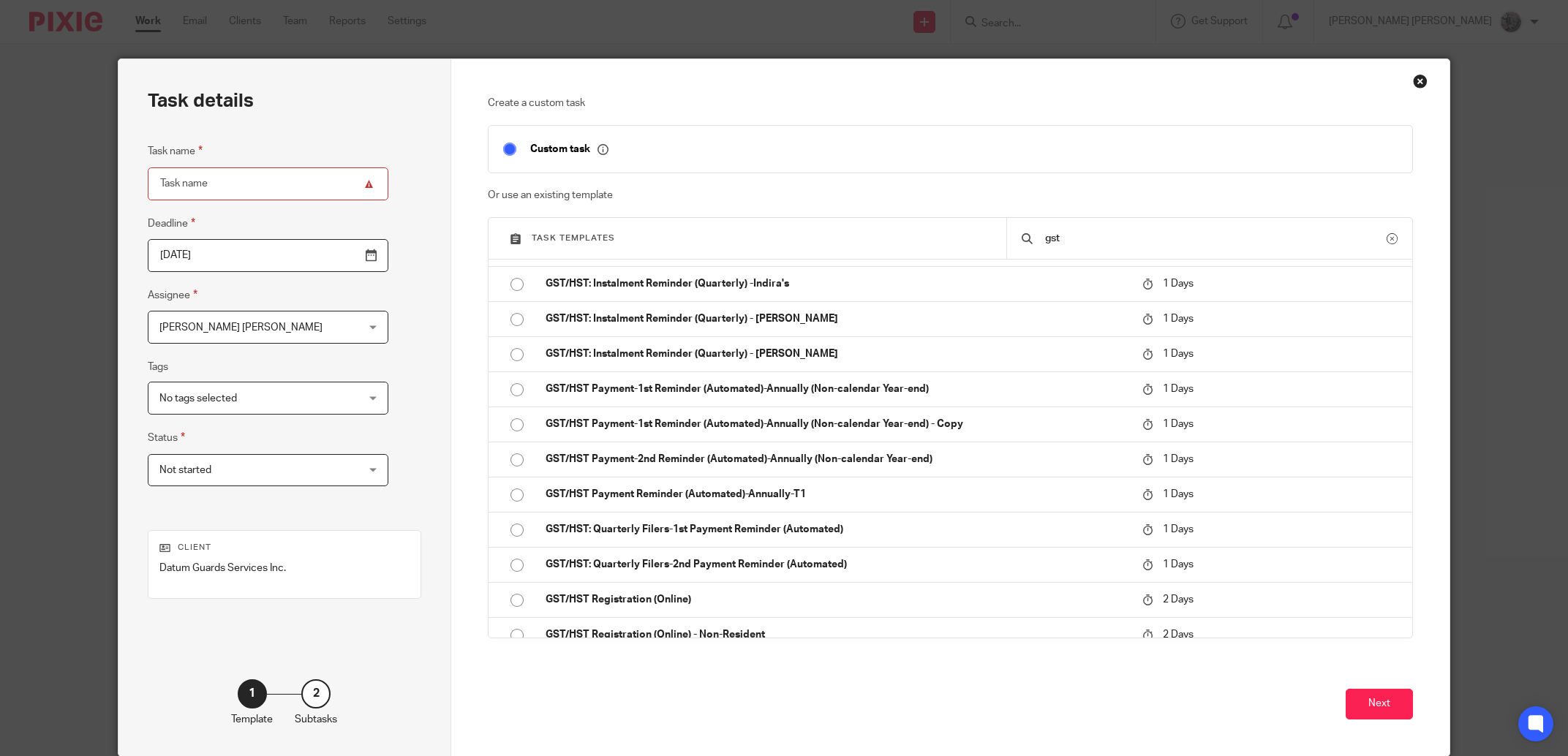
scroll to position [661, 0]
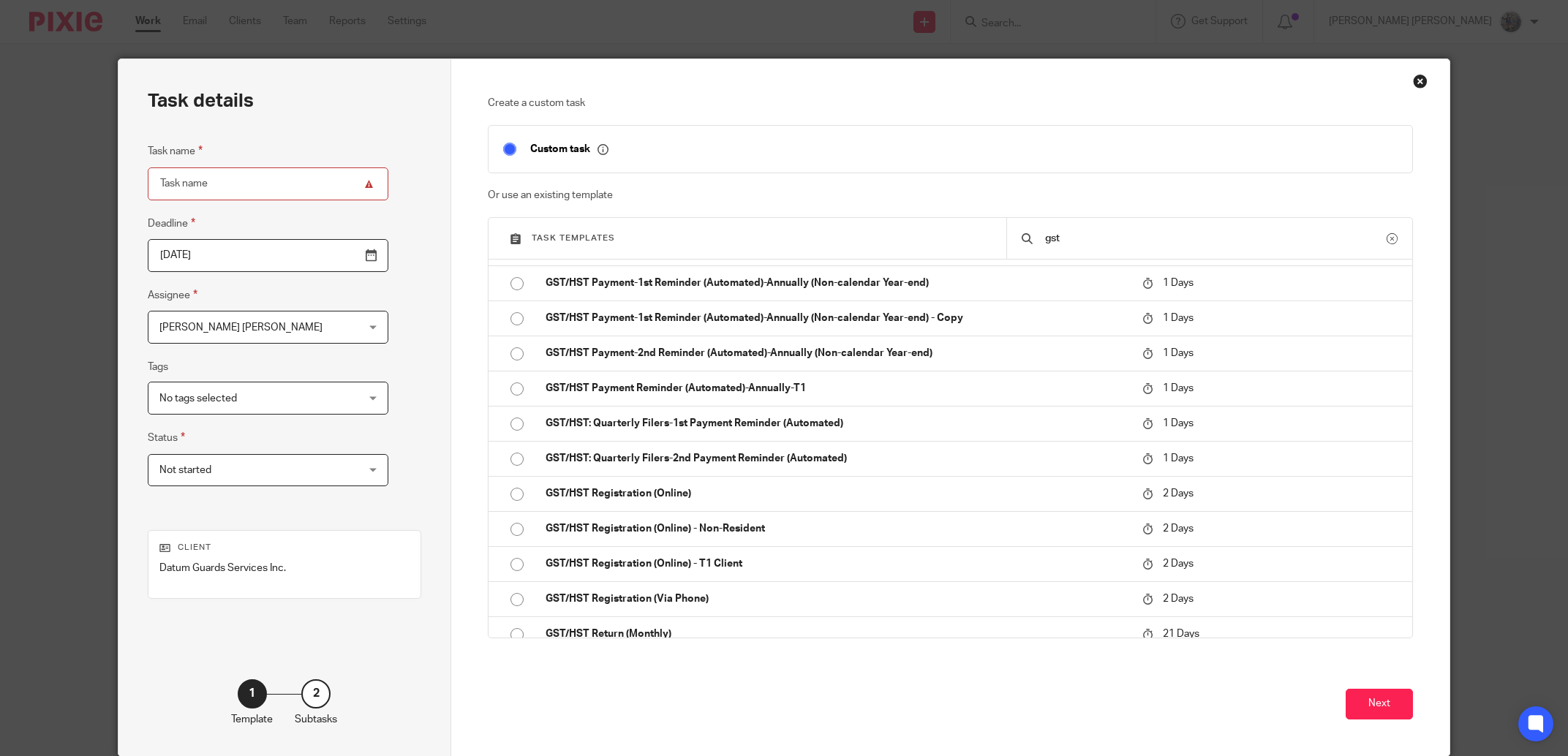
type input "gst"
click at [857, 496] on p "GST/HST Registration (Online)" at bounding box center [836, 493] width 582 height 15
type input "[DATE]"
type input "GST/HST Registration (Online)"
checkbox input "false"
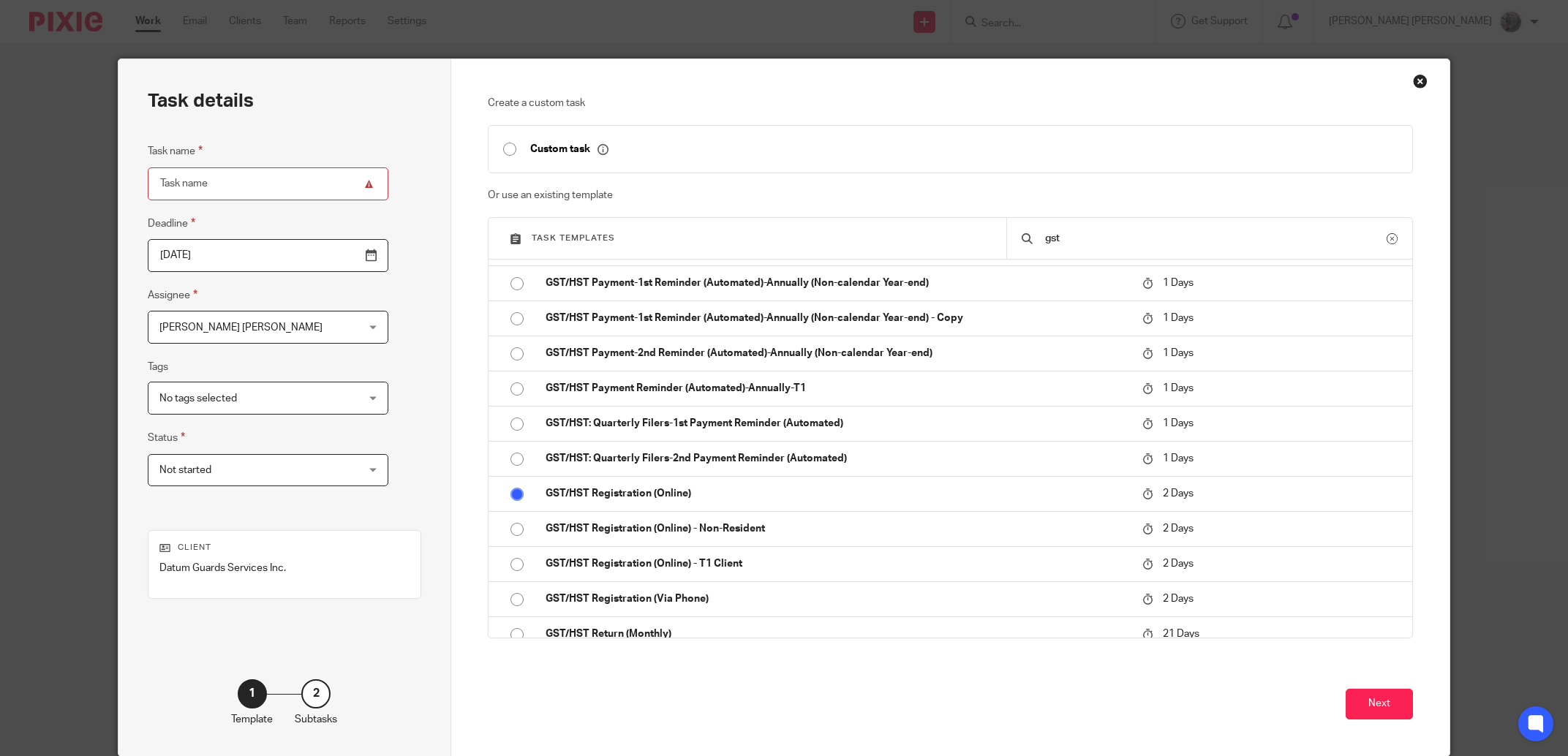
radio input "true"
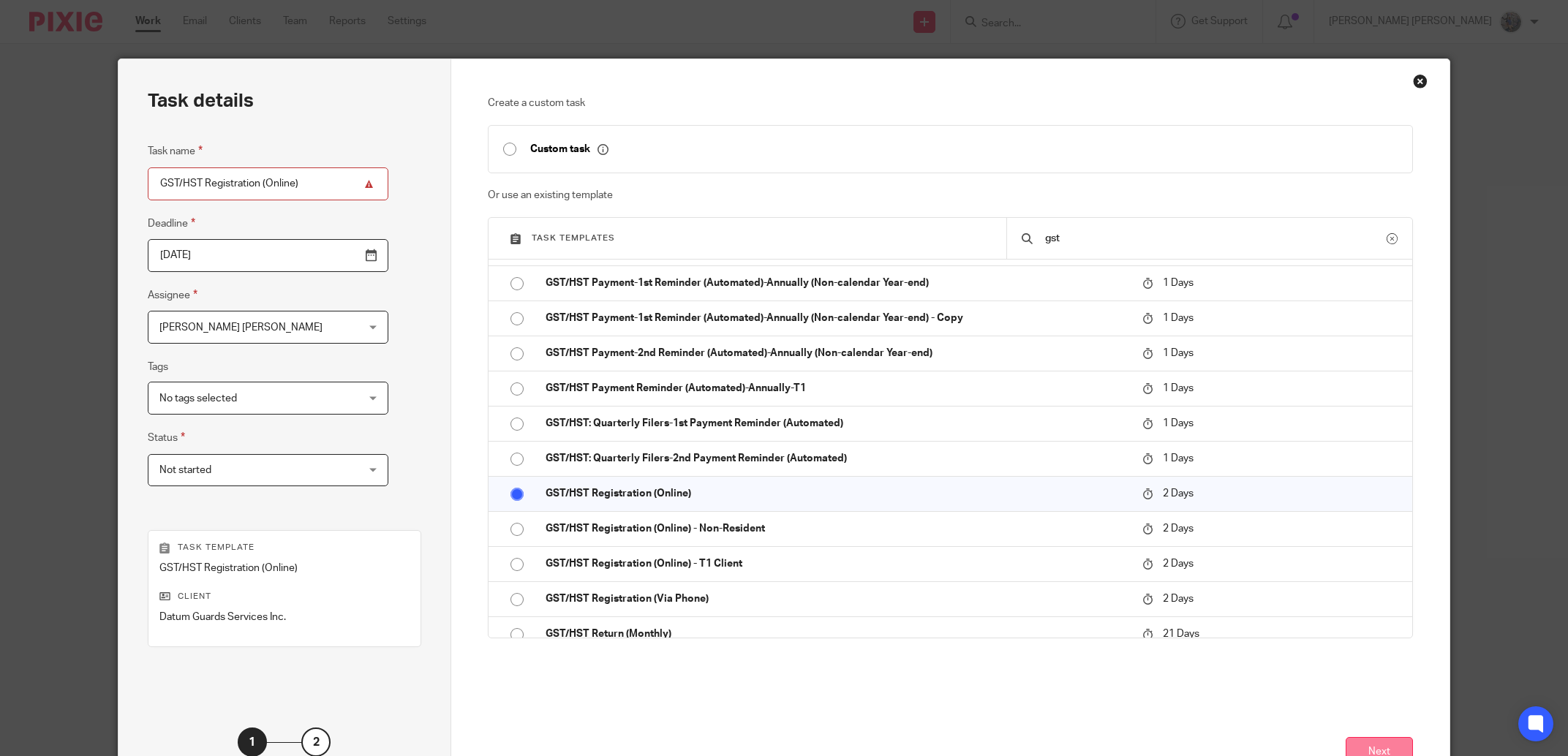
click at [1386, 744] on button "Next" at bounding box center [1379, 753] width 67 height 32
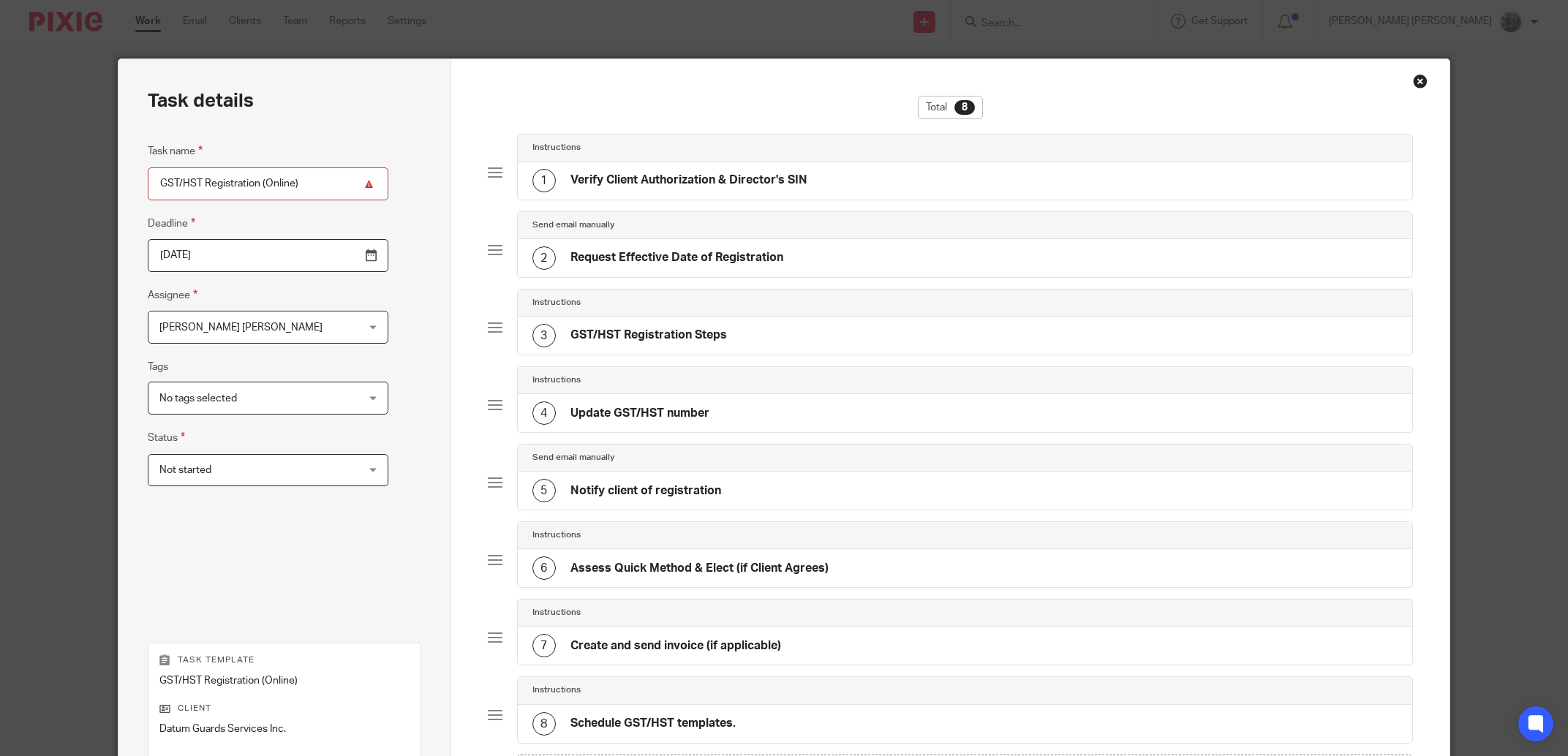
scroll to position [221, 0]
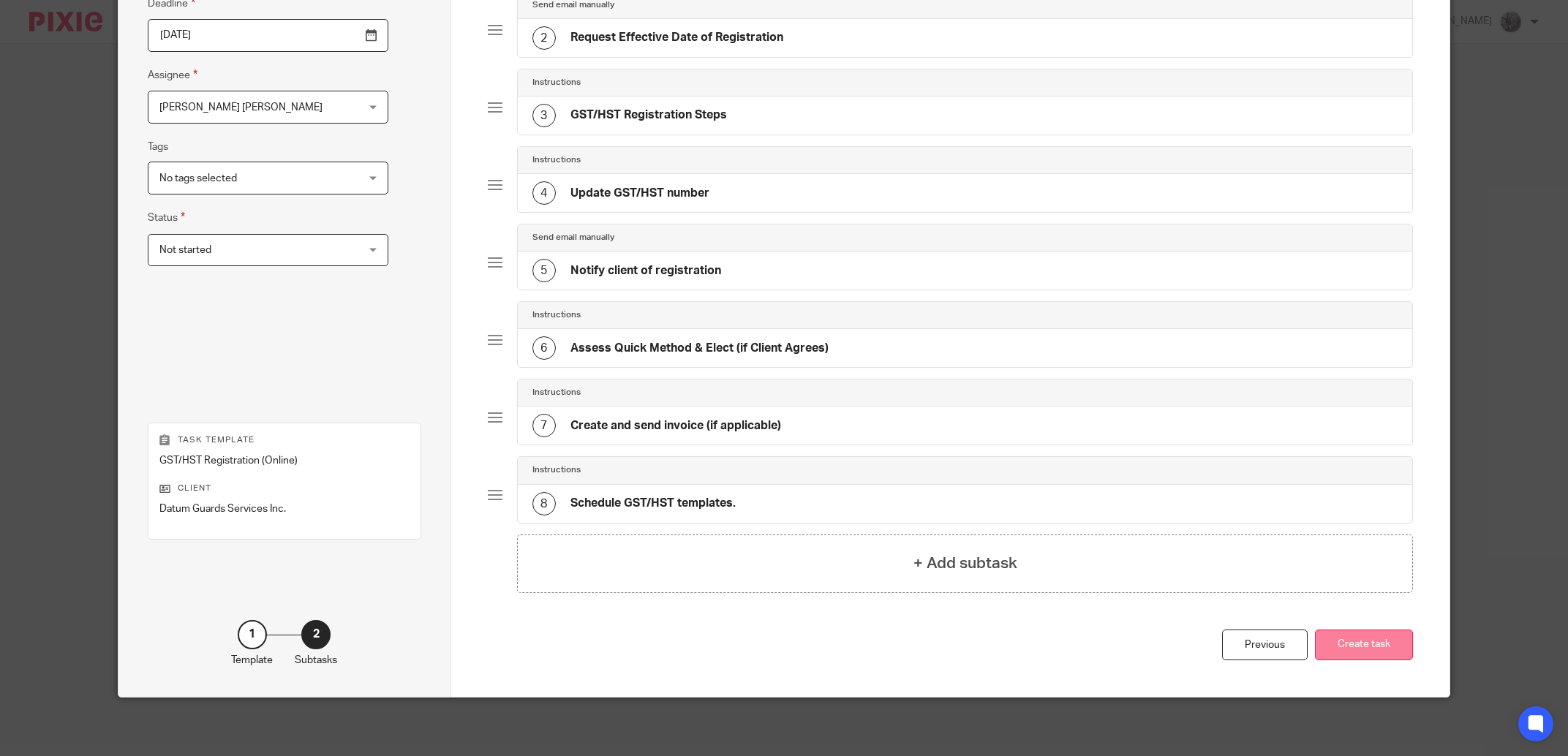
click at [1337, 631] on button "Create task" at bounding box center [1363, 645] width 98 height 32
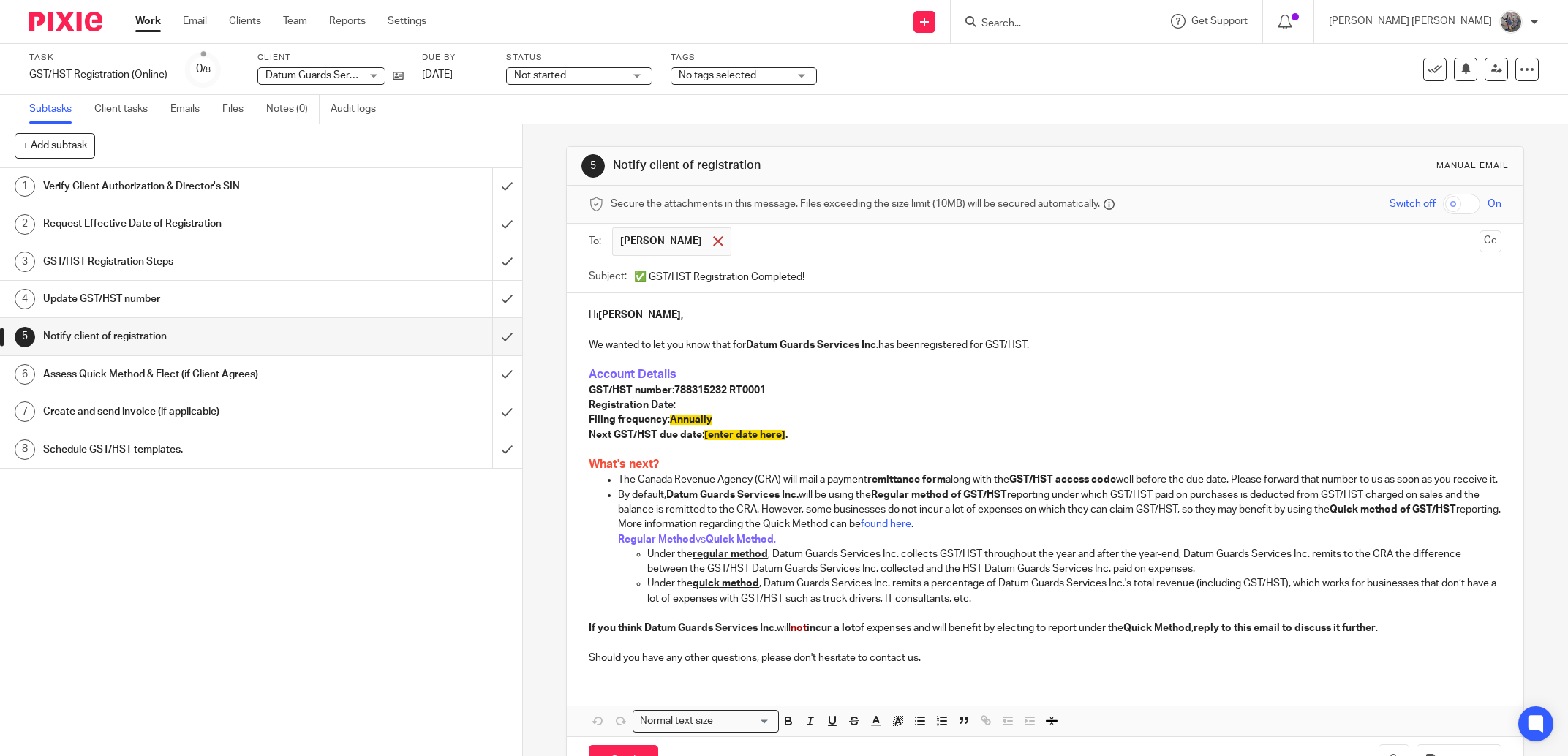
click at [713, 242] on span at bounding box center [717, 241] width 9 height 9
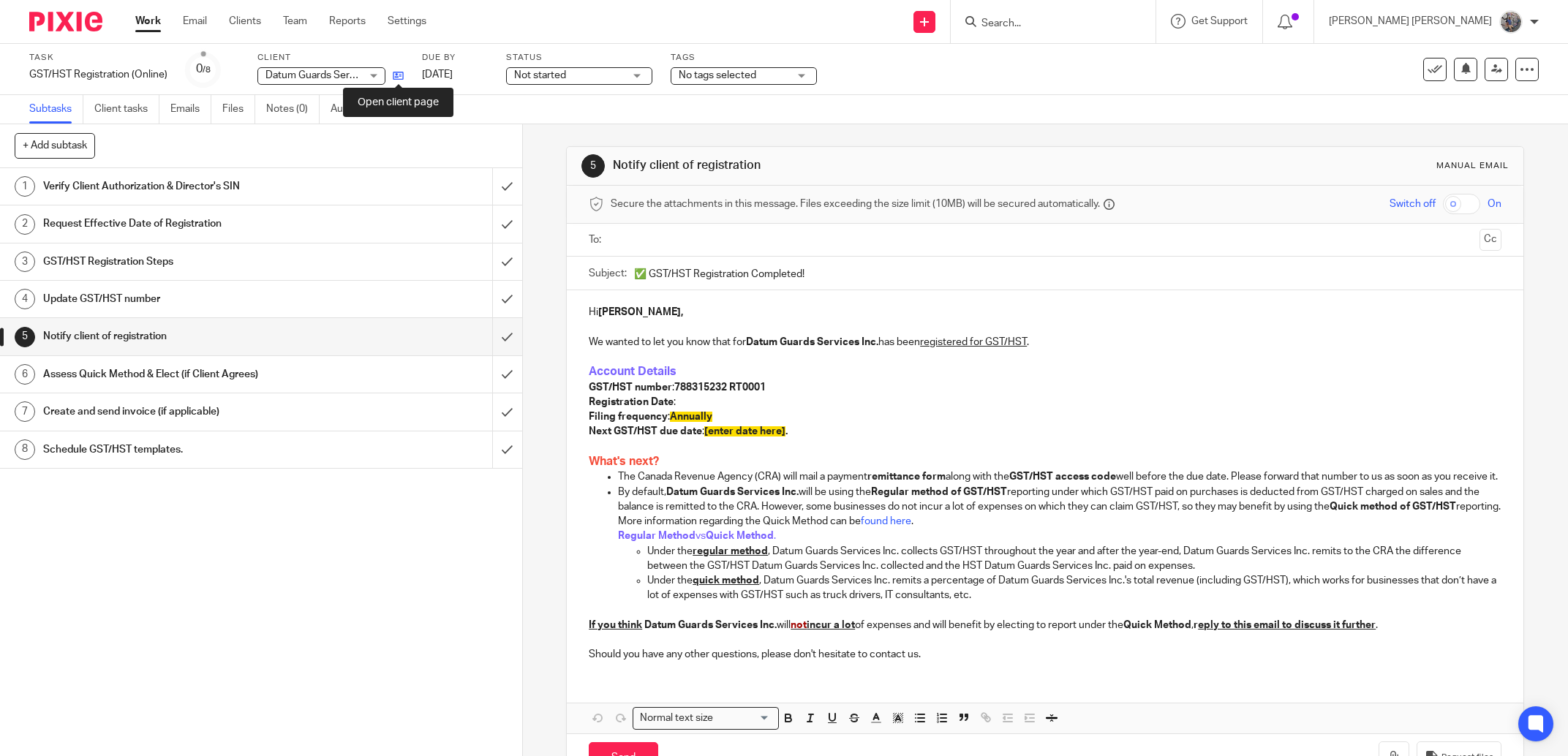
click at [396, 80] on icon at bounding box center [398, 75] width 11 height 11
click at [485, 182] on input "submit" at bounding box center [261, 187] width 522 height 37
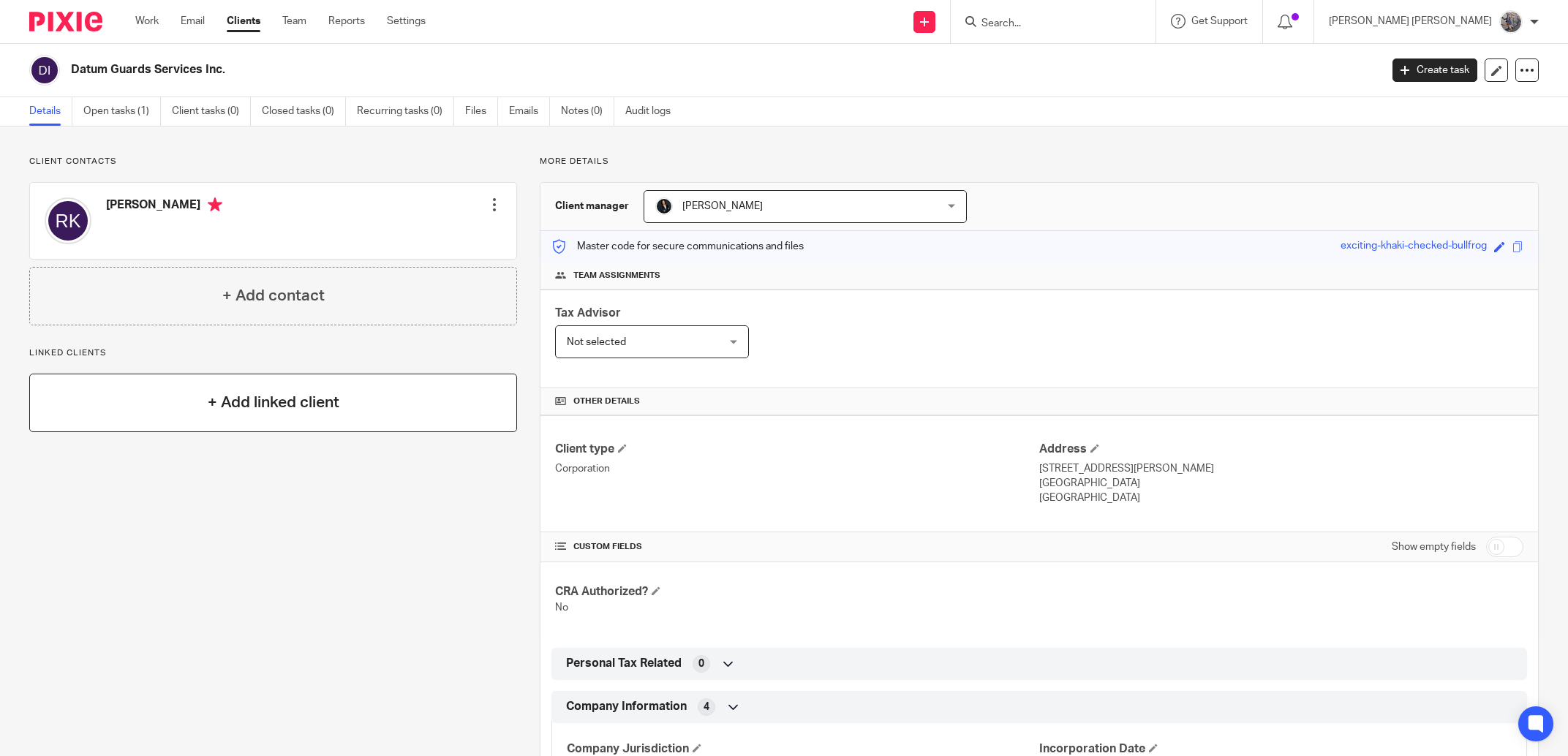
click at [281, 430] on div "+ Add linked client" at bounding box center [273, 403] width 488 height 58
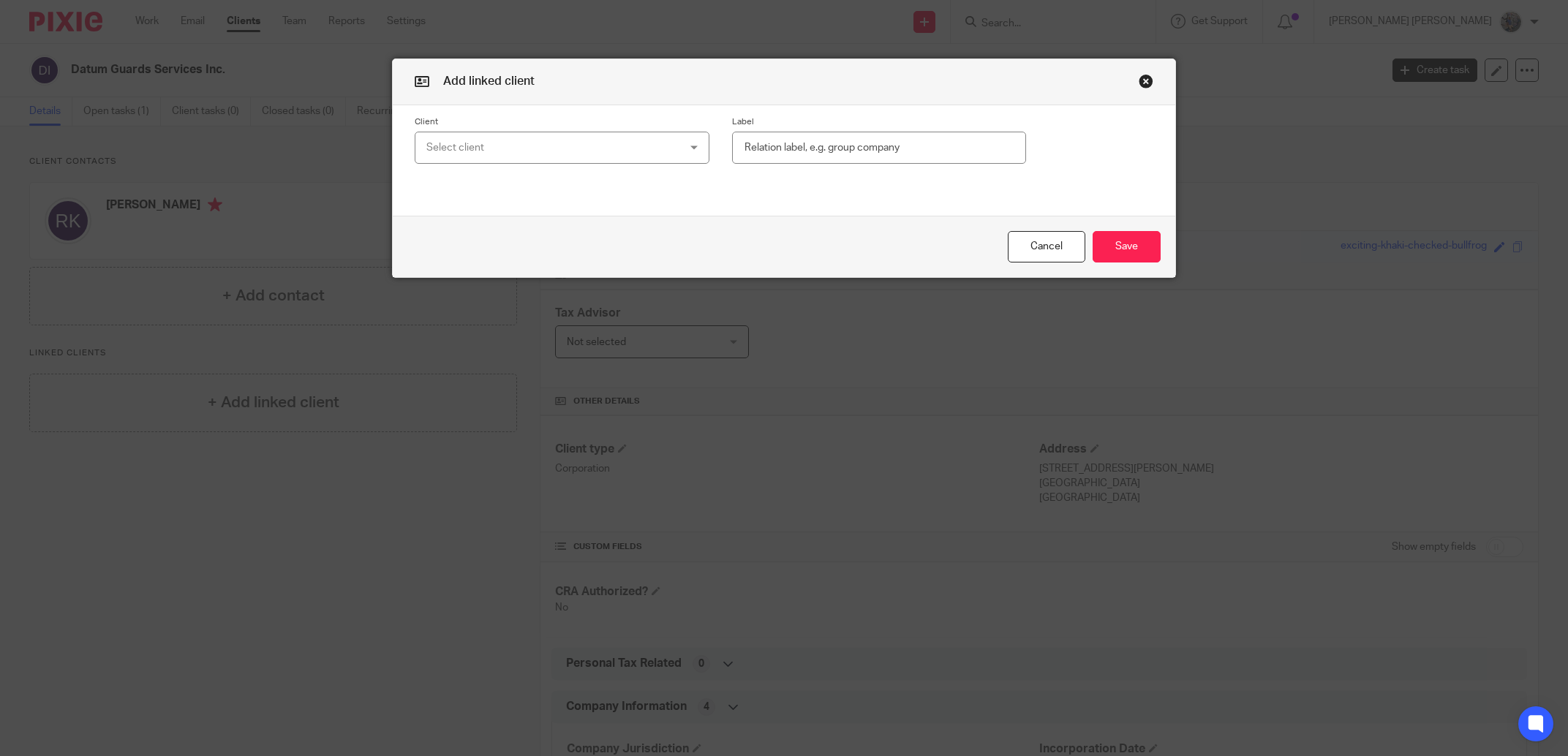
click at [561, 139] on div "Select client" at bounding box center [539, 148] width 226 height 31
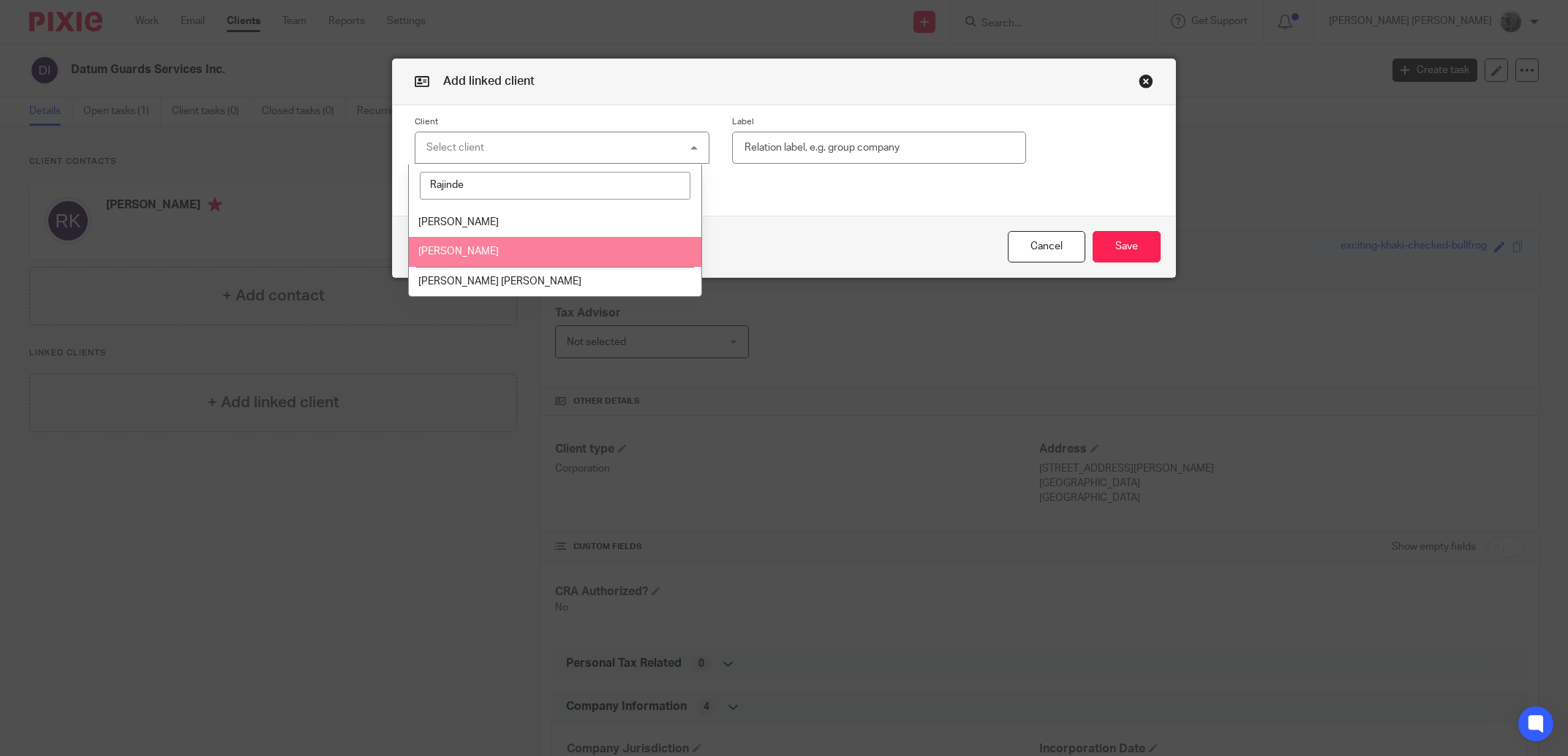
type input "Rajinde"
click at [488, 266] on li "[PERSON_NAME]" at bounding box center [555, 251] width 293 height 30
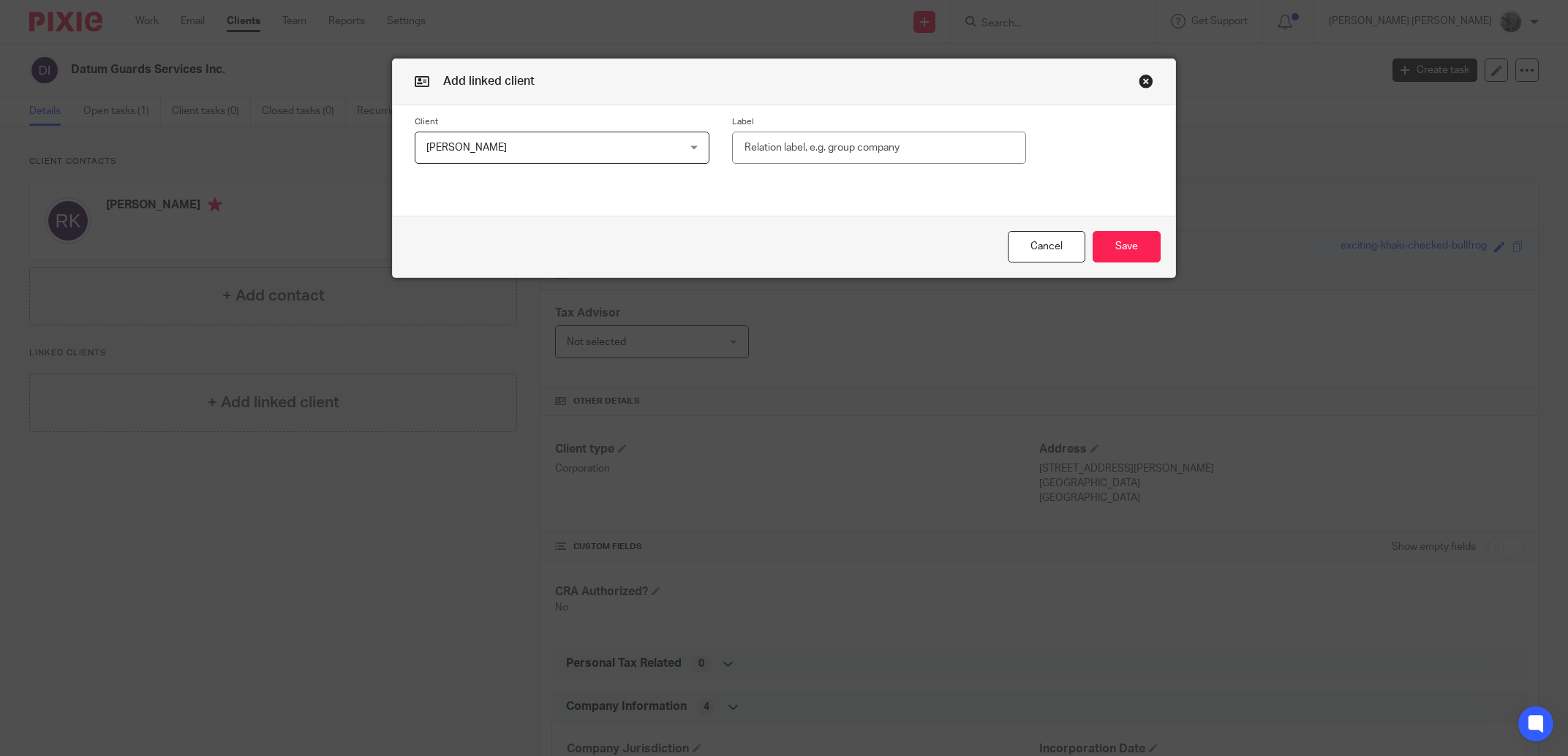
click at [904, 153] on input "text" at bounding box center [879, 148] width 295 height 33
type input "Related"
click at [1145, 249] on button "Save" at bounding box center [1127, 247] width 68 height 32
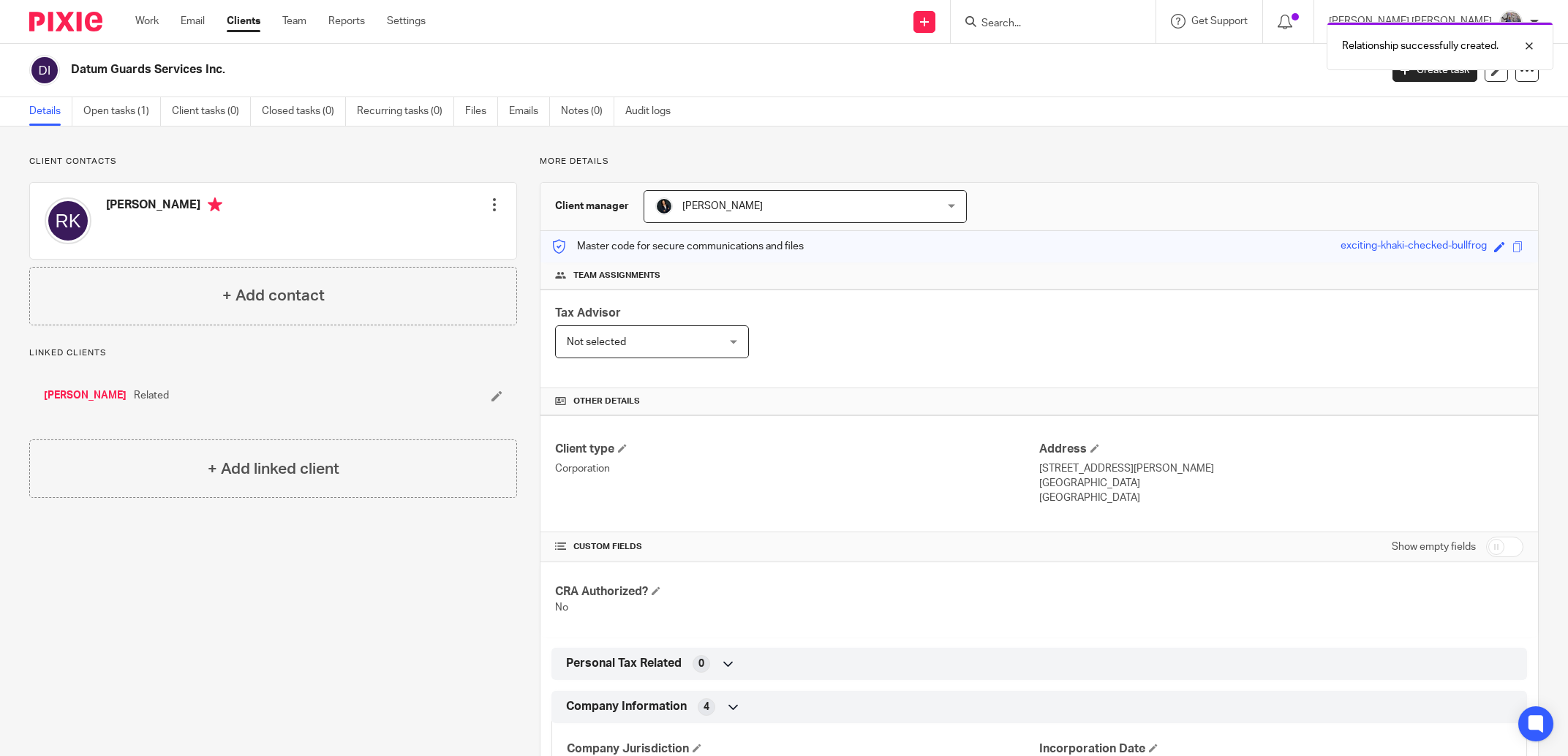
click at [82, 407] on div "Rajinder Kumar Related" at bounding box center [273, 395] width 488 height 44
click at [82, 403] on link "[PERSON_NAME]" at bounding box center [85, 395] width 82 height 15
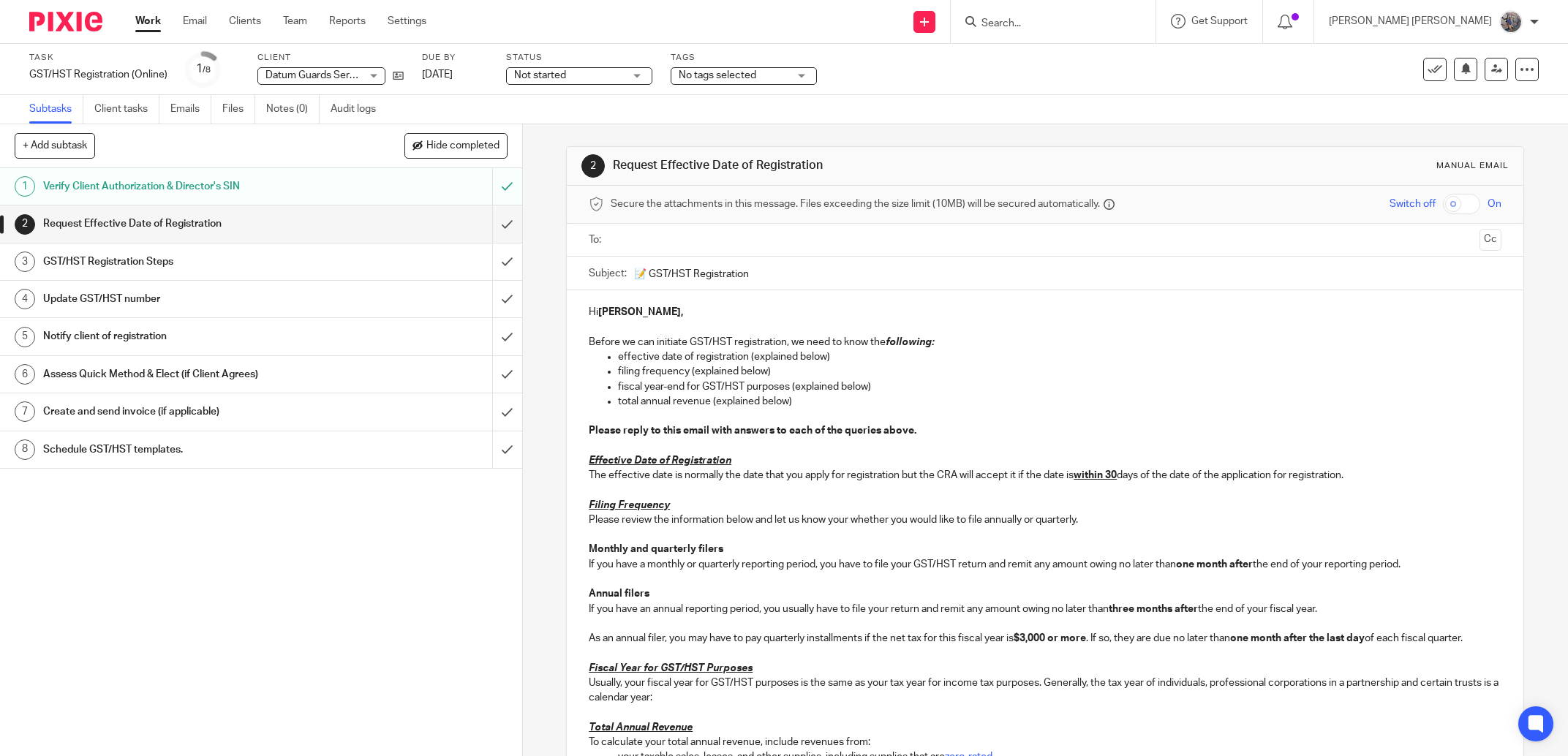
click at [225, 351] on link "5 Notify client of registration" at bounding box center [246, 337] width 492 height 37
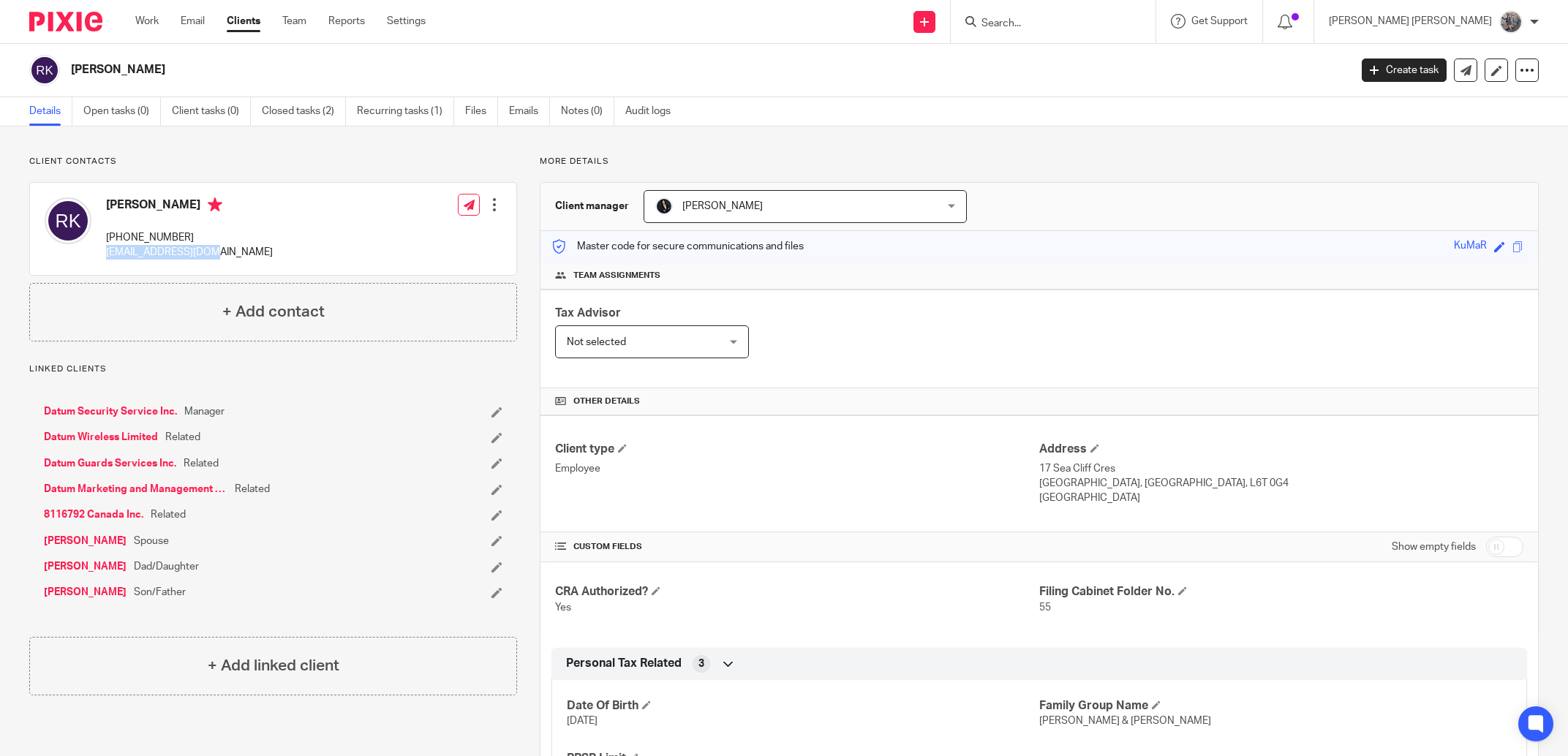
click at [127, 456] on link "Datum Guards Services Inc." at bounding box center [110, 463] width 132 height 15
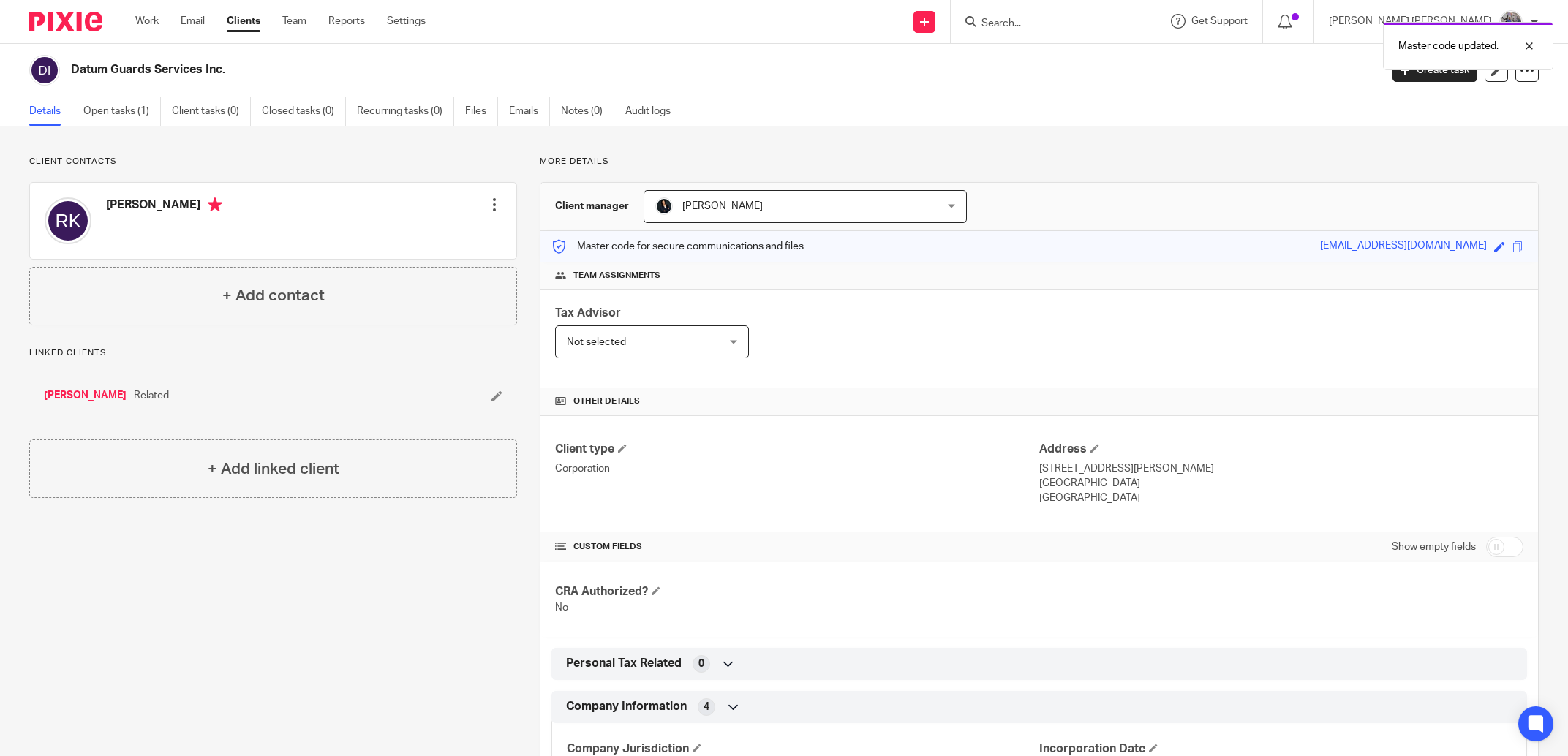
click at [283, 229] on div "Rajinder Kumar Edit contact Create client from contact Export data Delete conta…" at bounding box center [273, 221] width 486 height 76
click at [487, 203] on div at bounding box center [494, 205] width 15 height 15
click at [374, 241] on link "Edit contact" at bounding box center [425, 238] width 140 height 22
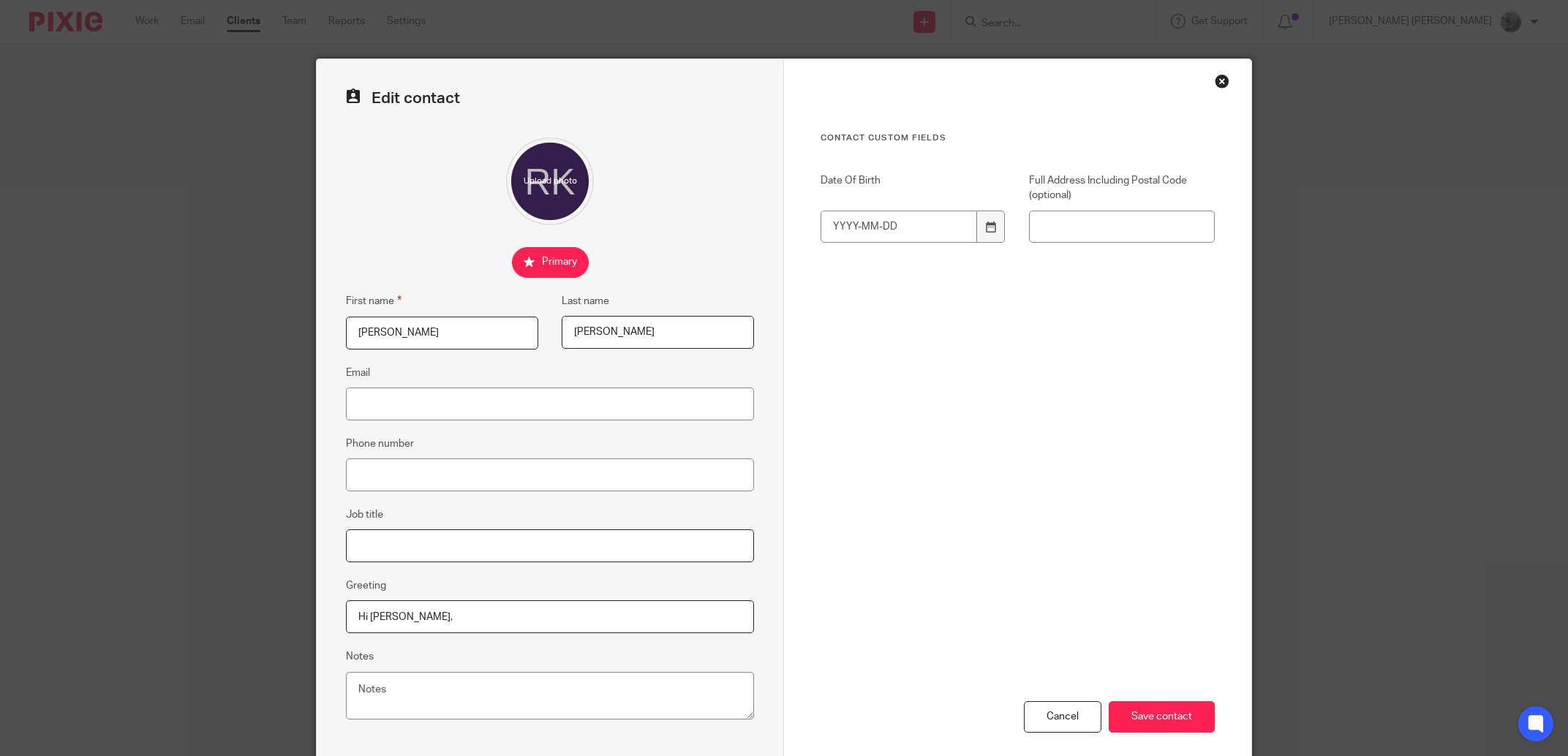
click at [385, 541] on input "Job title" at bounding box center [550, 546] width 408 height 33
click at [390, 607] on input "Hi [PERSON_NAME]," at bounding box center [550, 617] width 408 height 33
click at [394, 467] on input "Phone number" at bounding box center [550, 475] width 408 height 33
click at [394, 418] on input "Email" at bounding box center [550, 404] width 408 height 33
paste input "[EMAIL_ADDRESS][DOMAIN_NAME]"
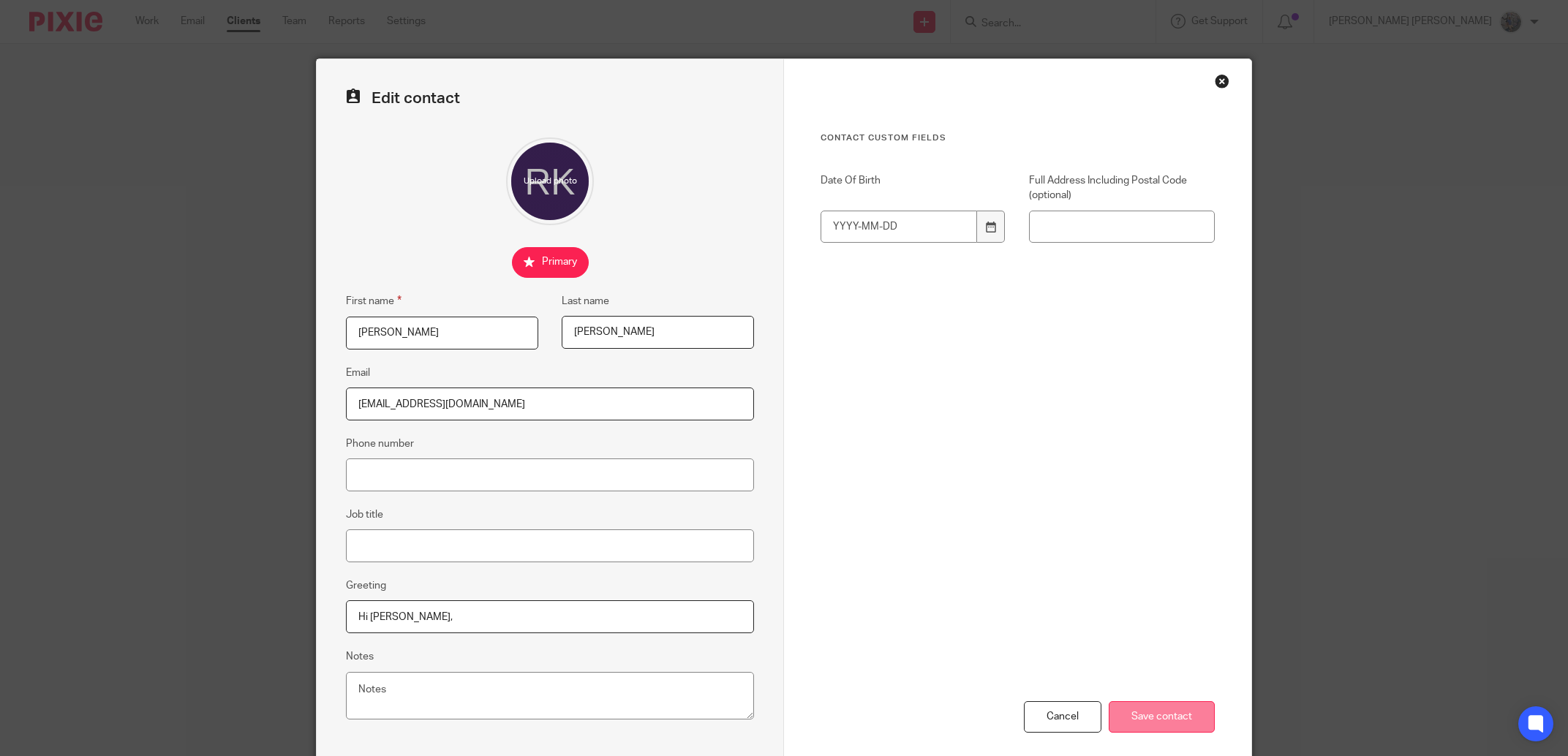
type input "[EMAIL_ADDRESS][DOMAIN_NAME]"
click at [1189, 719] on input "Save contact" at bounding box center [1162, 717] width 106 height 32
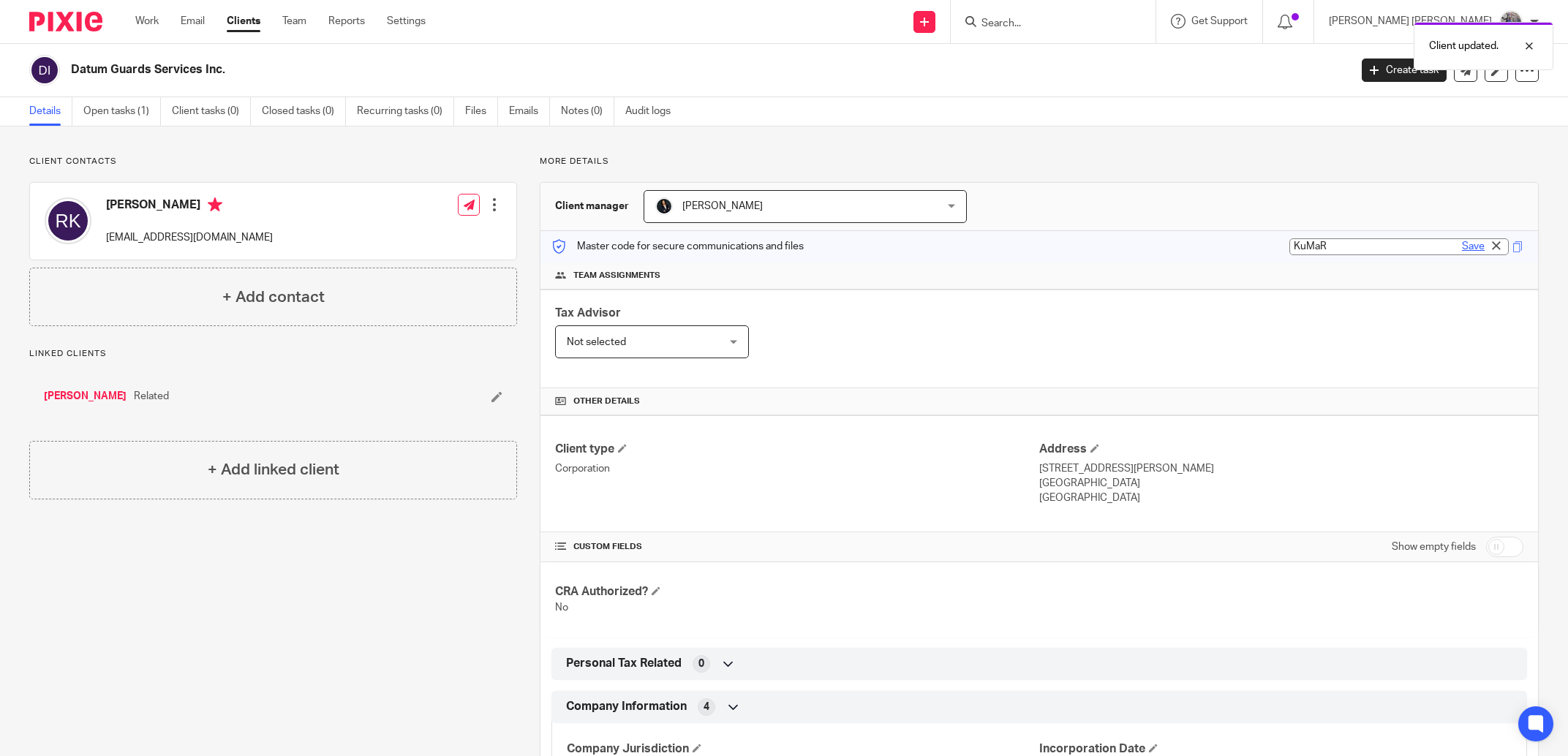
type input "KuMaR"
click at [1462, 248] on link "Save" at bounding box center [1473, 246] width 22 height 15
type input "KuMaR"
click at [125, 116] on link "Open tasks (1)" at bounding box center [122, 111] width 78 height 28
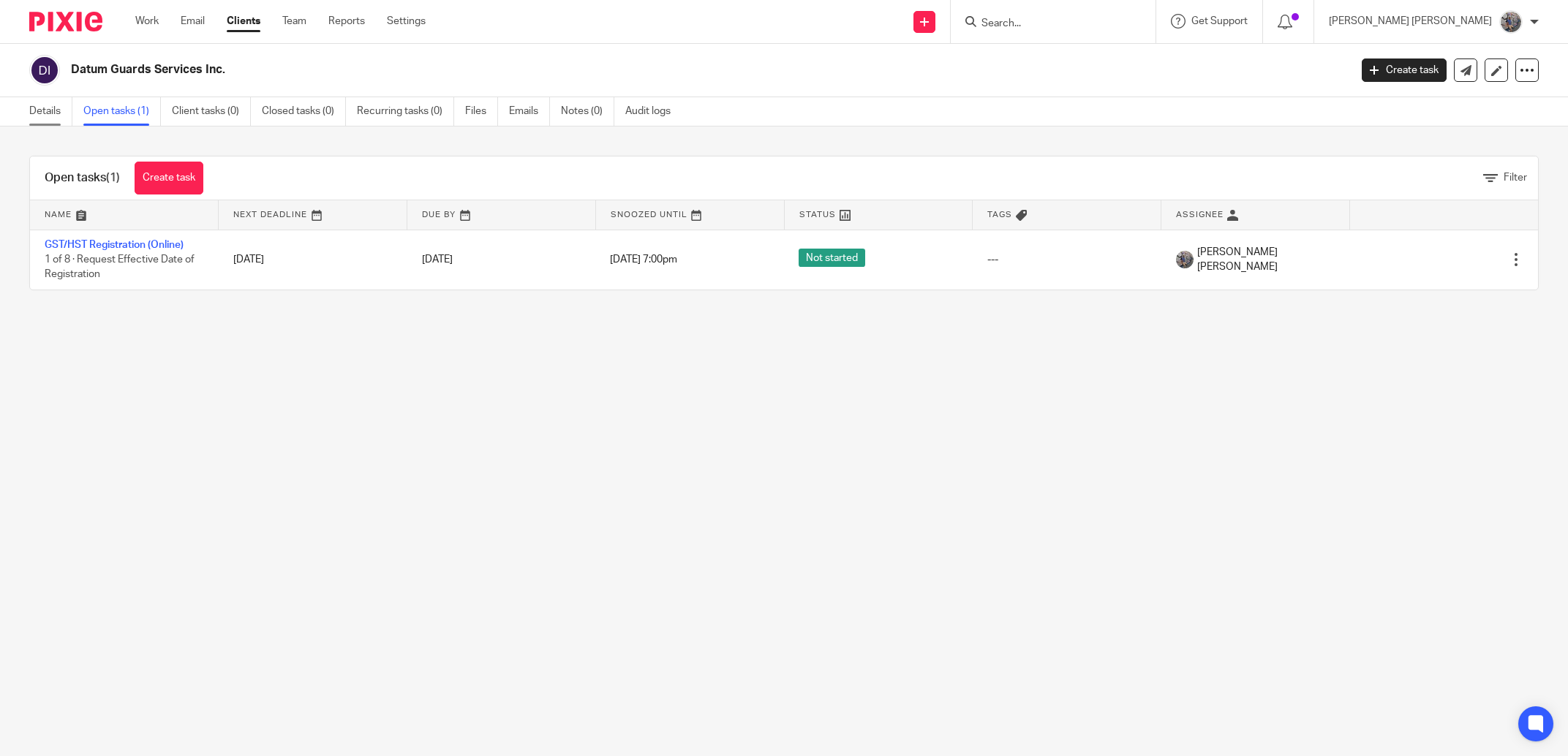
click at [48, 112] on link "Details" at bounding box center [51, 111] width 43 height 28
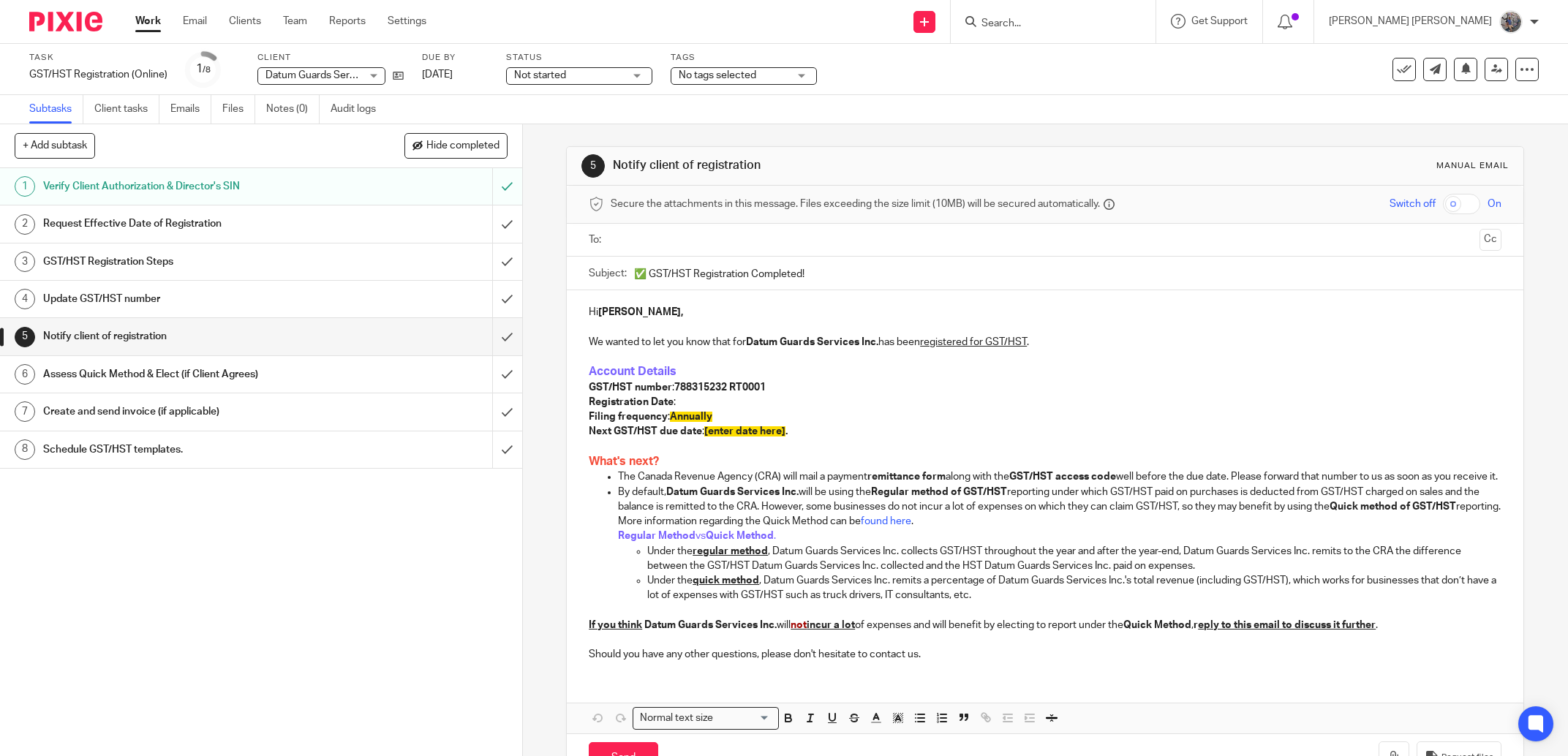
click at [681, 405] on p "Registration Date :" at bounding box center [1045, 402] width 913 height 15
drag, startPoint x: 779, startPoint y: 435, endPoint x: 700, endPoint y: 438, distance: 79.1
click at [704, 437] on strong "[enter date here] ." at bounding box center [746, 431] width 83 height 10
click at [751, 432] on span "[DATE],2 026" at bounding box center [734, 431] width 61 height 10
click at [729, 231] on input "text" at bounding box center [1045, 240] width 858 height 17
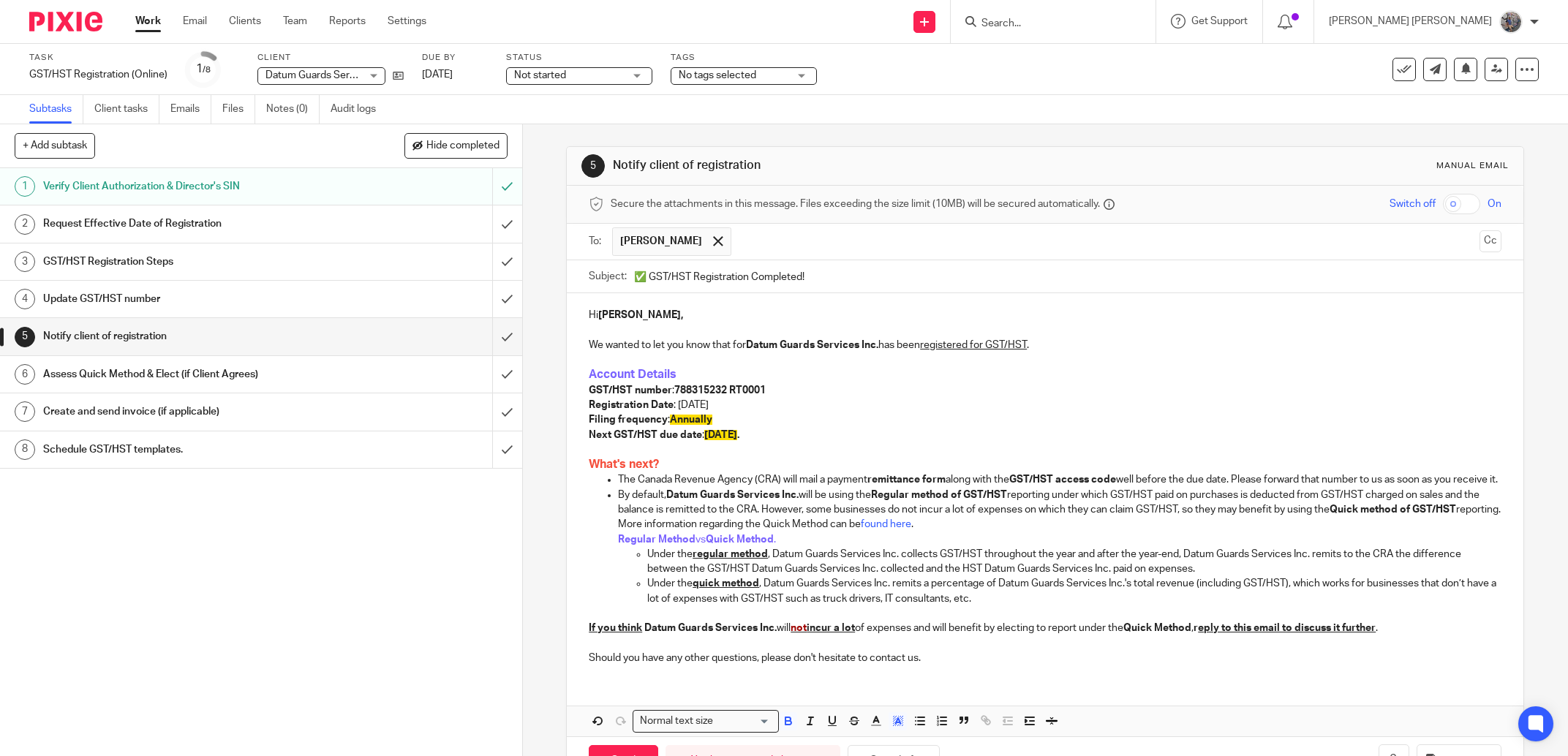
click at [649, 283] on input "✅ GST/HST Registration Completed!" at bounding box center [1068, 277] width 867 height 33
click at [644, 282] on input "✅ GST/HST Registration Completed!" at bounding box center [1068, 277] width 867 height 33
type input "✅ Datum Guards Services GST/HST Registration Completed!"
drag, startPoint x: 724, startPoint y: 408, endPoint x: 672, endPoint y: 411, distance: 52.1
click at [672, 411] on p "Registration Date : Jul 25, 2025" at bounding box center [1045, 405] width 913 height 15
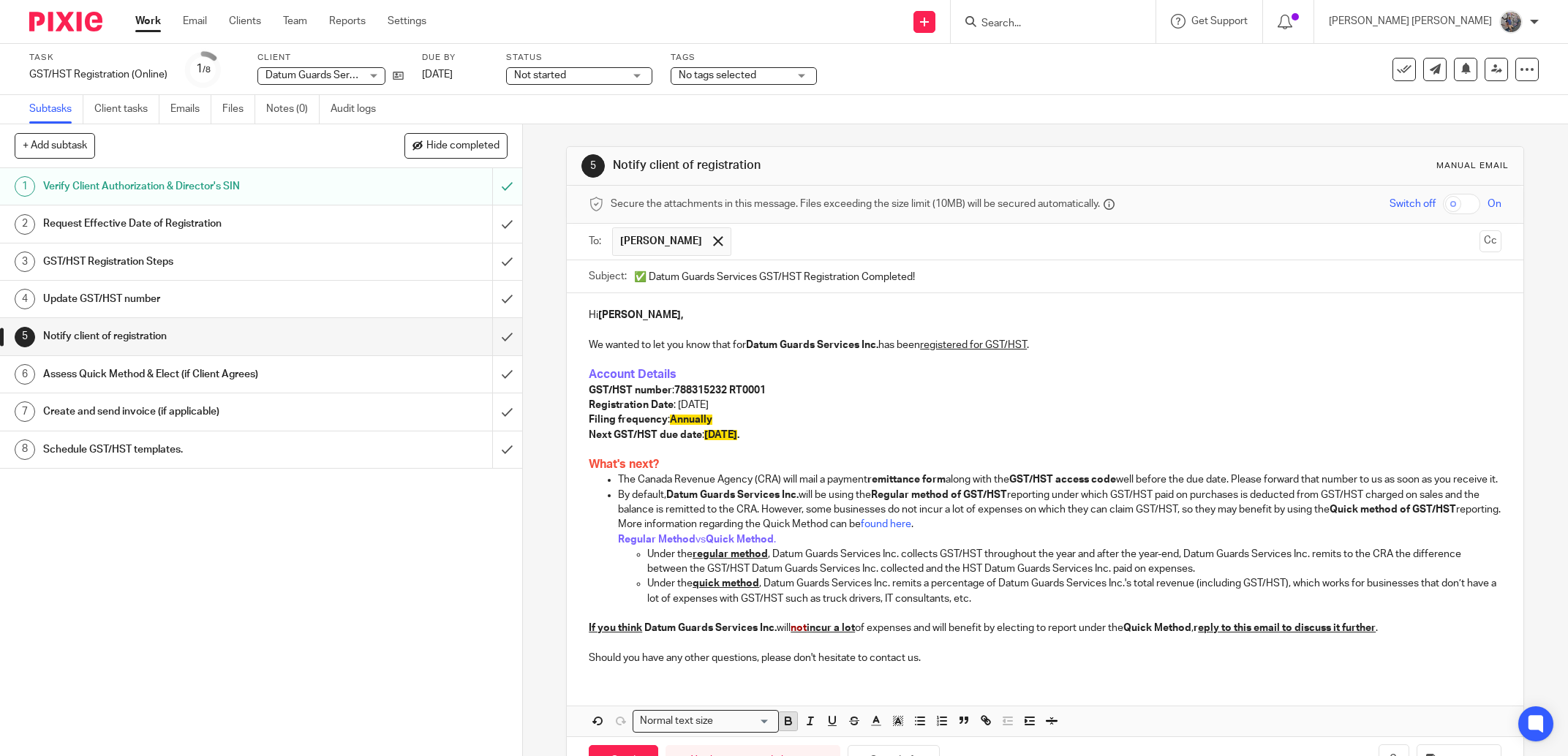
click at [782, 728] on icon "button" at bounding box center [788, 721] width 13 height 13
click at [896, 728] on icon "button" at bounding box center [897, 721] width 13 height 13
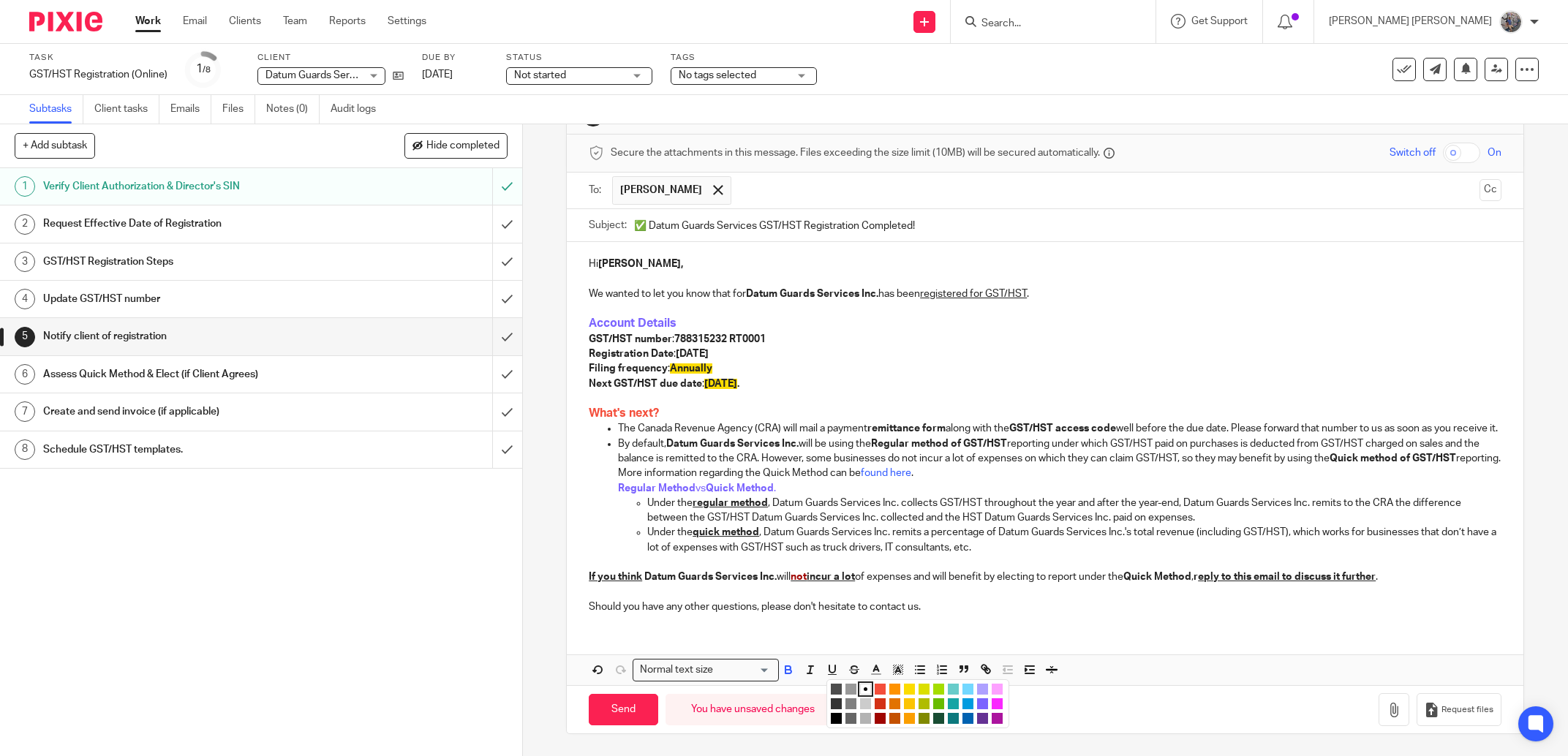
click at [904, 691] on li "color:#FCDC00" at bounding box center [909, 689] width 11 height 11
click at [880, 488] on p "Regular Method vs Quick Method ." at bounding box center [1060, 488] width 884 height 15
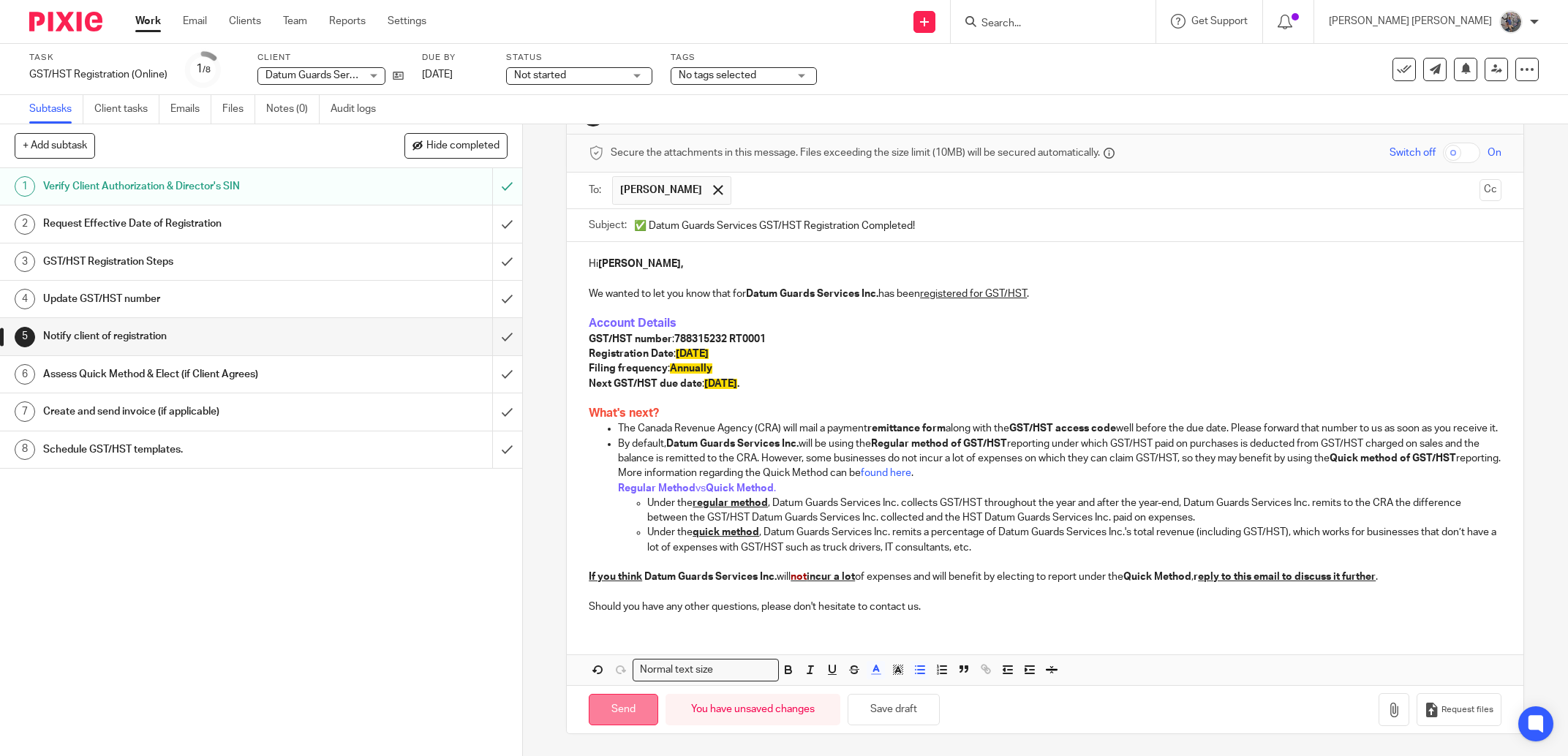
click at [644, 703] on input "Send" at bounding box center [624, 710] width 69 height 32
type input "Sent"
click at [1397, 75] on icon at bounding box center [1403, 69] width 15 height 15
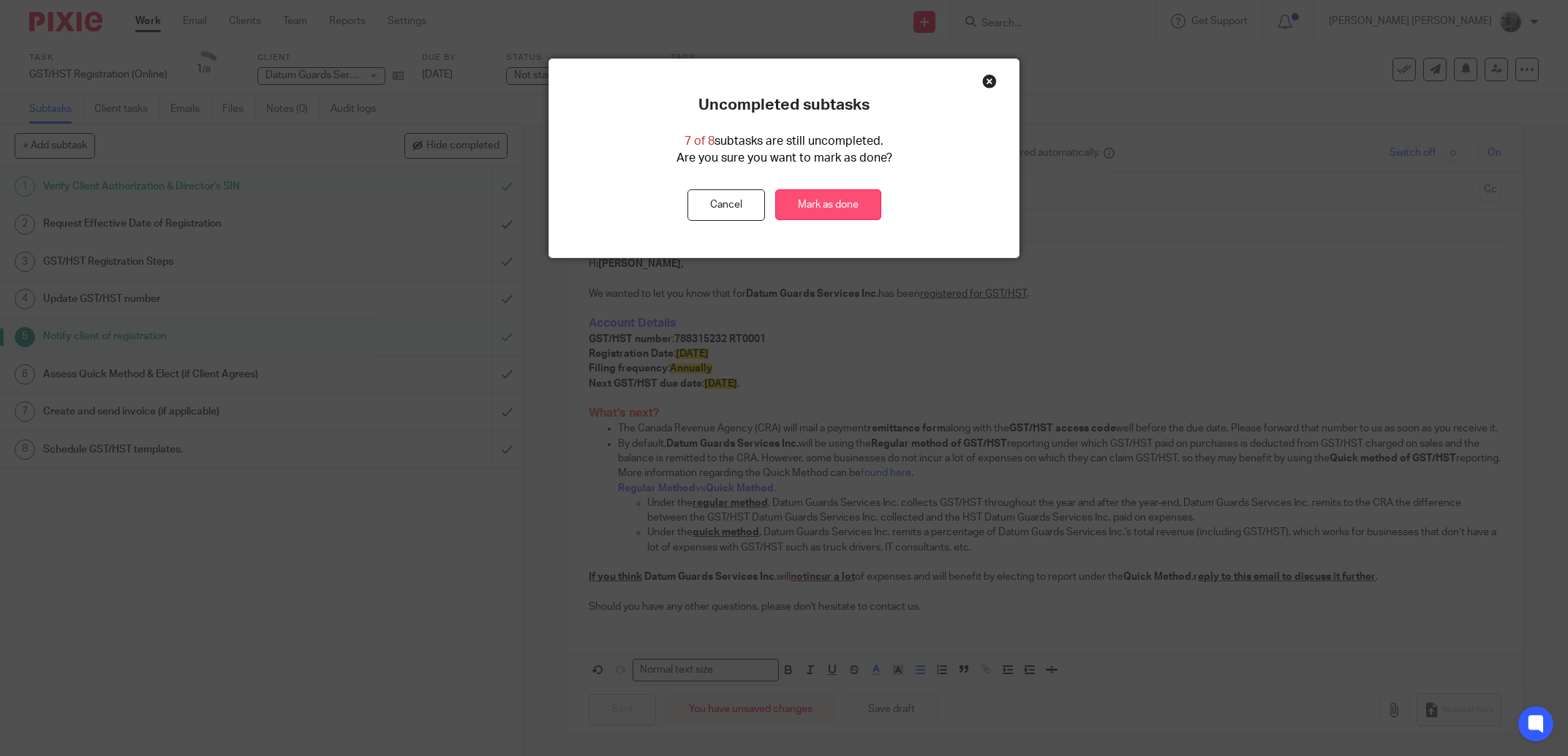
click at [841, 211] on link "Mark as done" at bounding box center [828, 205] width 106 height 32
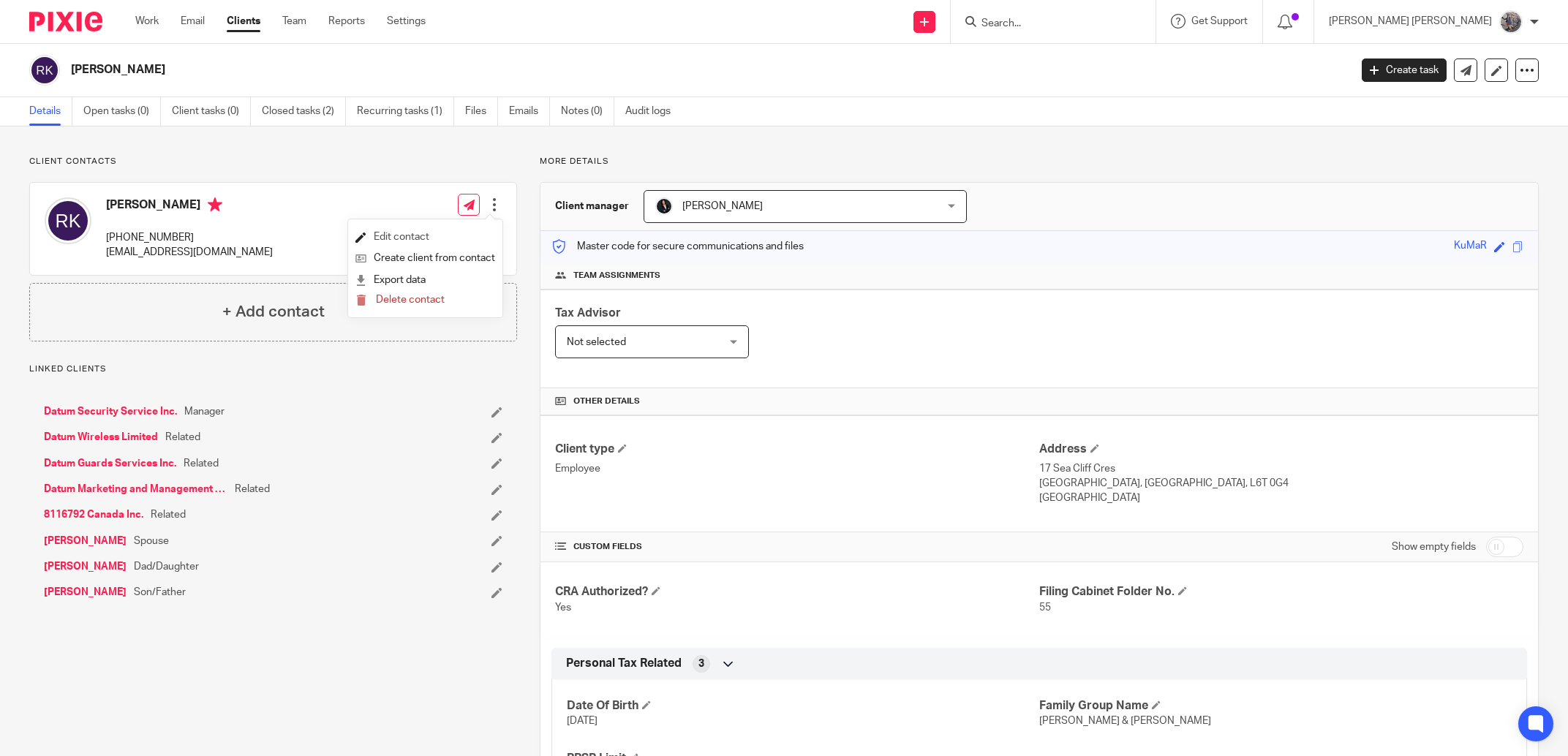
click at [427, 244] on link "Edit contact" at bounding box center [425, 238] width 140 height 22
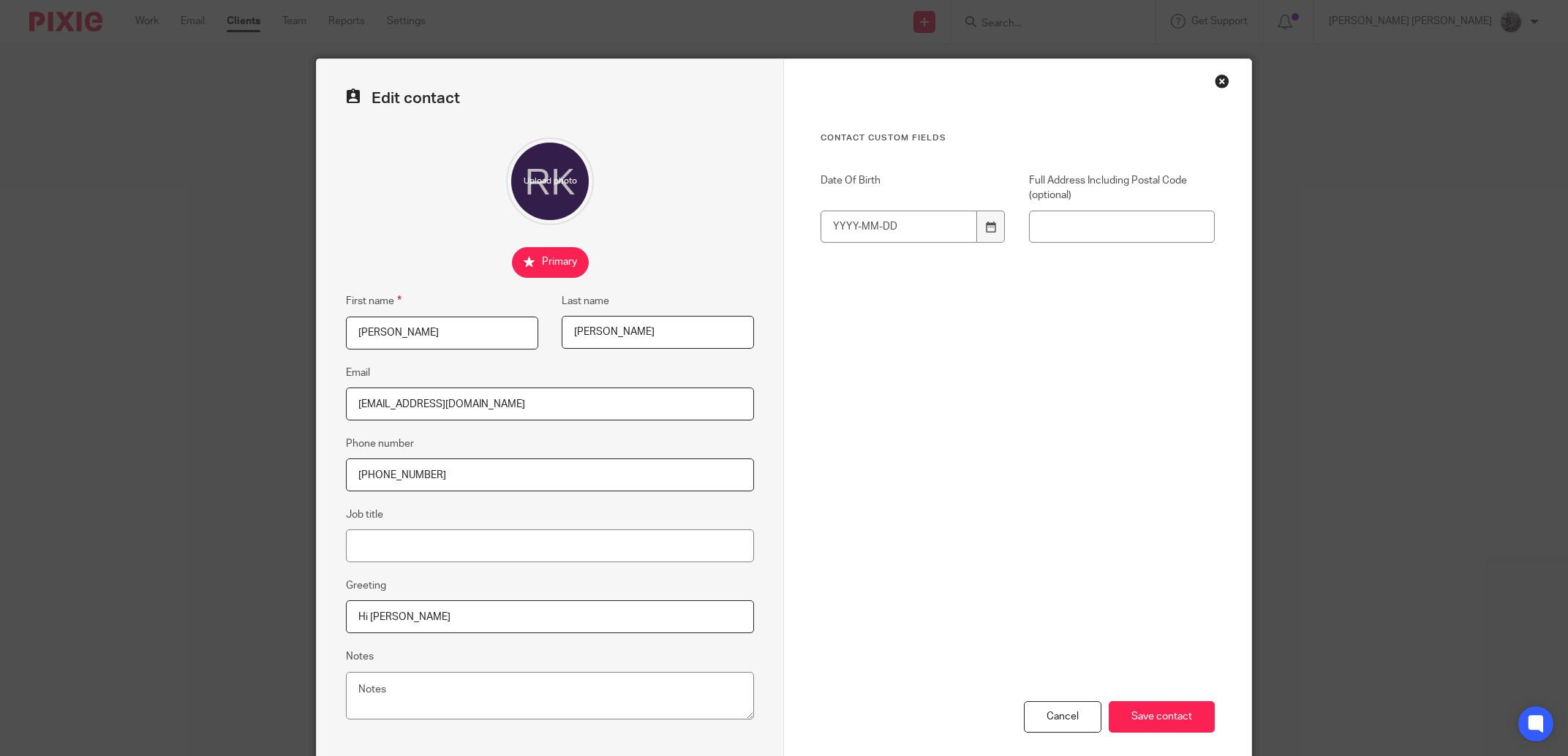
drag, startPoint x: 433, startPoint y: 479, endPoint x: 230, endPoint y: 456, distance: 204.3
click at [346, 458] on input "[PHONE_NUMBER]" at bounding box center [550, 475] width 408 height 33
click at [1133, 718] on input "Save contact" at bounding box center [1162, 717] width 106 height 32
click at [1179, 720] on input "Save contact" at bounding box center [1162, 717] width 106 height 32
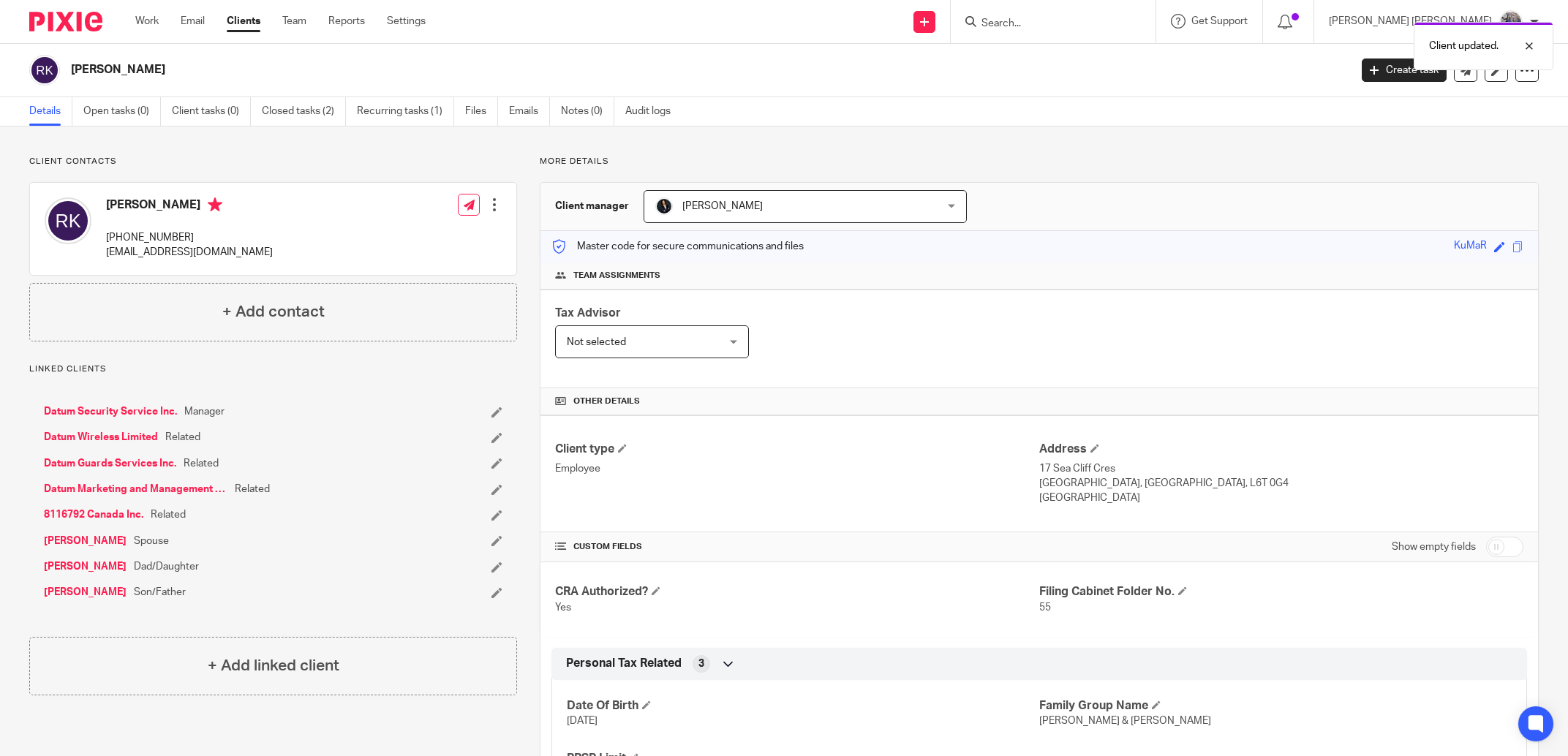
click at [125, 464] on link "Datum Guards Services Inc." at bounding box center [110, 463] width 132 height 15
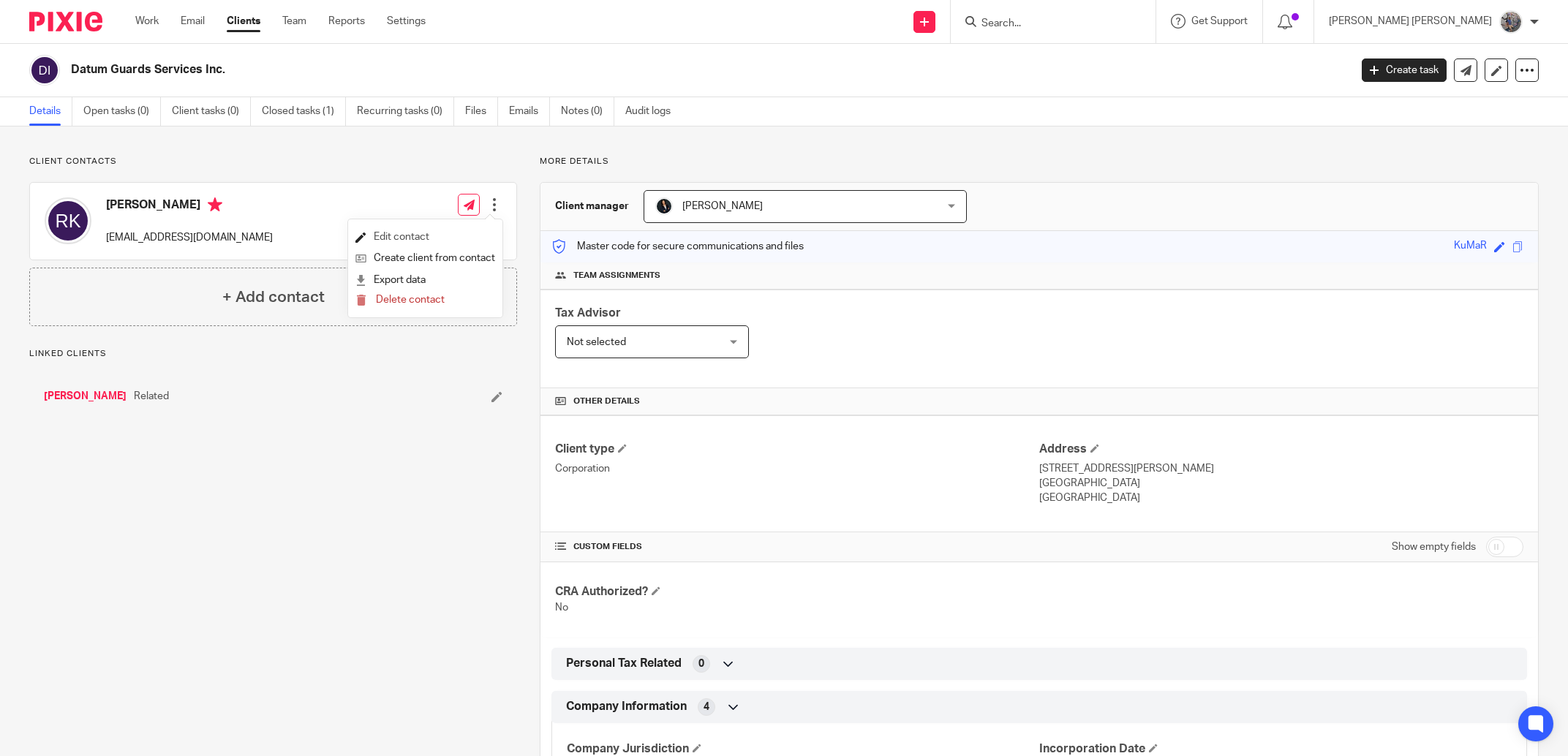
click at [385, 243] on link "Edit contact" at bounding box center [425, 238] width 140 height 22
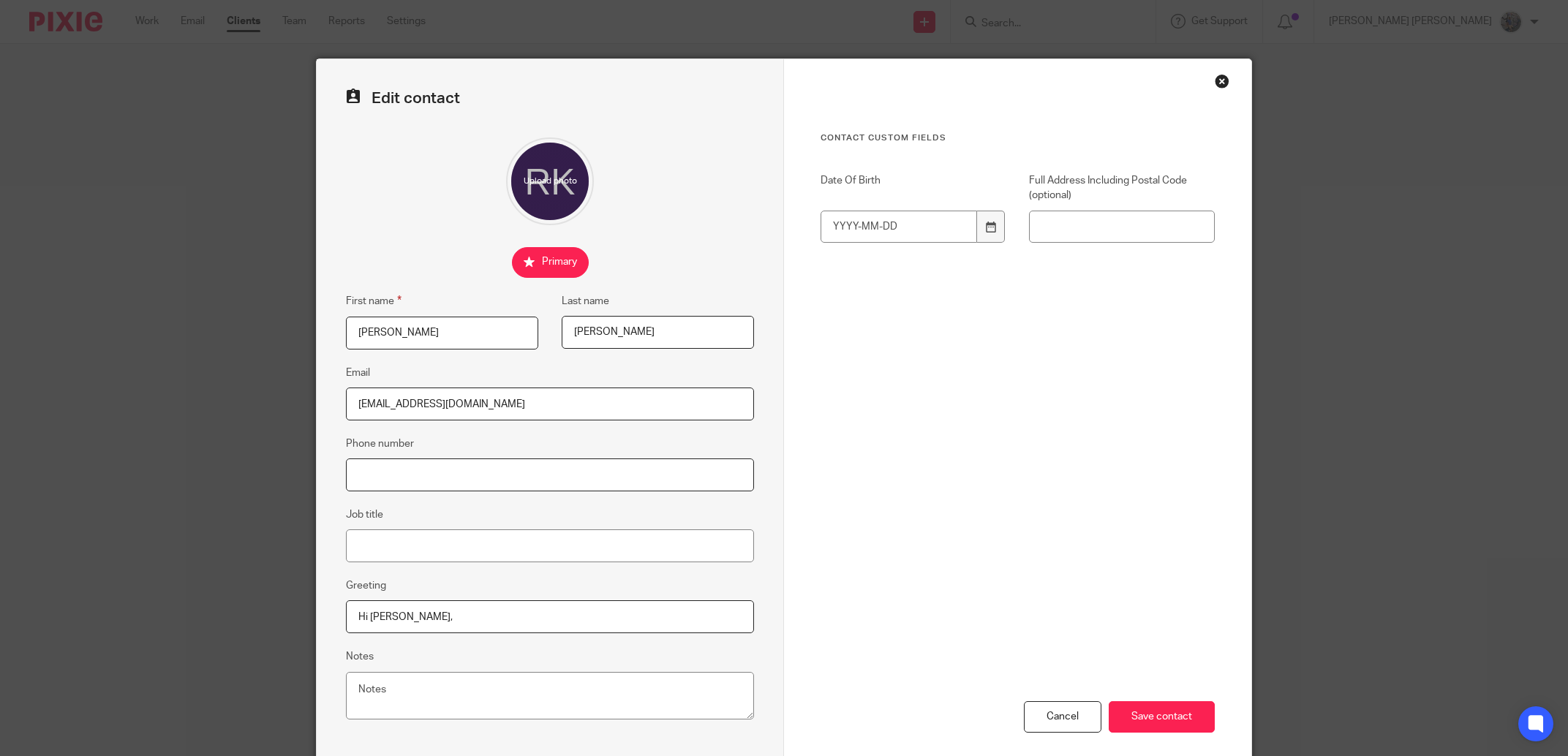
click at [404, 485] on input "Phone number" at bounding box center [550, 475] width 408 height 33
paste input "(647) 782-5127"
type input "(647) 782-5127"
click at [1167, 718] on input "Save contact" at bounding box center [1162, 717] width 106 height 32
click at [1215, 80] on div "Close this dialog window" at bounding box center [1222, 81] width 15 height 15
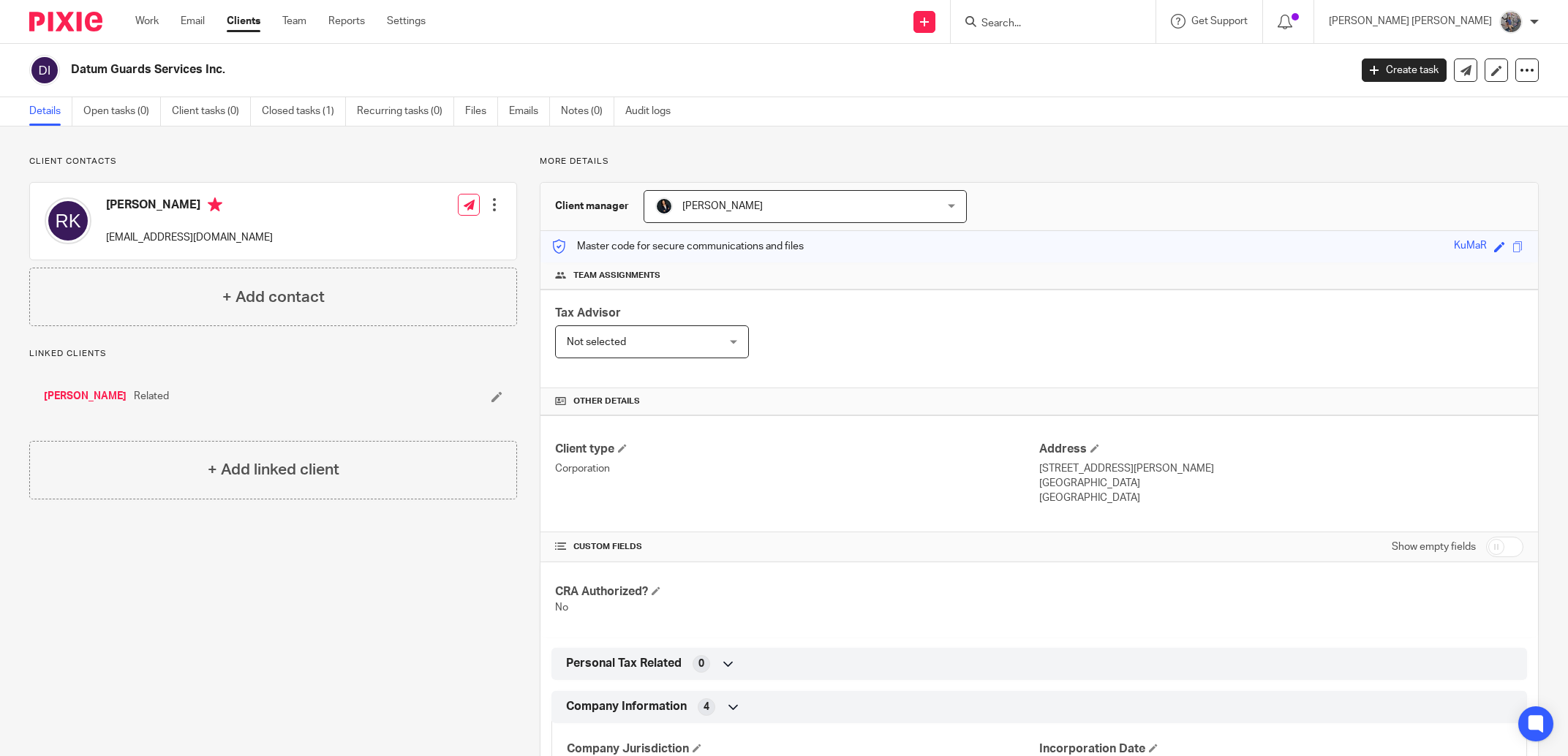
scroll to position [249, 0]
